Goal: Task Accomplishment & Management: Complete application form

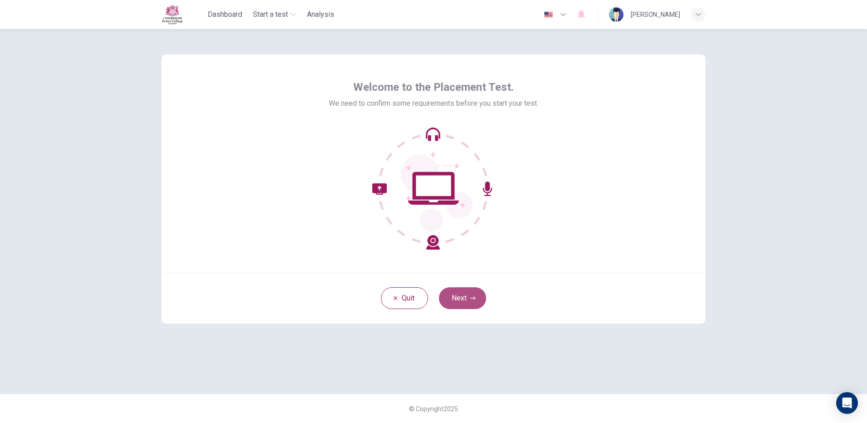
click at [464, 295] on button "Next" at bounding box center [462, 298] width 47 height 22
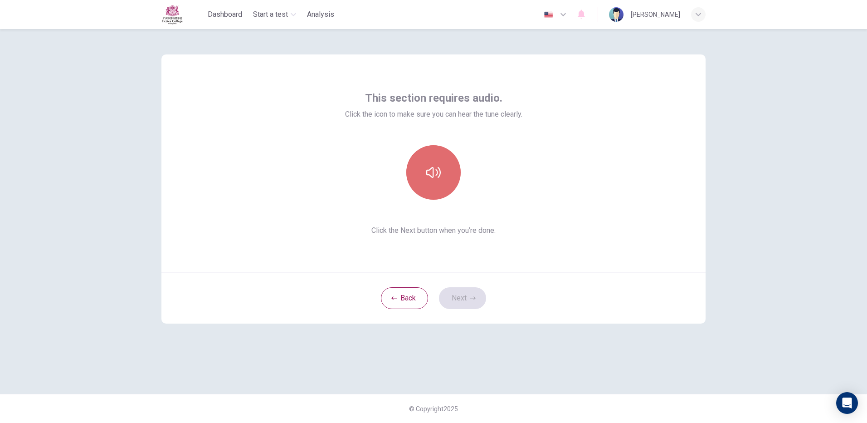
drag, startPoint x: 422, startPoint y: 160, endPoint x: 427, endPoint y: 163, distance: 5.9
click at [423, 161] on button "button" at bounding box center [433, 172] width 54 height 54
click at [415, 163] on button "button" at bounding box center [433, 172] width 54 height 54
click at [414, 163] on button "button" at bounding box center [433, 172] width 54 height 54
click at [431, 177] on icon "button" at bounding box center [433, 172] width 15 height 11
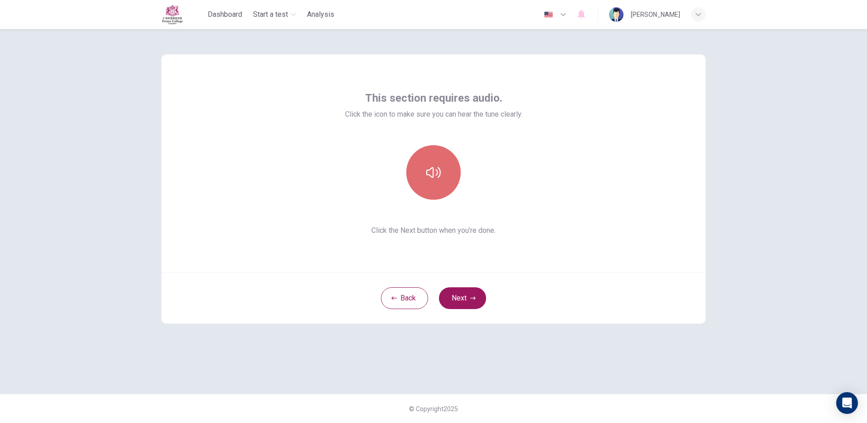
click at [431, 177] on icon "button" at bounding box center [433, 172] width 15 height 11
click at [470, 290] on button "Next" at bounding box center [462, 298] width 47 height 22
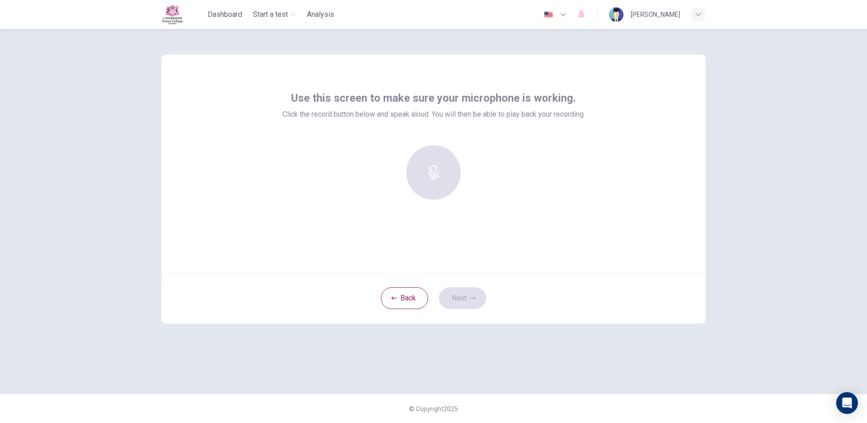
click at [434, 163] on div at bounding box center [434, 172] width 98 height 54
click at [439, 170] on icon "button" at bounding box center [433, 166] width 15 height 15
click at [426, 146] on div "Stop" at bounding box center [434, 172] width 98 height 54
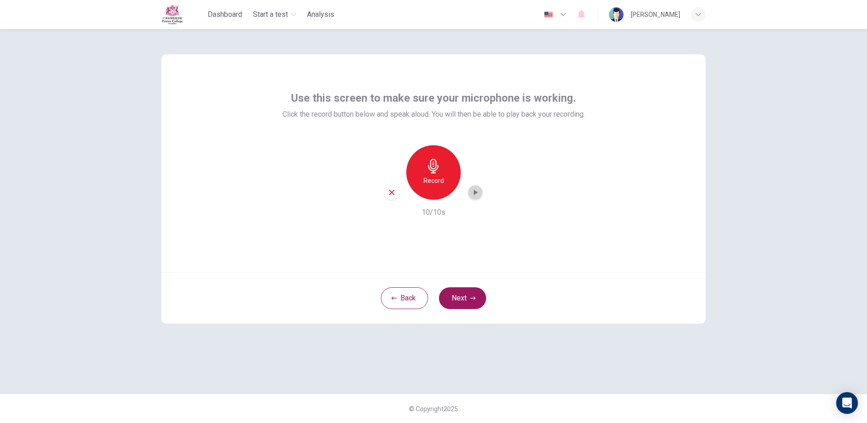
click at [471, 192] on icon "button" at bounding box center [475, 192] width 9 height 9
click at [475, 191] on icon "button" at bounding box center [476, 192] width 4 height 5
click at [388, 193] on icon "button" at bounding box center [392, 192] width 8 height 8
click at [437, 175] on h6 "Record" at bounding box center [434, 180] width 20 height 11
drag, startPoint x: 474, startPoint y: 213, endPoint x: 477, endPoint y: 223, distance: 10.5
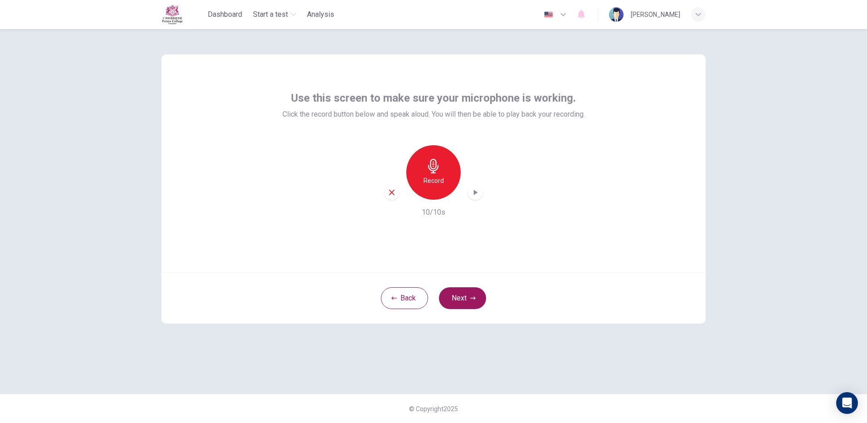
click at [477, 223] on div "Use this screen to make sure your microphone is working. Click the record butto…" at bounding box center [433, 163] width 544 height 218
click at [474, 193] on icon "button" at bounding box center [476, 192] width 4 height 5
click at [472, 189] on icon "button" at bounding box center [475, 192] width 9 height 9
click at [472, 195] on icon "button" at bounding box center [475, 192] width 9 height 9
click at [486, 194] on div "Record 10/10s" at bounding box center [433, 181] width 302 height 73
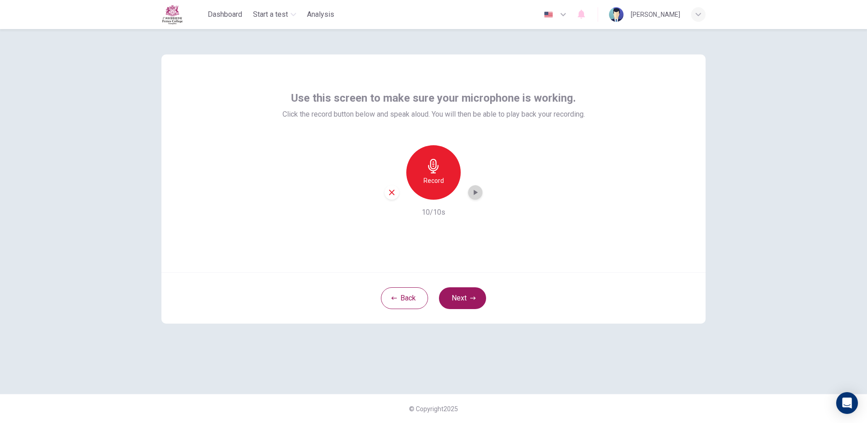
click at [471, 187] on div "button" at bounding box center [475, 192] width 15 height 15
drag, startPoint x: 394, startPoint y: 190, endPoint x: 410, endPoint y: 113, distance: 78.7
click at [398, 180] on div "Record" at bounding box center [434, 172] width 98 height 54
click at [428, 184] on h6 "Record" at bounding box center [434, 180] width 20 height 11
click at [425, 179] on div "Stop" at bounding box center [433, 172] width 54 height 54
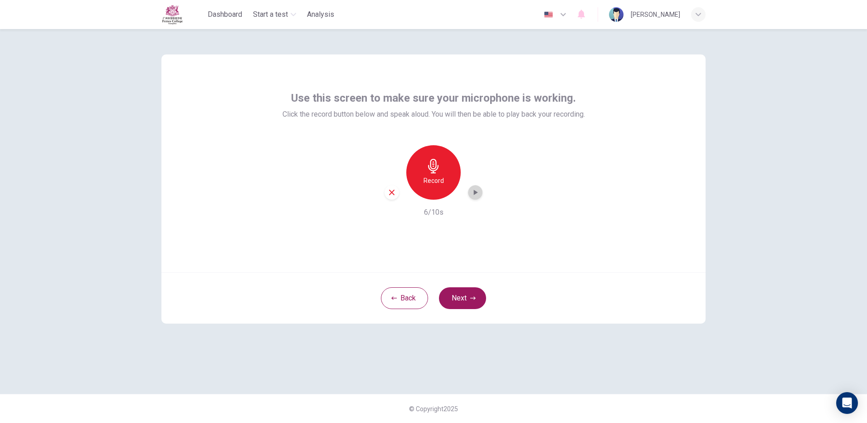
click at [478, 191] on icon "button" at bounding box center [475, 192] width 9 height 9
click at [451, 287] on div "Back Next" at bounding box center [433, 297] width 544 height 51
click at [451, 292] on button "Next" at bounding box center [462, 298] width 47 height 22
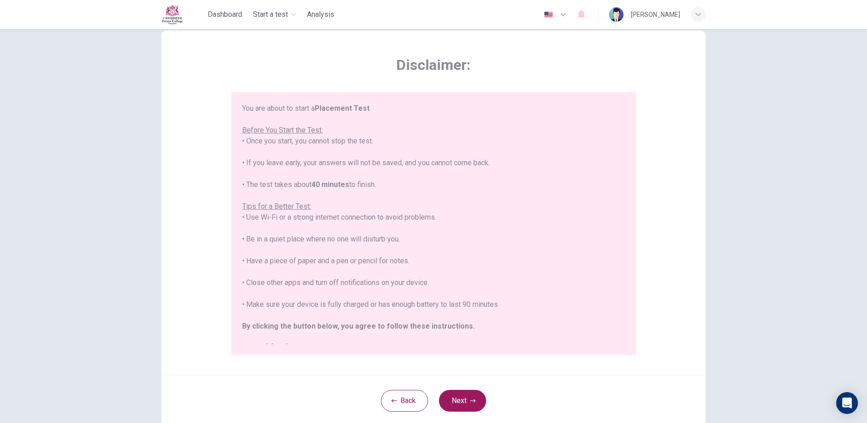
scroll to position [45, 0]
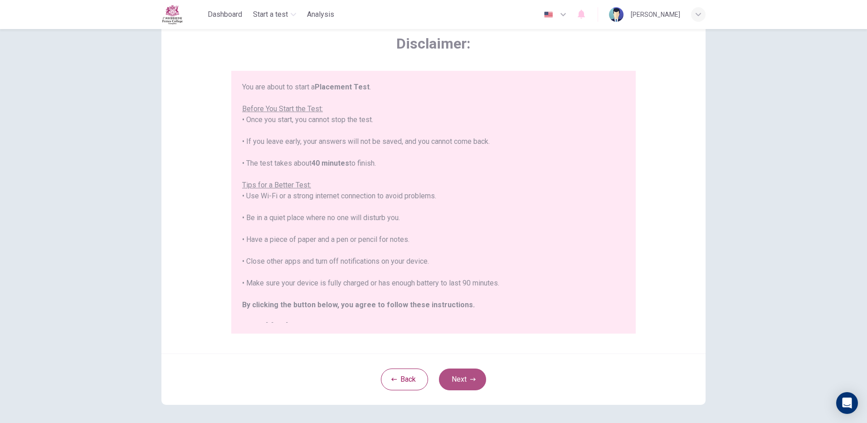
click at [456, 380] on button "Next" at bounding box center [462, 379] width 47 height 22
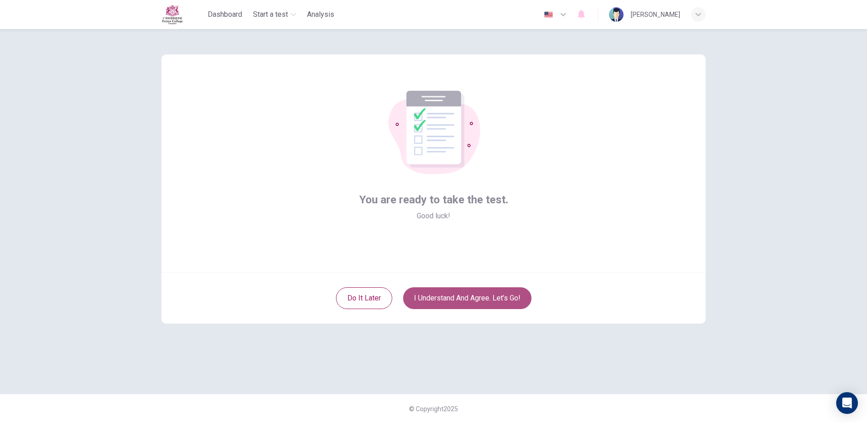
click at [446, 293] on button "I understand and agree. Let’s go!" at bounding box center [467, 298] width 128 height 22
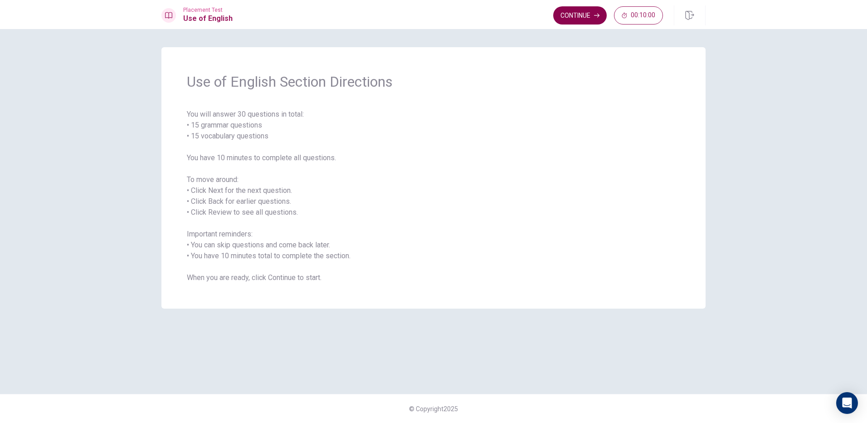
click at [575, 12] on button "Continue" at bounding box center [580, 15] width 54 height 18
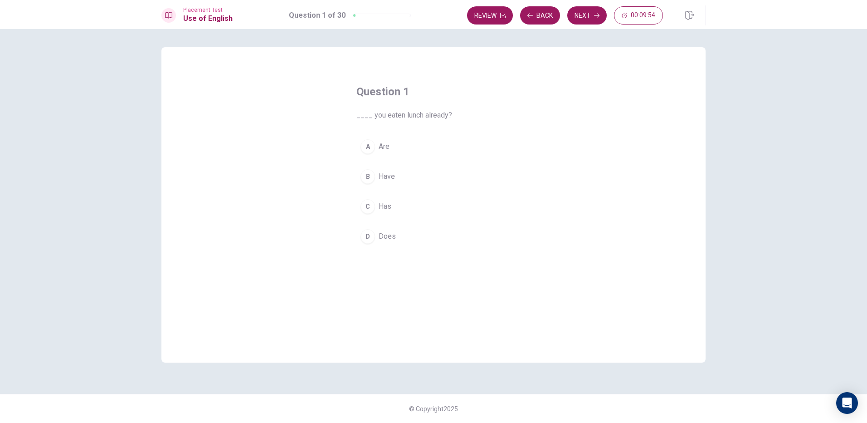
drag, startPoint x: 434, startPoint y: 153, endPoint x: 412, endPoint y: 170, distance: 28.2
click at [412, 170] on div "A Are B Have C Has D Does" at bounding box center [433, 191] width 154 height 112
click at [370, 144] on div "A" at bounding box center [367, 146] width 15 height 15
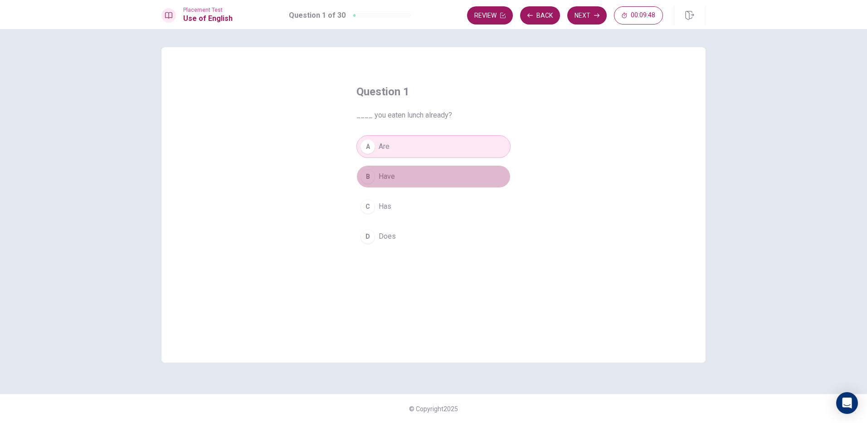
click at [367, 175] on div "B" at bounding box center [367, 176] width 15 height 15
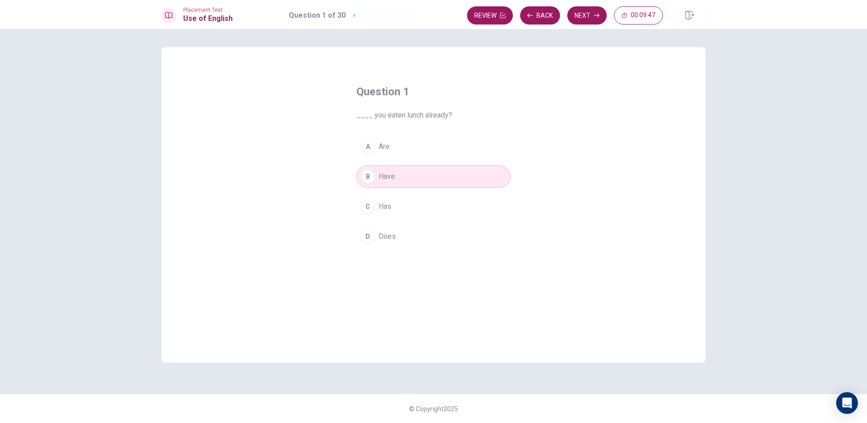
click at [370, 206] on div "C" at bounding box center [367, 206] width 15 height 15
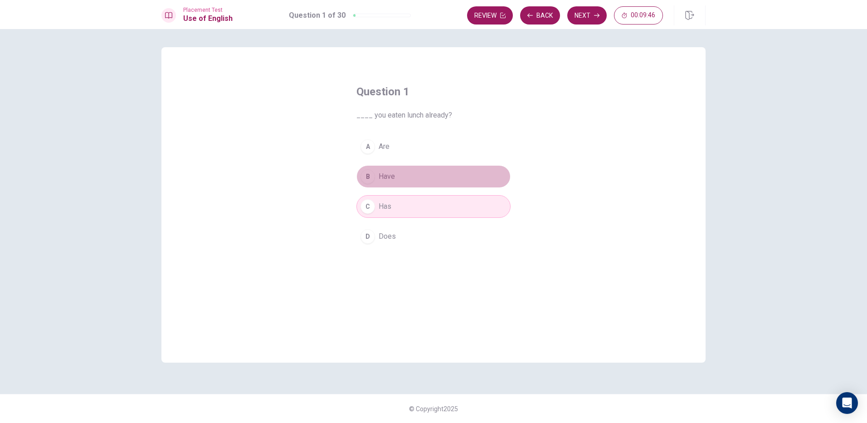
click at [380, 173] on button "B Have" at bounding box center [433, 176] width 154 height 23
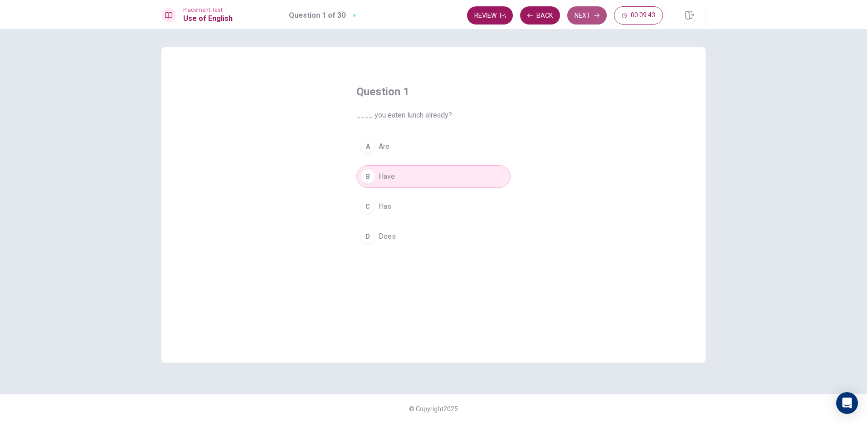
click at [580, 15] on button "Next" at bounding box center [586, 15] width 39 height 18
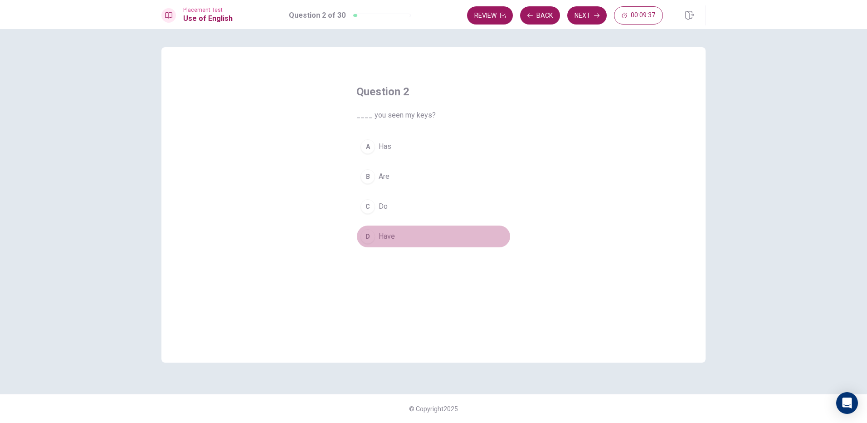
click at [385, 234] on span "Have" at bounding box center [387, 236] width 16 height 11
click at [571, 12] on button "Next" at bounding box center [586, 15] width 39 height 18
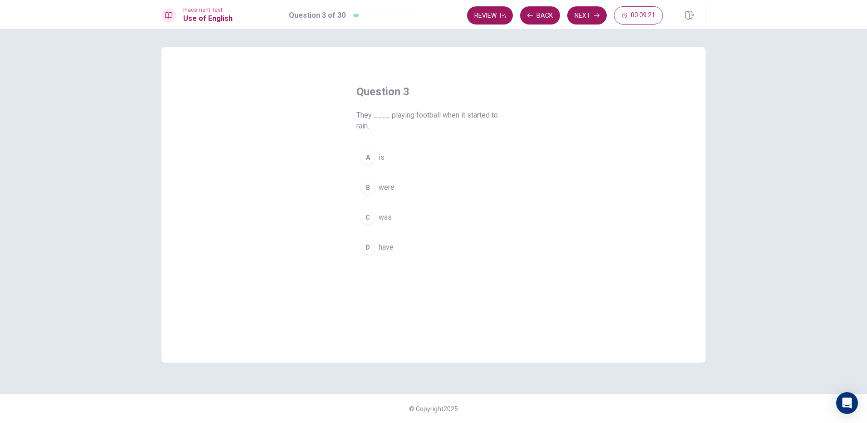
click at [369, 187] on div "B" at bounding box center [367, 187] width 15 height 15
click at [584, 13] on button "Next" at bounding box center [586, 15] width 39 height 18
click at [388, 141] on span "Are" at bounding box center [384, 146] width 11 height 11
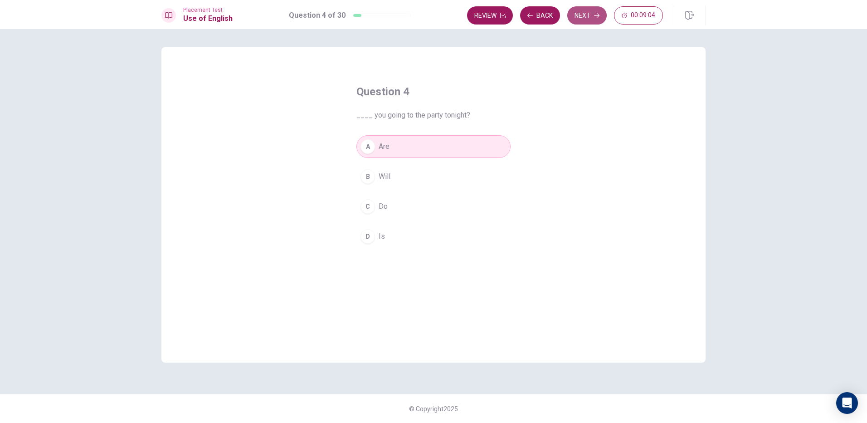
click at [593, 14] on button "Next" at bounding box center [586, 15] width 39 height 18
click at [385, 145] on span "work" at bounding box center [386, 146] width 15 height 11
click at [581, 12] on button "Next" at bounding box center [586, 15] width 39 height 18
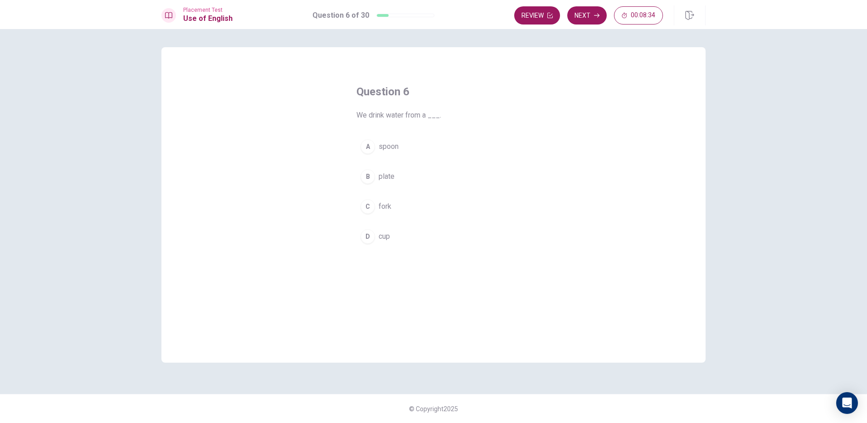
click at [360, 208] on div "C" at bounding box center [367, 206] width 15 height 15
click at [436, 253] on div "Question 6 We drink water from a ___. A spoon B plate C fork D cup" at bounding box center [433, 166] width 190 height 192
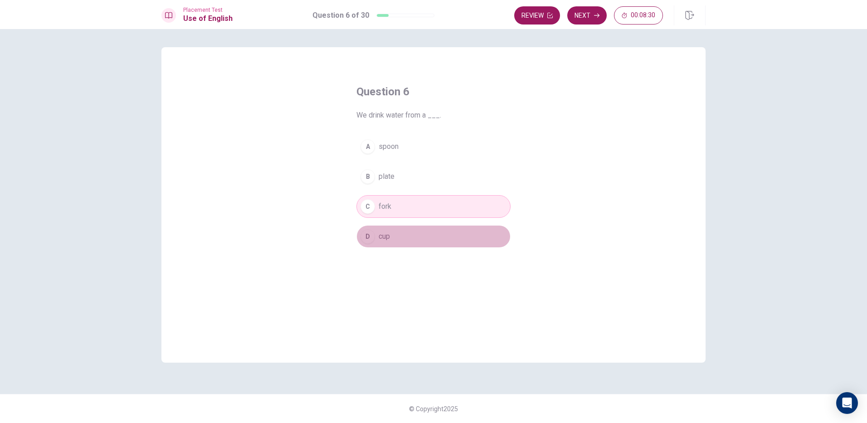
click at [435, 243] on button "D cup" at bounding box center [433, 236] width 154 height 23
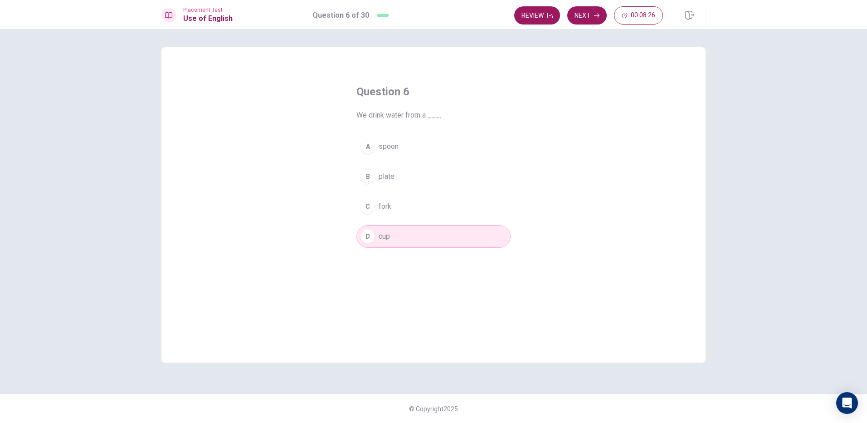
click at [566, 5] on div "Placement Test Use of English Question 6 of 30 Review Next 00:08:26" at bounding box center [433, 14] width 867 height 29
click at [589, 14] on button "Next" at bounding box center [586, 15] width 39 height 18
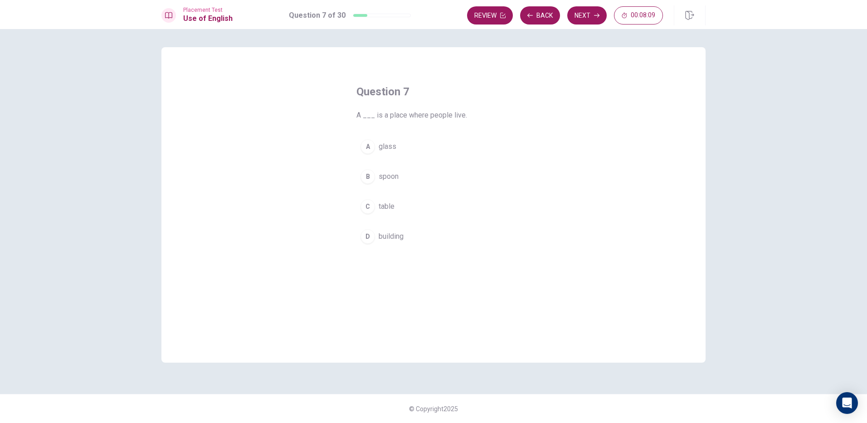
click at [371, 233] on div "D" at bounding box center [367, 236] width 15 height 15
click at [582, 11] on button "Next" at bounding box center [586, 15] width 39 height 18
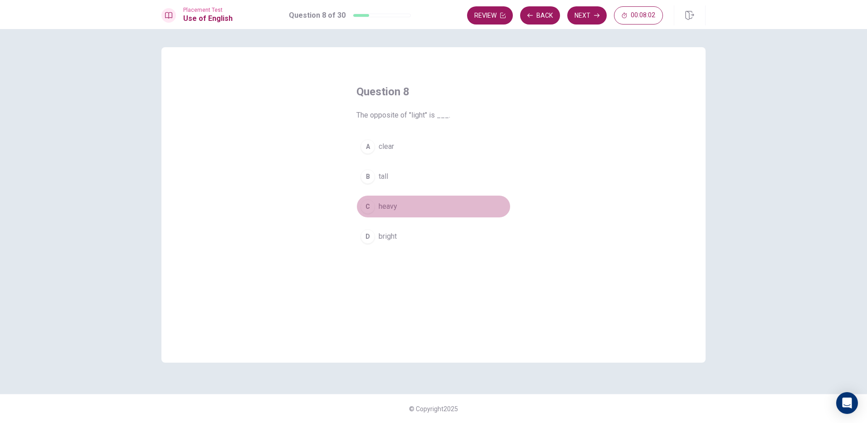
click at [380, 214] on button "C heavy" at bounding box center [433, 206] width 154 height 23
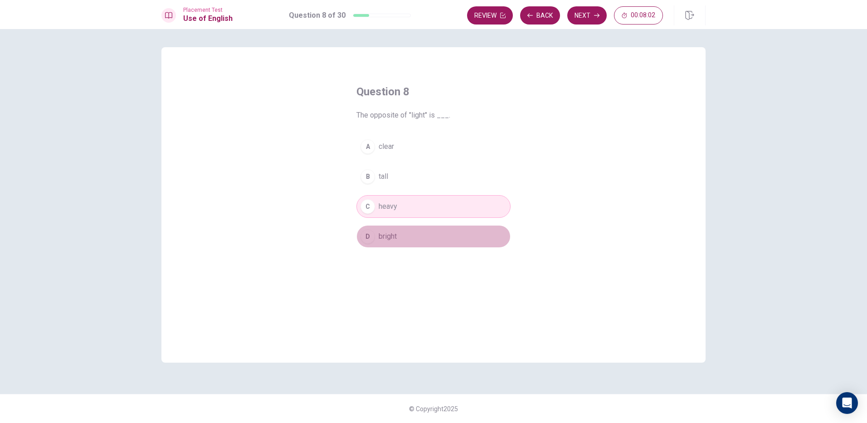
click at [370, 234] on div "D" at bounding box center [367, 236] width 15 height 15
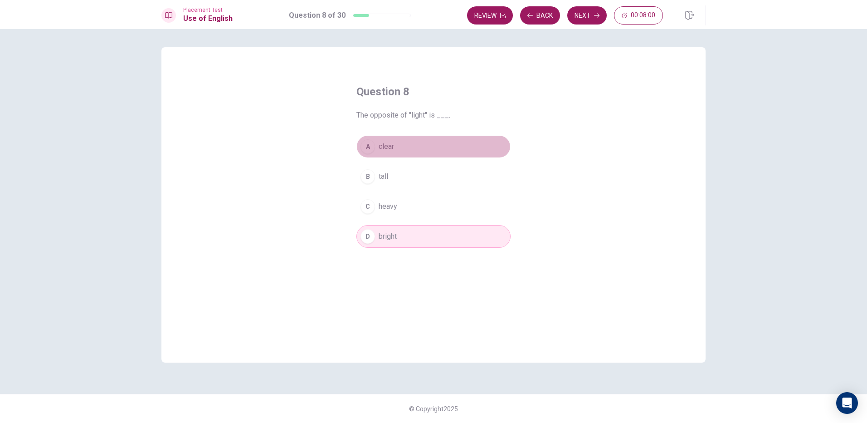
click at [409, 136] on button "A clear" at bounding box center [433, 146] width 154 height 23
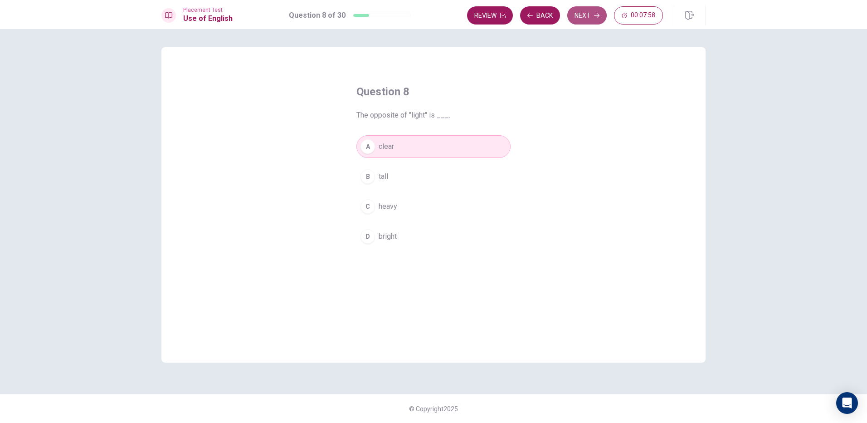
click at [586, 18] on button "Next" at bounding box center [586, 15] width 39 height 18
click at [374, 234] on div "D" at bounding box center [367, 236] width 15 height 15
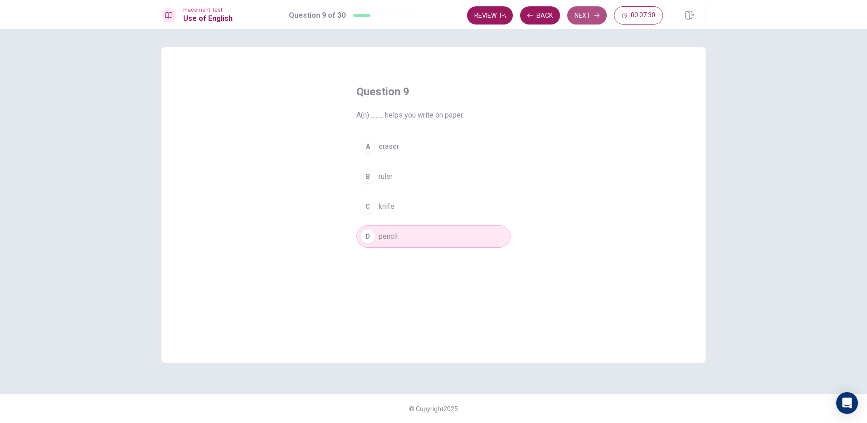
click at [580, 15] on button "Next" at bounding box center [586, 15] width 39 height 18
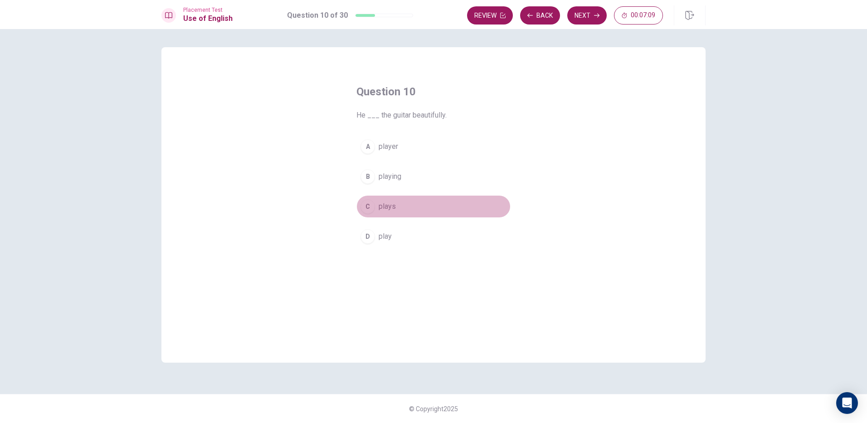
click at [362, 199] on button "C plays" at bounding box center [433, 206] width 154 height 23
click at [581, 14] on button "Next" at bounding box center [586, 15] width 39 height 18
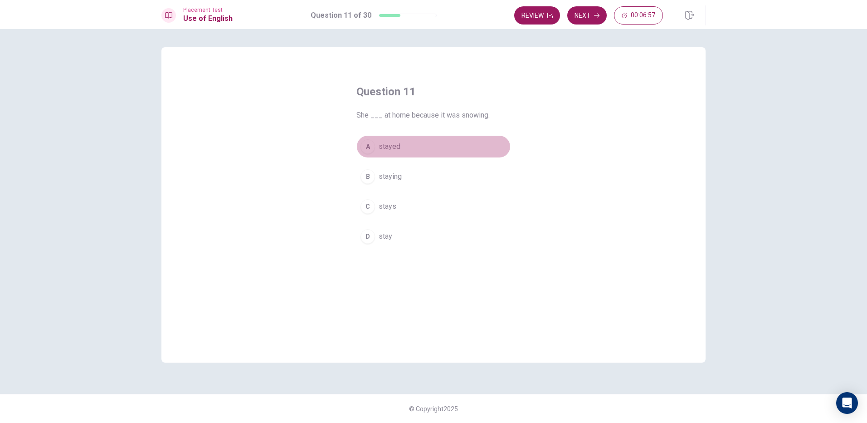
click at [373, 147] on div "A" at bounding box center [367, 146] width 15 height 15
click at [574, 8] on button "Next" at bounding box center [586, 15] width 39 height 18
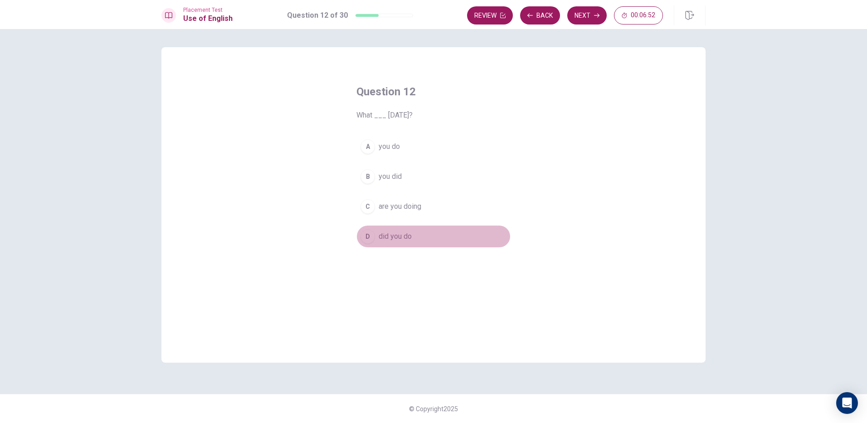
click at [382, 236] on span "did you do" at bounding box center [395, 236] width 33 height 11
click at [580, 14] on button "Next" at bounding box center [586, 15] width 39 height 18
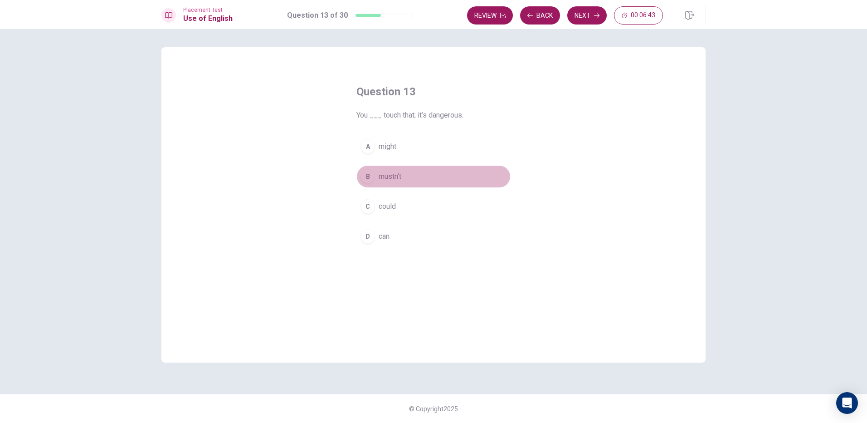
click at [394, 177] on span "mustn’t" at bounding box center [390, 176] width 23 height 11
click at [592, 14] on button "Next" at bounding box center [586, 15] width 39 height 18
click at [392, 207] on span "will go" at bounding box center [389, 206] width 21 height 11
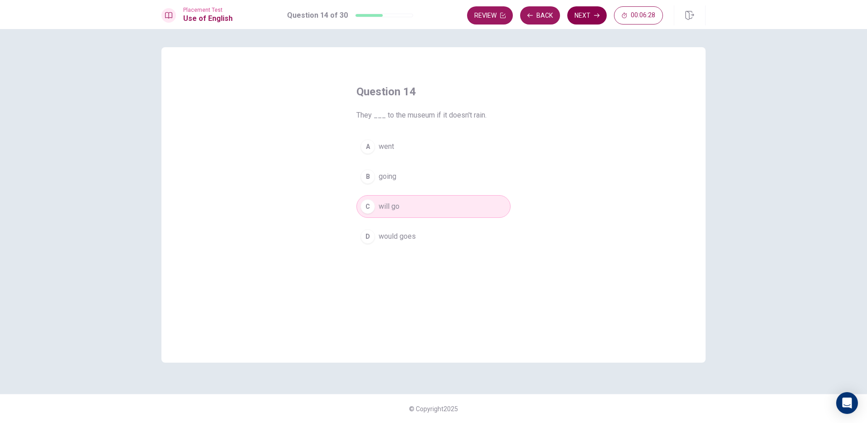
click at [583, 11] on button "Next" at bounding box center [586, 15] width 39 height 18
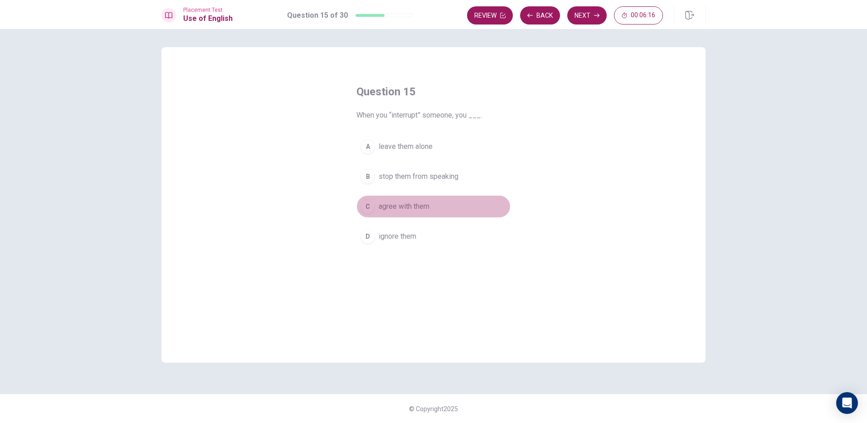
click at [366, 209] on div "C" at bounding box center [367, 206] width 15 height 15
click at [583, 15] on button "Next" at bounding box center [586, 15] width 39 height 18
click at [370, 206] on div "C" at bounding box center [367, 206] width 15 height 15
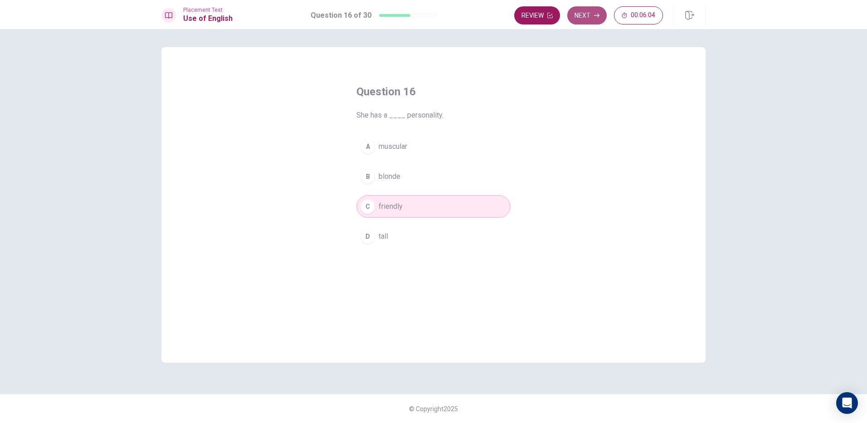
click at [590, 12] on button "Next" at bounding box center [586, 15] width 39 height 18
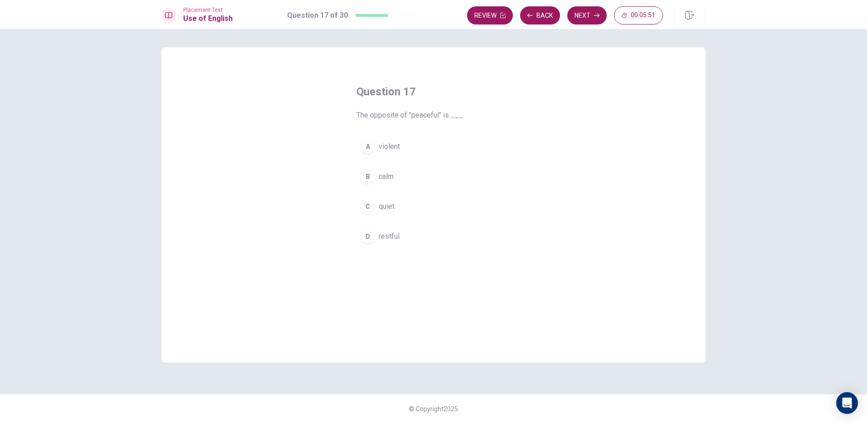
click at [687, 239] on div "Question 17 The opposite of "peaceful" is ___. A violent B calm C quiet D restf…" at bounding box center [433, 204] width 544 height 315
click at [413, 172] on button "B calm" at bounding box center [433, 176] width 154 height 23
click at [590, 15] on button "Next" at bounding box center [586, 15] width 39 height 18
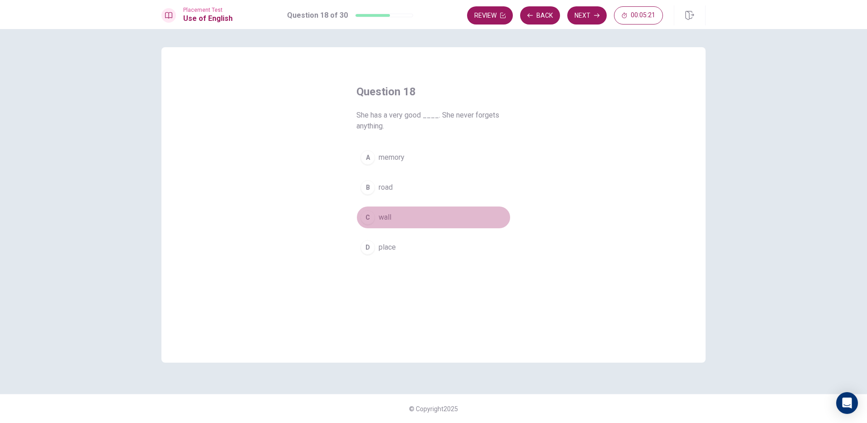
click at [393, 219] on button "C wall" at bounding box center [433, 217] width 154 height 23
click at [585, 17] on button "Next" at bounding box center [586, 15] width 39 height 18
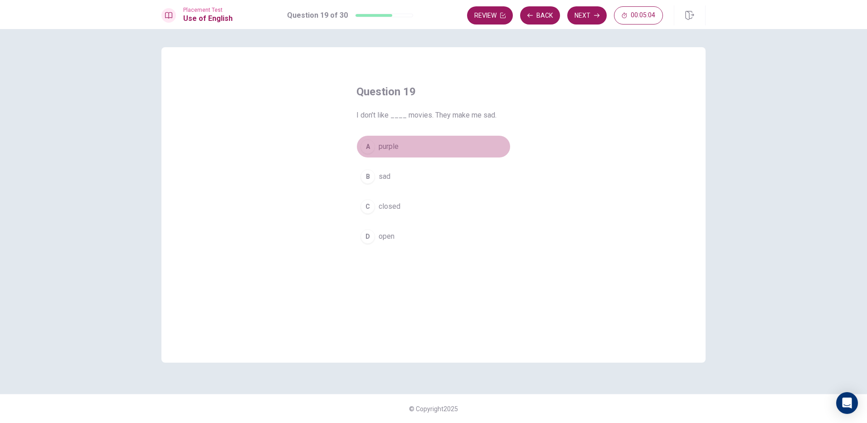
click at [397, 150] on span "purple" at bounding box center [389, 146] width 20 height 11
click at [578, 10] on button "Next" at bounding box center [586, 15] width 39 height 18
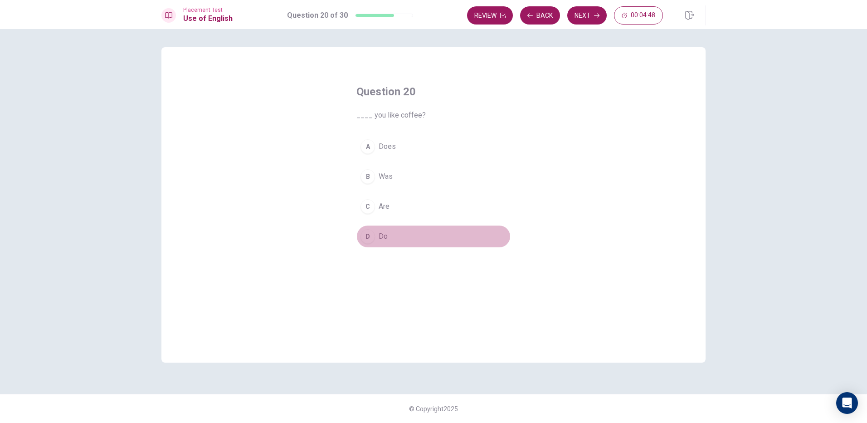
click at [365, 233] on div "D" at bounding box center [367, 236] width 15 height 15
click at [589, 11] on button "Next" at bounding box center [586, 15] width 39 height 18
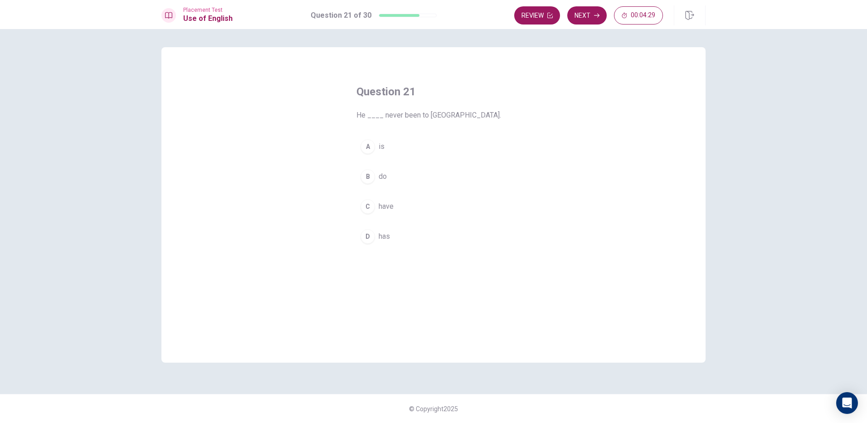
click at [379, 233] on span "has" at bounding box center [384, 236] width 11 height 11
click at [574, 10] on button "Next" at bounding box center [586, 15] width 39 height 18
click at [433, 236] on button "D will finish" at bounding box center [433, 236] width 154 height 23
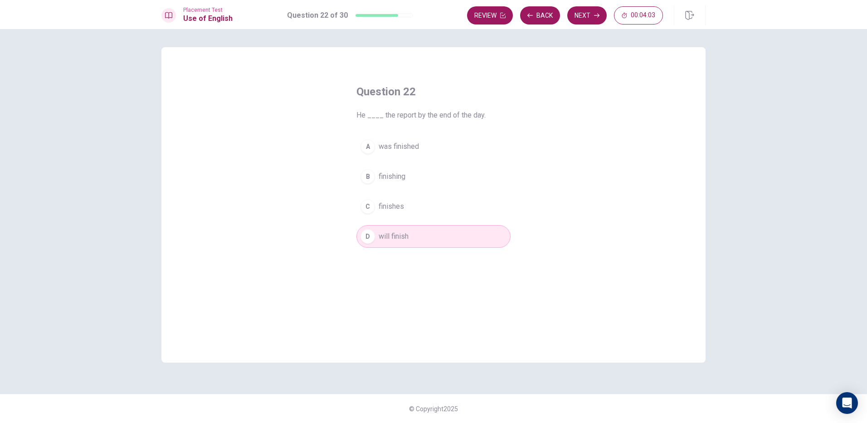
click at [403, 206] on span "finishes" at bounding box center [391, 206] width 25 height 11
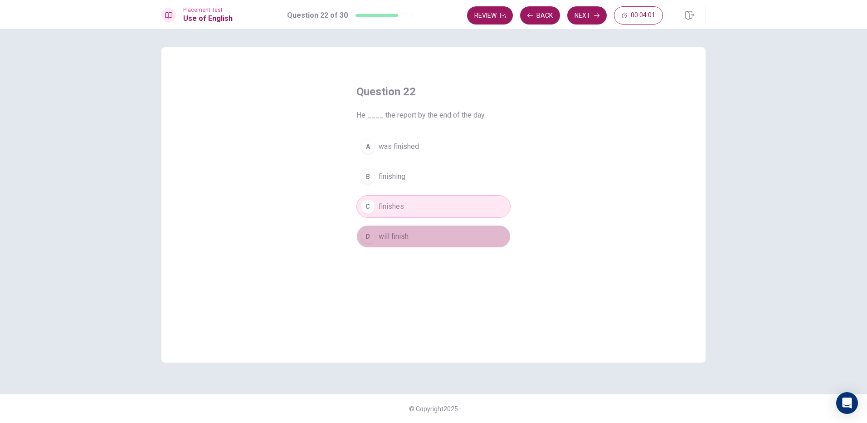
click at [419, 234] on button "D will finish" at bounding box center [433, 236] width 154 height 23
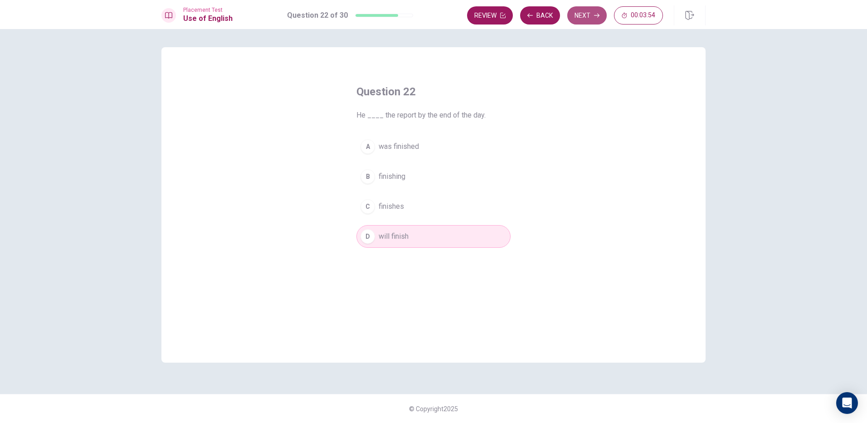
click at [597, 12] on button "Next" at bounding box center [586, 15] width 39 height 18
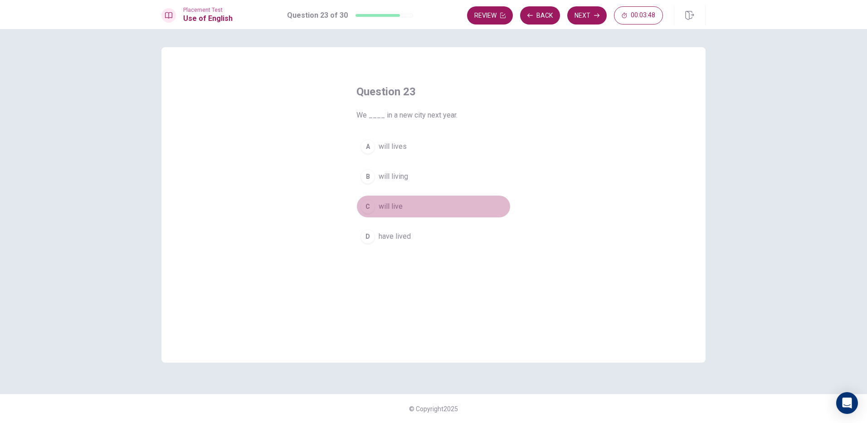
click at [381, 203] on span "will live" at bounding box center [391, 206] width 24 height 11
click at [586, 18] on button "Next" at bounding box center [586, 15] width 39 height 18
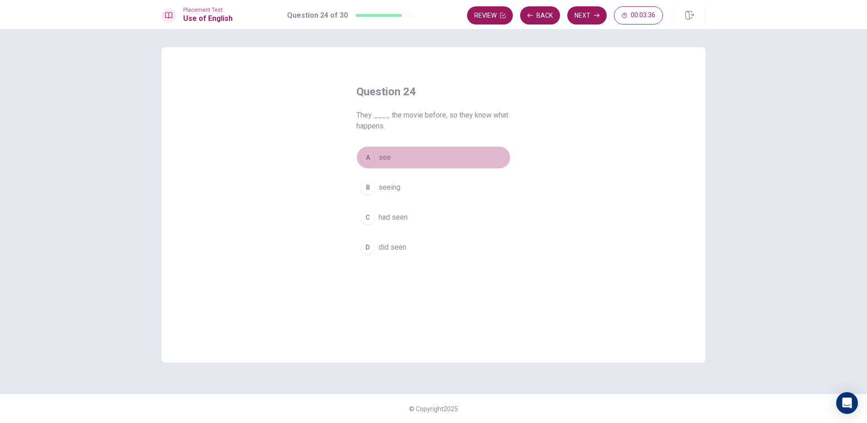
click at [373, 153] on div "A" at bounding box center [367, 157] width 15 height 15
click at [581, 12] on button "Next" at bounding box center [586, 15] width 39 height 18
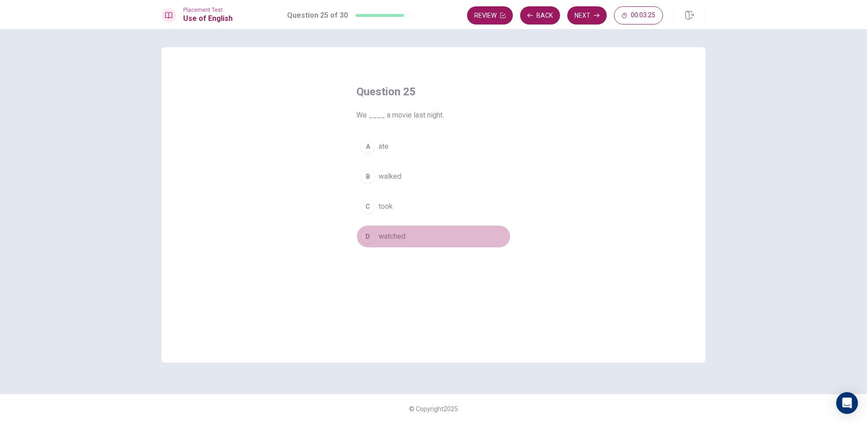
click at [401, 237] on span "watched" at bounding box center [392, 236] width 27 height 11
click at [579, 13] on button "Next" at bounding box center [586, 15] width 39 height 18
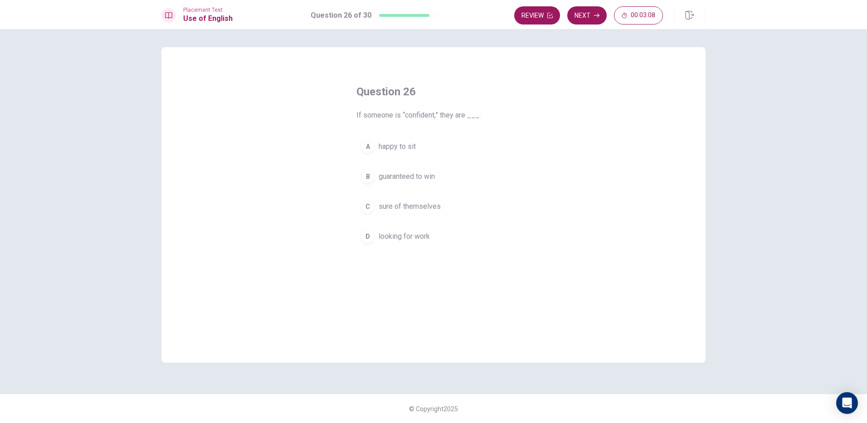
click at [394, 195] on div "A happy to sit B guaranteed to win C sure of themselves D looking for work" at bounding box center [433, 191] width 154 height 112
click at [440, 257] on div "Question 26 If someone is “confident,” they are ___. A happy to sit B guarantee…" at bounding box center [433, 166] width 190 height 192
click at [413, 245] on button "D looking for work" at bounding box center [433, 236] width 154 height 23
click at [577, 13] on button "Next" at bounding box center [586, 15] width 39 height 18
click at [405, 175] on span "adjustable" at bounding box center [395, 176] width 33 height 11
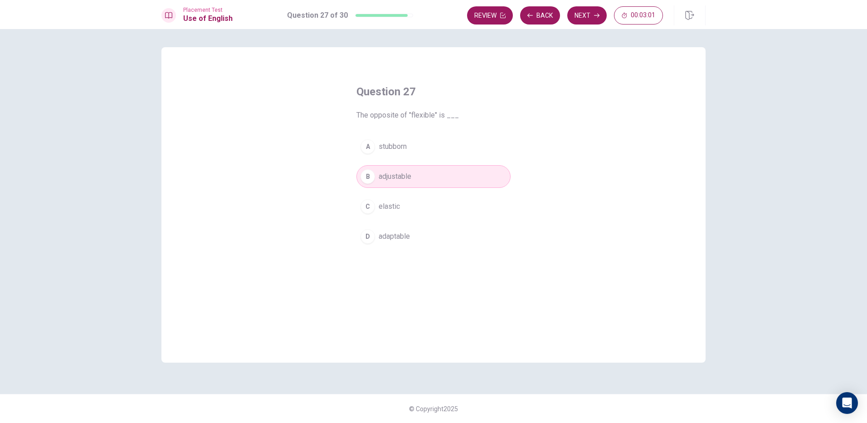
click at [596, 6] on div "Review Back Next 00:03:01" at bounding box center [586, 15] width 239 height 20
click at [585, 18] on button "Next" at bounding box center [586, 15] width 39 height 18
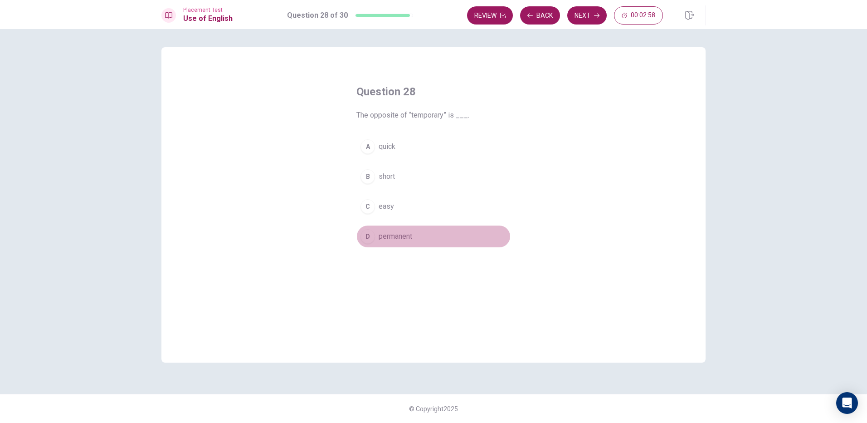
click at [403, 226] on button "D permanent" at bounding box center [433, 236] width 154 height 23
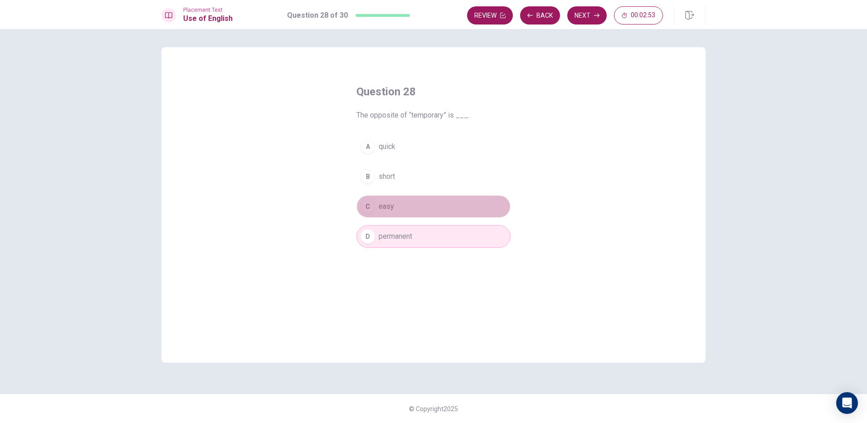
click at [416, 201] on button "C easy" at bounding box center [433, 206] width 154 height 23
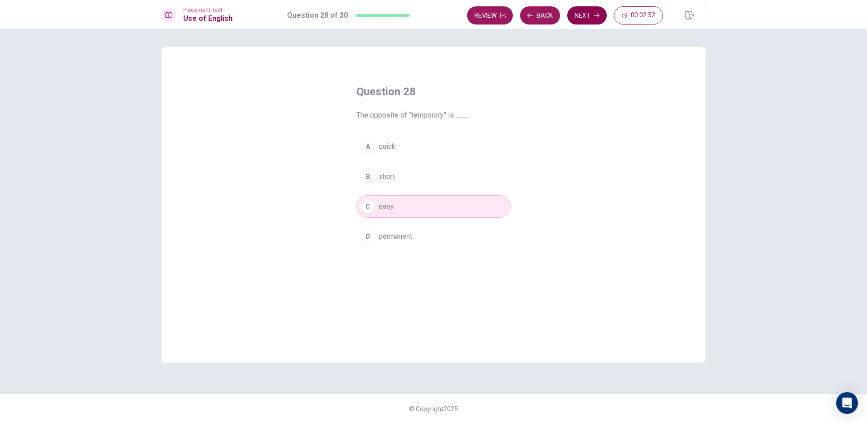
click at [594, 15] on icon "button" at bounding box center [596, 15] width 5 height 5
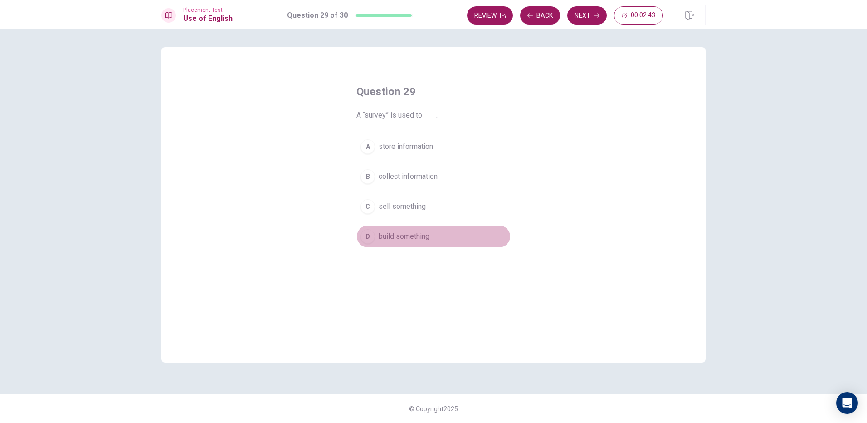
click at [420, 230] on button "D build something" at bounding box center [433, 236] width 154 height 23
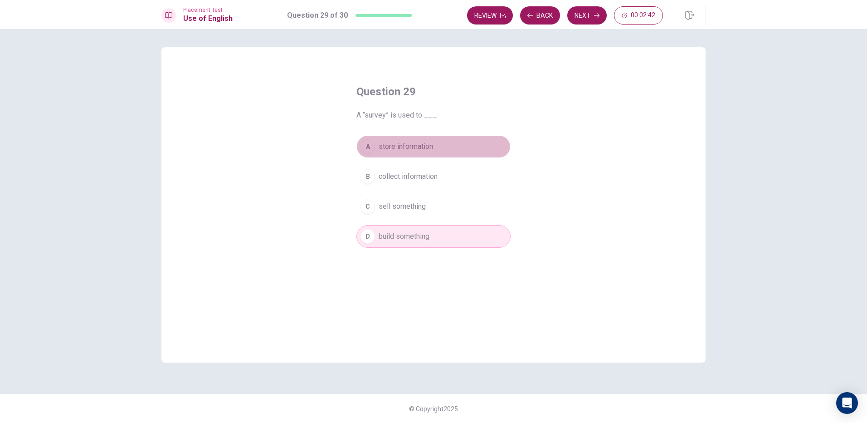
drag, startPoint x: 427, startPoint y: 136, endPoint x: 410, endPoint y: 153, distance: 23.4
click at [425, 137] on button "A store information" at bounding box center [433, 146] width 154 height 23
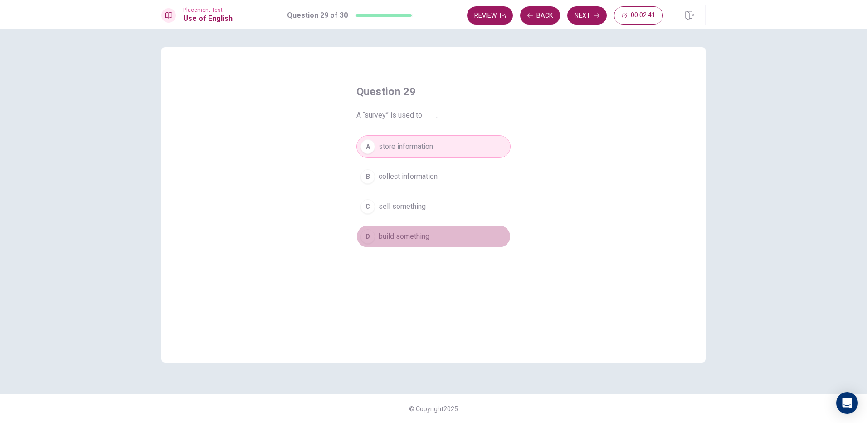
drag, startPoint x: 410, startPoint y: 237, endPoint x: 428, endPoint y: 220, distance: 24.1
click at [412, 237] on span "build something" at bounding box center [404, 236] width 51 height 11
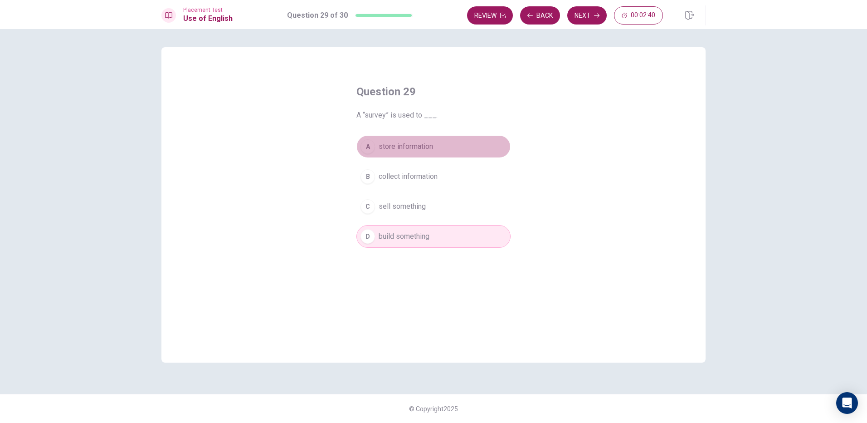
click at [448, 143] on button "A store information" at bounding box center [433, 146] width 154 height 23
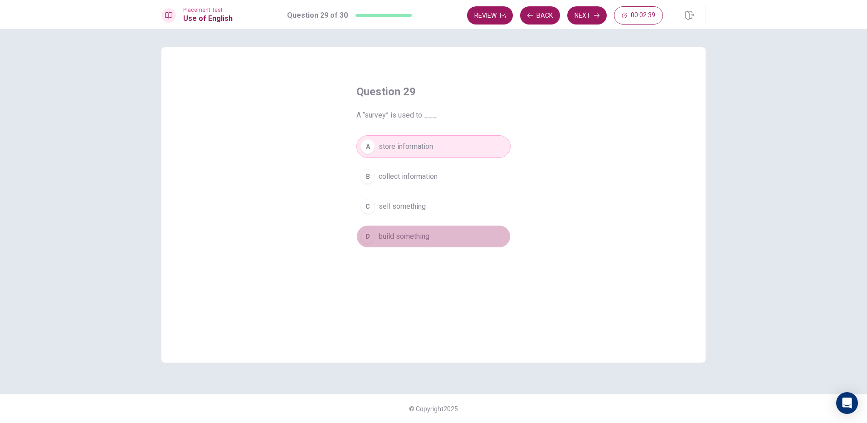
drag, startPoint x: 416, startPoint y: 245, endPoint x: 421, endPoint y: 240, distance: 7.1
click at [420, 242] on button "D build something" at bounding box center [433, 236] width 154 height 23
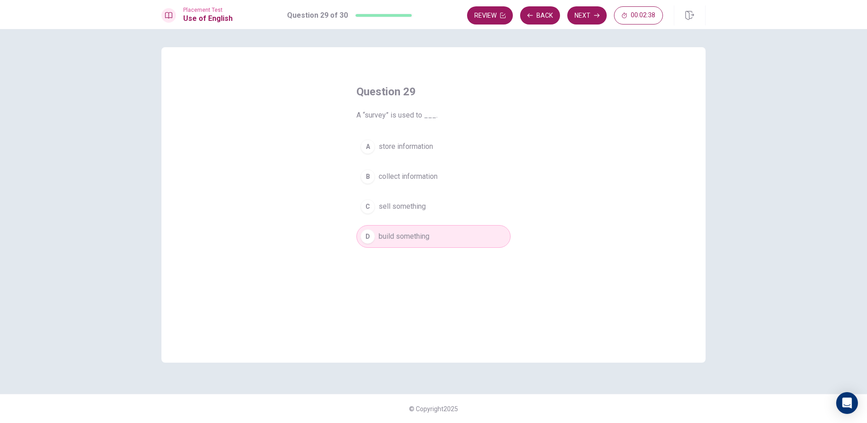
click at [544, 146] on div "Question 29 A “survey” is used to ___. A store information B collect informatio…" at bounding box center [433, 204] width 544 height 315
click at [534, 136] on div "Question 29 A “survey” is used to ___. A store information B collect informatio…" at bounding box center [433, 204] width 544 height 315
click at [524, 139] on div "Question 29 A “survey” is used to ___. A store information B collect informatio…" at bounding box center [433, 166] width 190 height 192
click at [518, 140] on div "Question 29 A “survey” is used to ___. A store information B collect informatio…" at bounding box center [433, 166] width 190 height 192
click at [516, 140] on div "Question 29 A “survey” is used to ___. A store information B collect informatio…" at bounding box center [433, 166] width 190 height 192
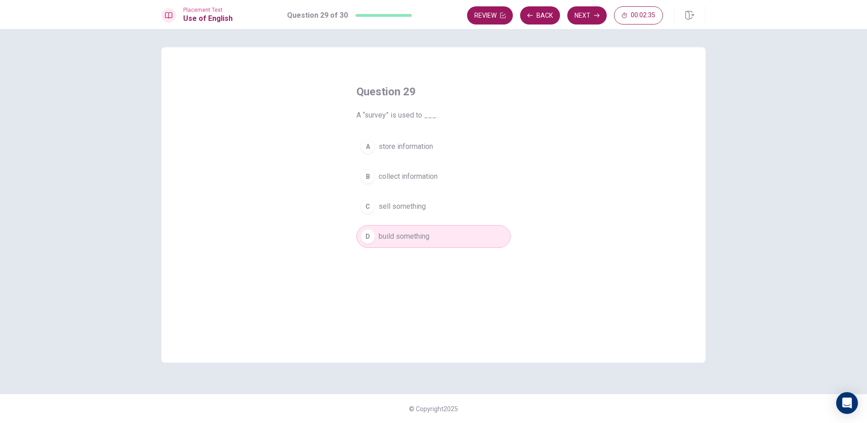
click at [514, 140] on div "Question 29 A “survey” is used to ___. A store information B collect informatio…" at bounding box center [433, 166] width 190 height 192
click at [509, 138] on div "A store information B collect information C sell something D build something" at bounding box center [433, 191] width 154 height 112
click at [507, 139] on div "A store information B collect information C sell something D build something" at bounding box center [433, 191] width 154 height 112
click at [505, 141] on button "A store information" at bounding box center [433, 146] width 154 height 23
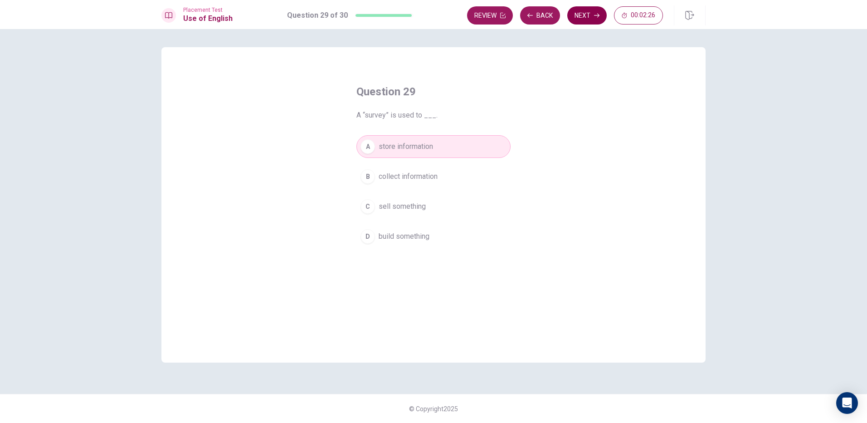
click at [600, 18] on button "Next" at bounding box center [586, 15] width 39 height 18
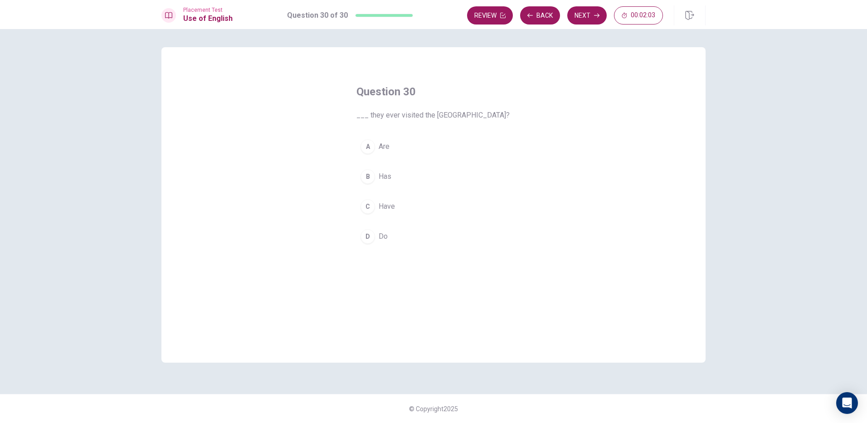
click at [410, 202] on button "C Have" at bounding box center [433, 206] width 154 height 23
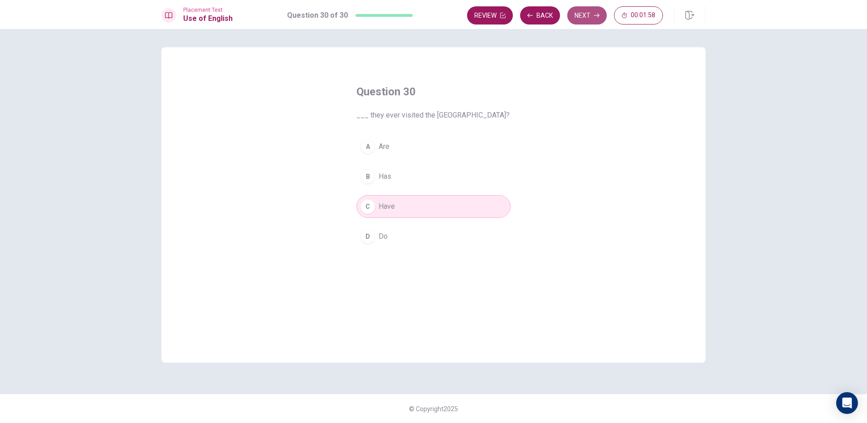
click at [585, 16] on button "Next" at bounding box center [586, 15] width 39 height 18
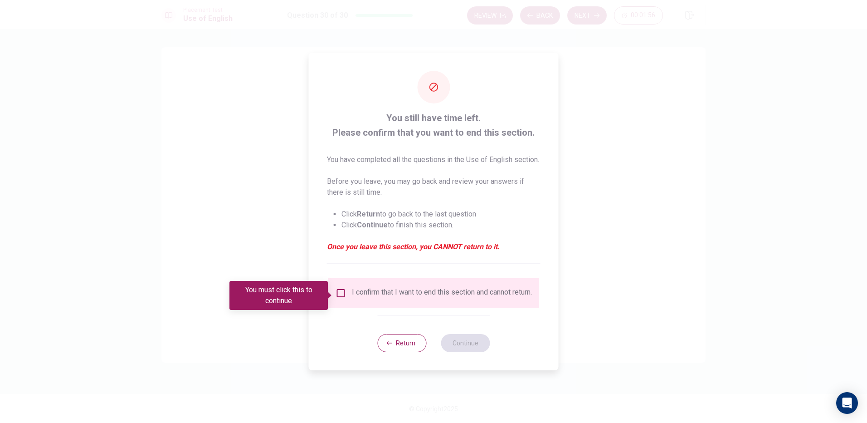
click at [339, 292] on input "You must click this to continue" at bounding box center [341, 292] width 11 height 11
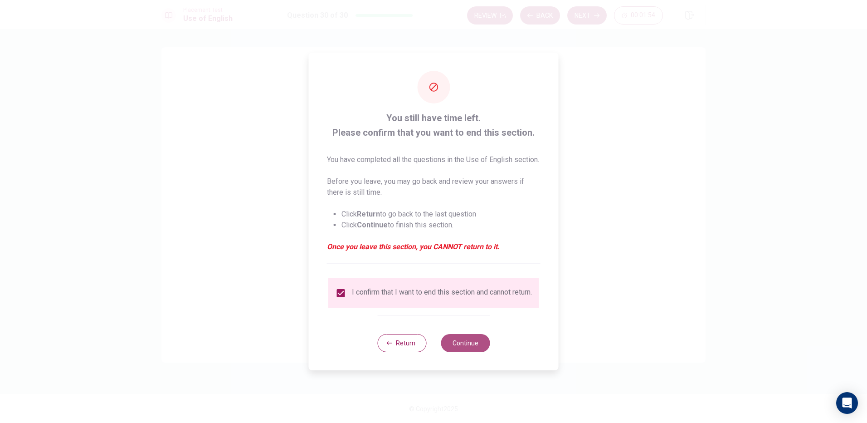
click at [461, 347] on button "Continue" at bounding box center [465, 343] width 49 height 18
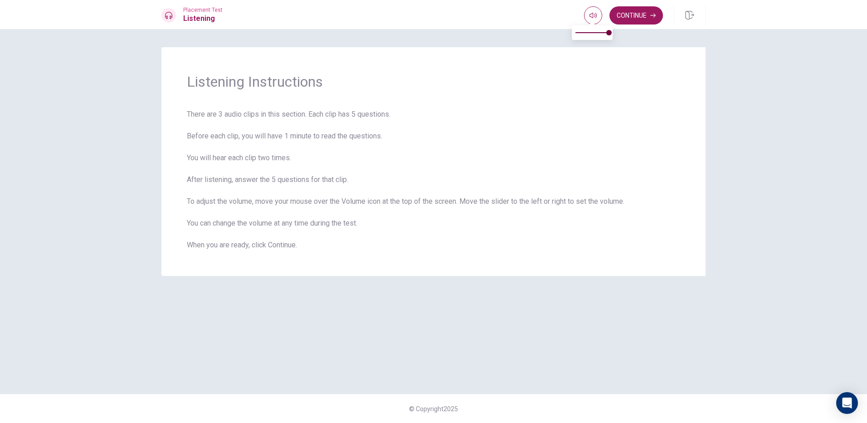
type input "0.7"
click at [598, 29] on span at bounding box center [592, 32] width 34 height 13
click at [617, 14] on button "Continue" at bounding box center [636, 15] width 54 height 18
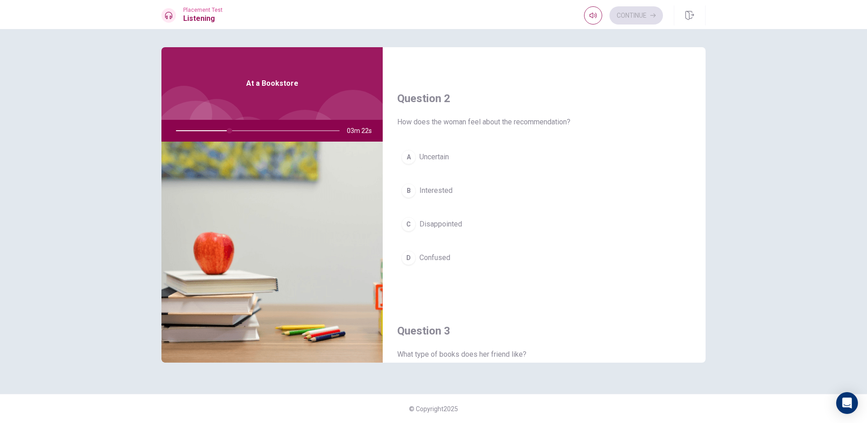
scroll to position [227, 0]
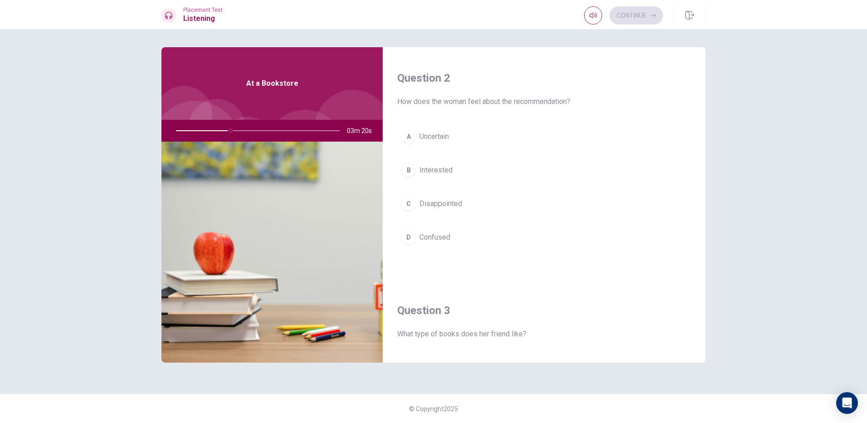
click at [421, 169] on span "Interested" at bounding box center [435, 170] width 33 height 11
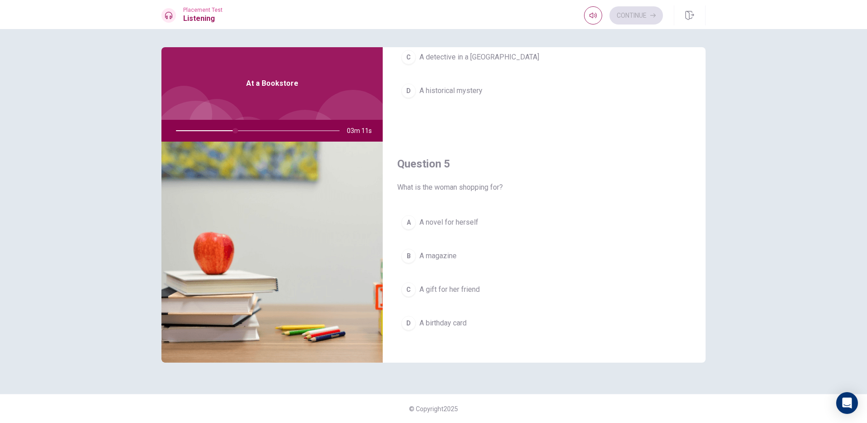
scroll to position [846, 0]
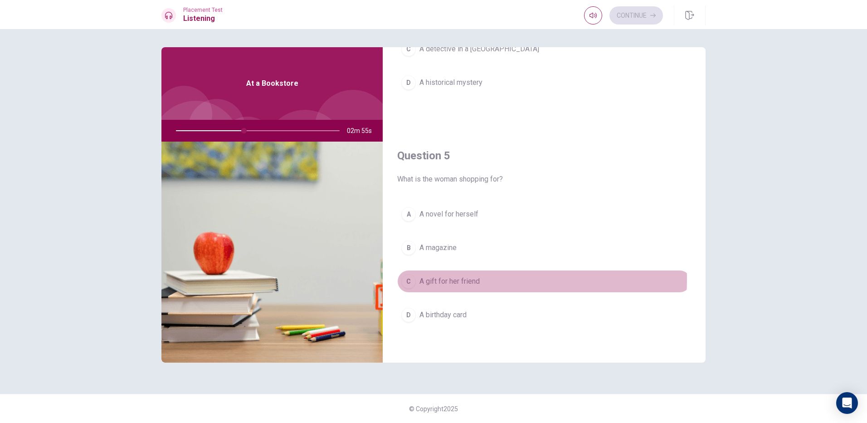
click at [449, 278] on span "A gift for her friend" at bounding box center [449, 281] width 60 height 11
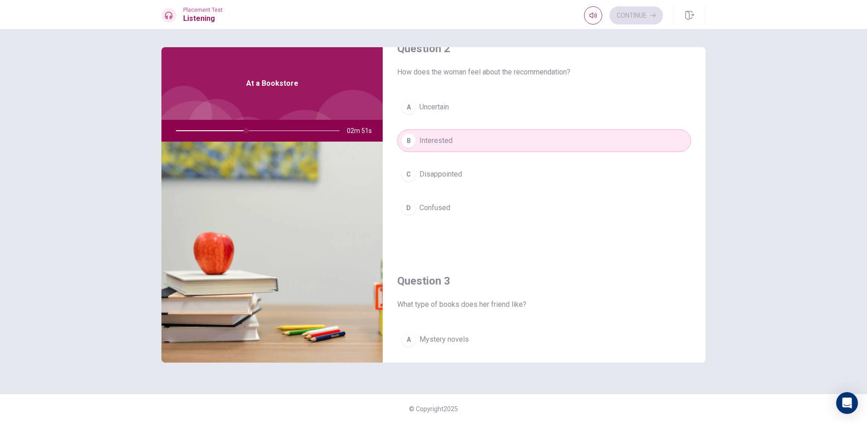
scroll to position [0, 0]
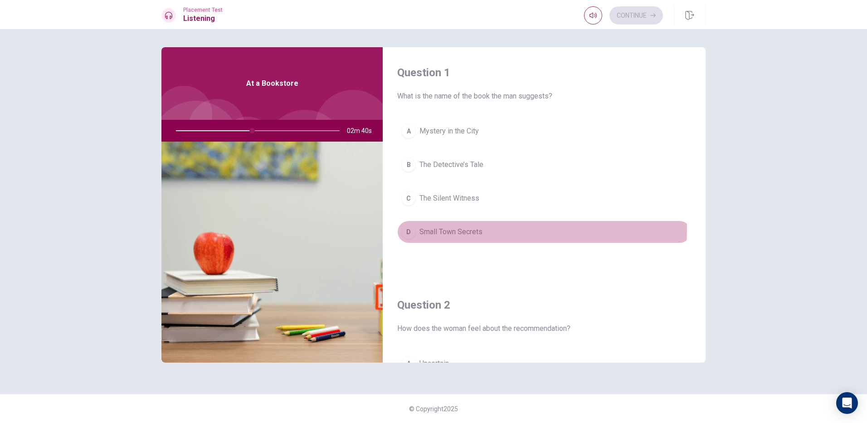
click at [449, 228] on span "Small Town Secrets" at bounding box center [450, 231] width 63 height 11
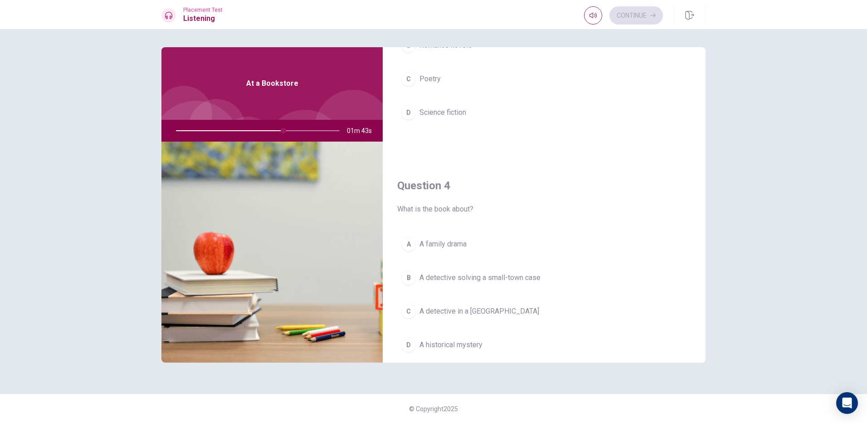
scroll to position [619, 0]
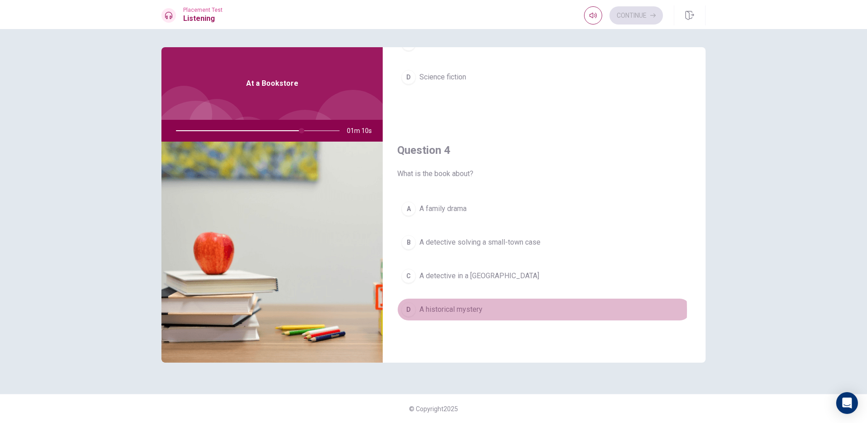
click at [463, 310] on span "A historical mystery" at bounding box center [450, 309] width 63 height 11
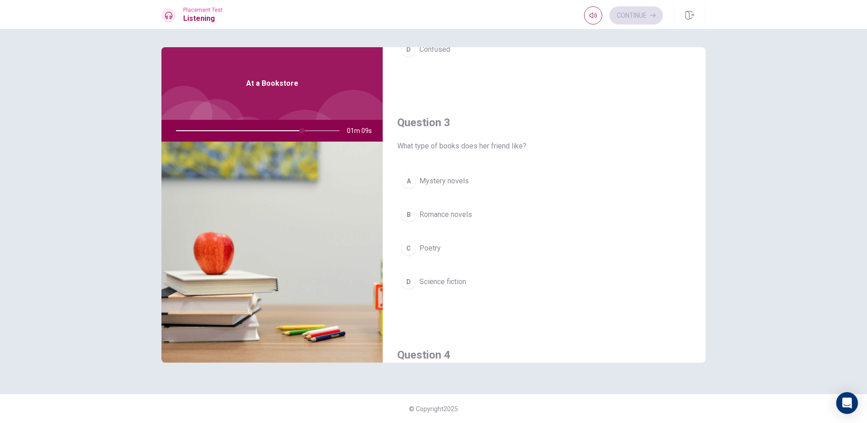
scroll to position [392, 0]
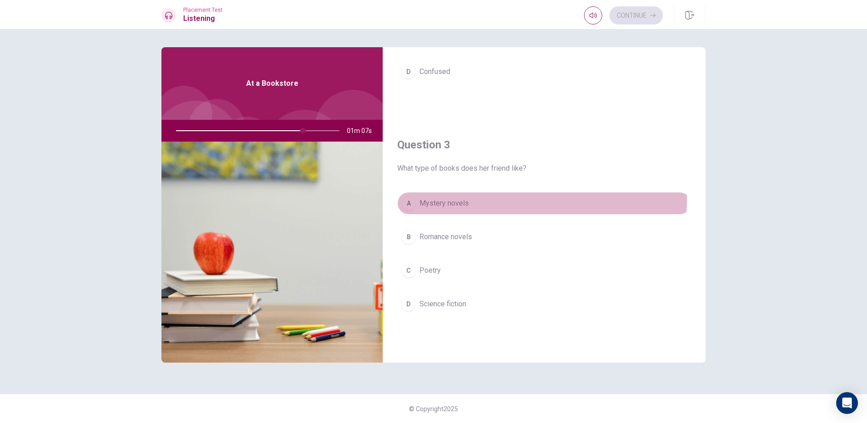
click at [463, 200] on span "Mystery novels" at bounding box center [443, 203] width 49 height 11
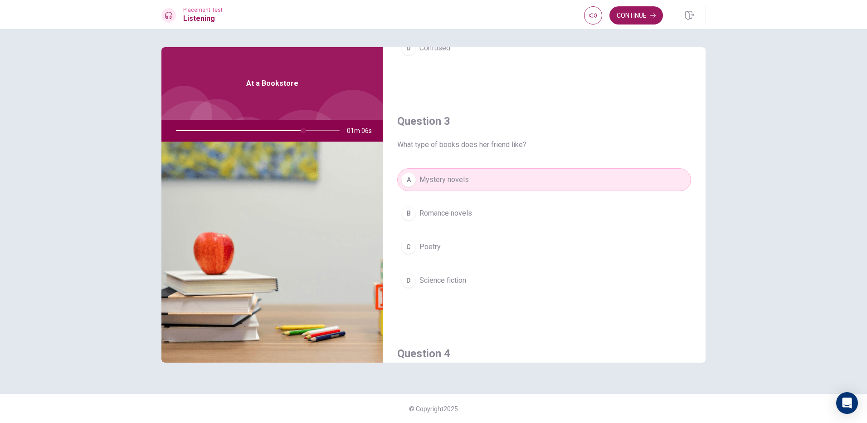
scroll to position [438, 0]
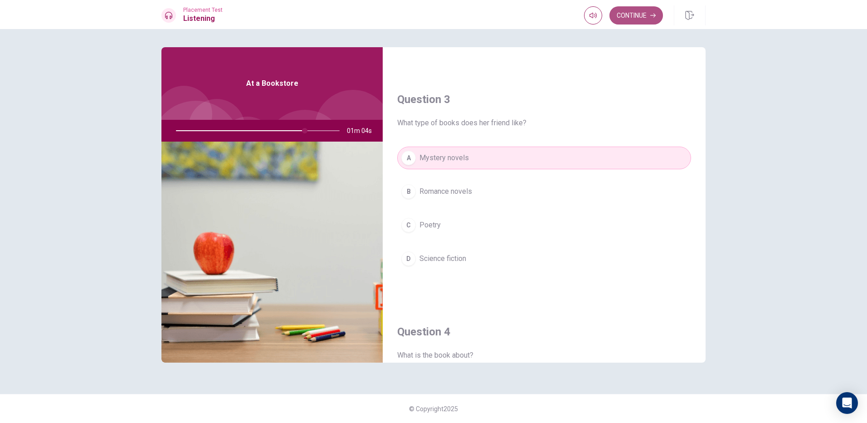
click at [635, 10] on button "Continue" at bounding box center [636, 15] width 54 height 18
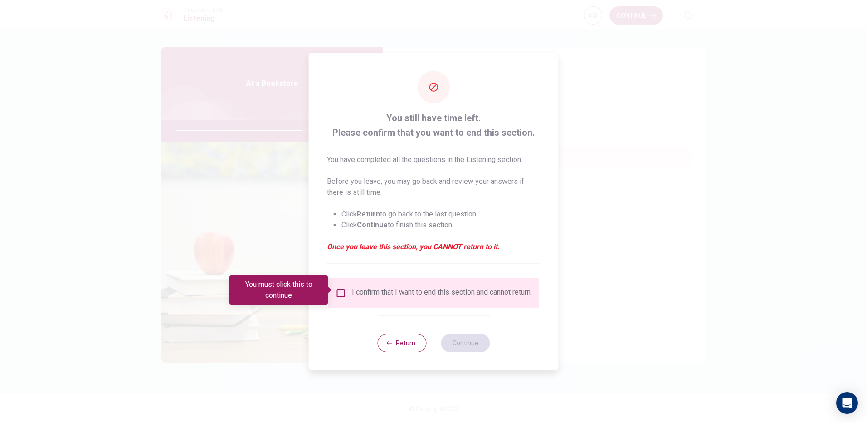
click at [342, 283] on div "I confirm that I want to end this section and cannot return." at bounding box center [433, 293] width 211 height 30
click at [338, 287] on input "You must click this to continue" at bounding box center [341, 292] width 11 height 11
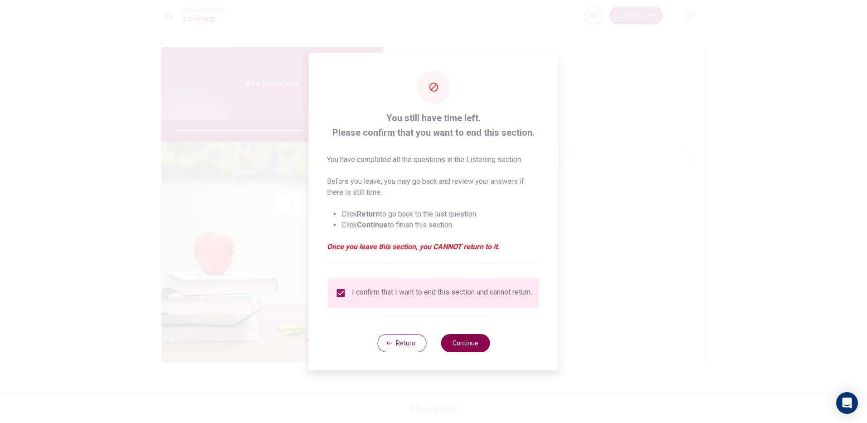
click at [481, 349] on button "Continue" at bounding box center [465, 343] width 49 height 18
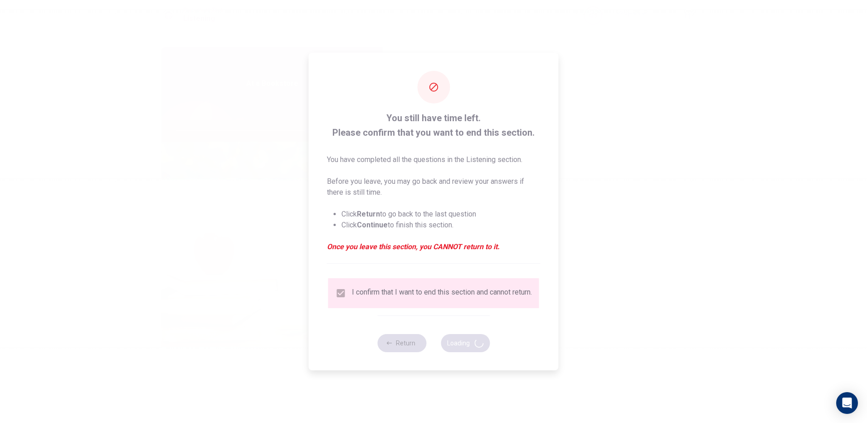
type input "81"
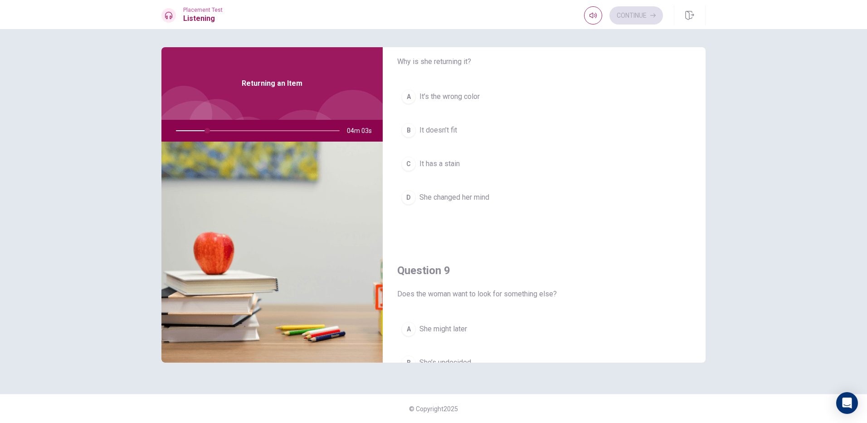
scroll to position [846, 0]
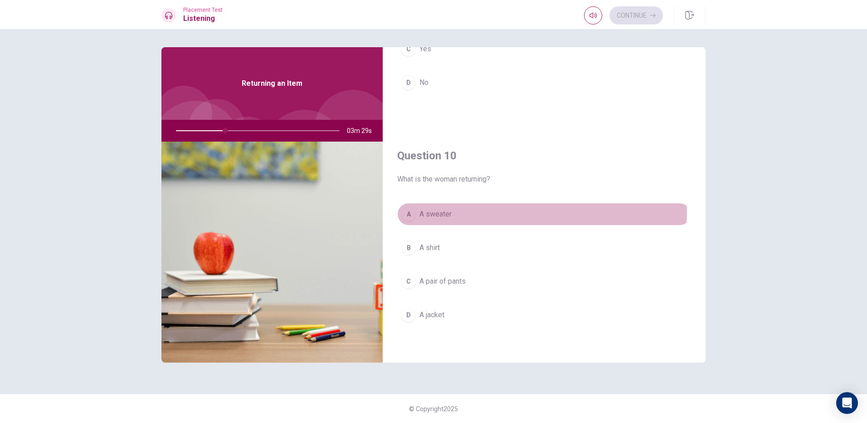
click at [444, 210] on span "A sweater" at bounding box center [435, 214] width 32 height 11
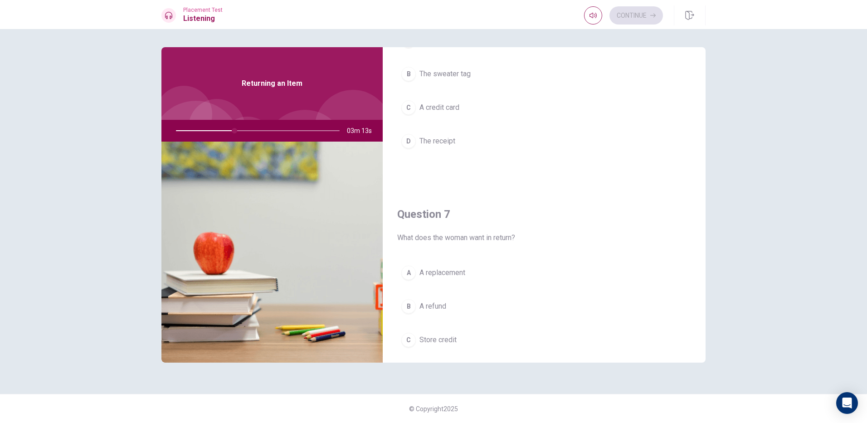
scroll to position [0, 0]
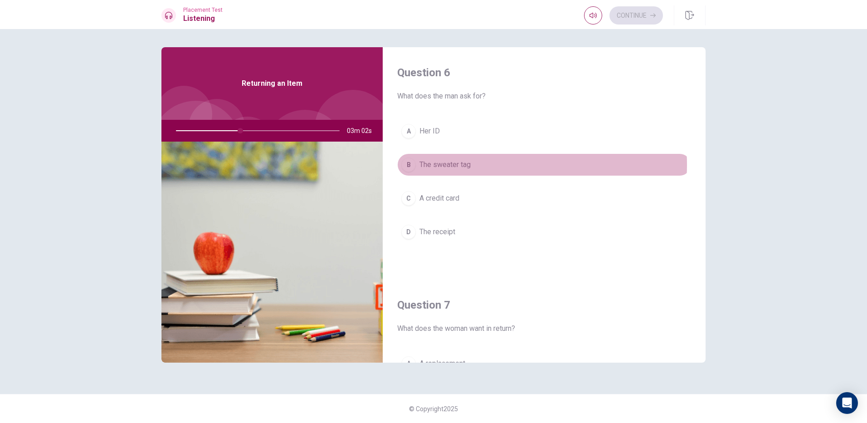
click at [476, 165] on button "B The sweater tag" at bounding box center [544, 164] width 294 height 23
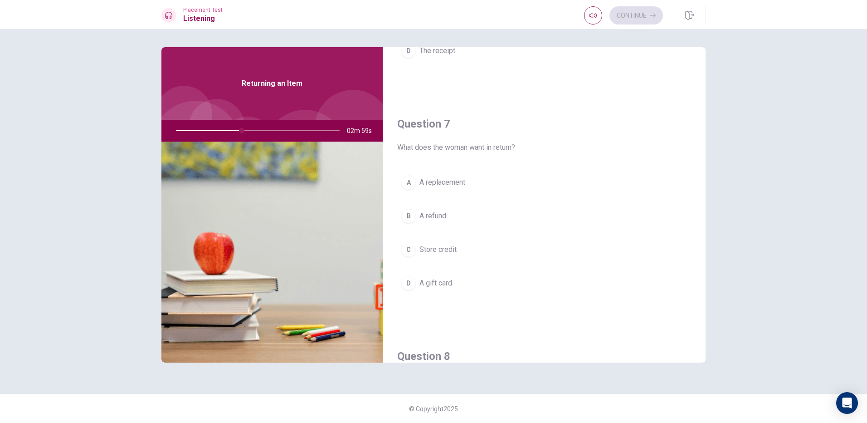
scroll to position [181, 0]
click at [455, 180] on span "A replacement" at bounding box center [442, 181] width 46 height 11
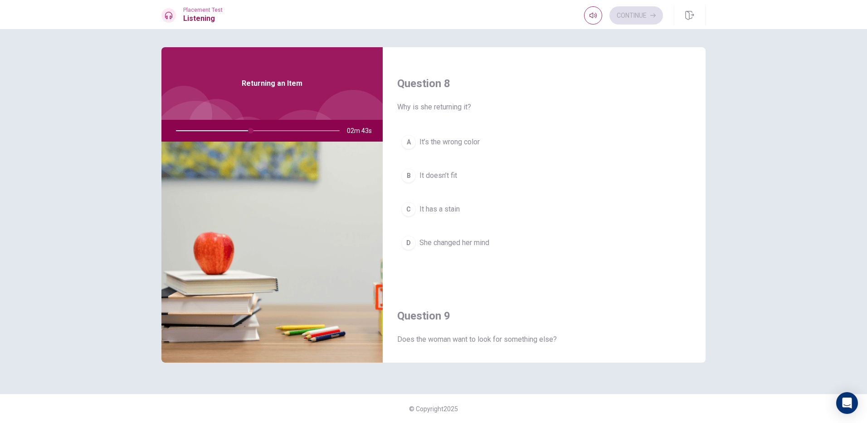
click at [468, 171] on button "B It doesn’t fit" at bounding box center [544, 175] width 294 height 23
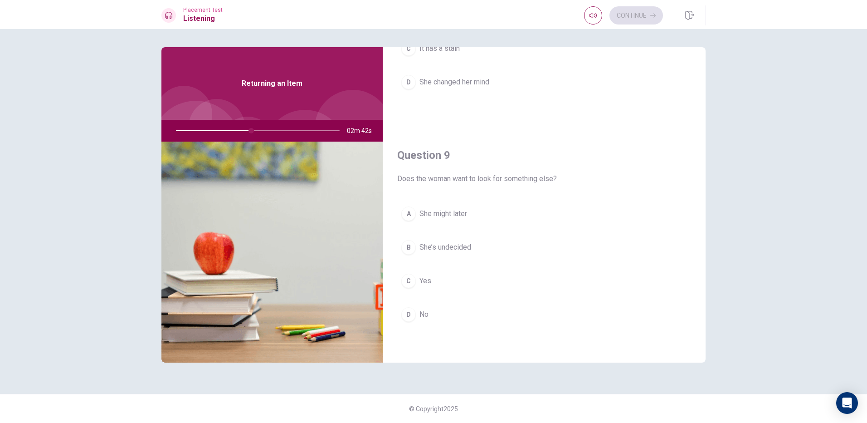
scroll to position [635, 0]
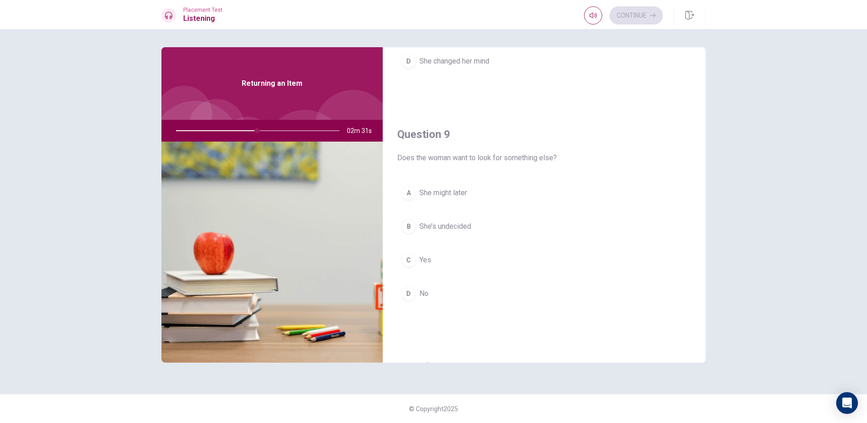
drag, startPoint x: 437, startPoint y: 287, endPoint x: 437, endPoint y: 292, distance: 4.6
click at [437, 292] on button "D No" at bounding box center [544, 293] width 294 height 23
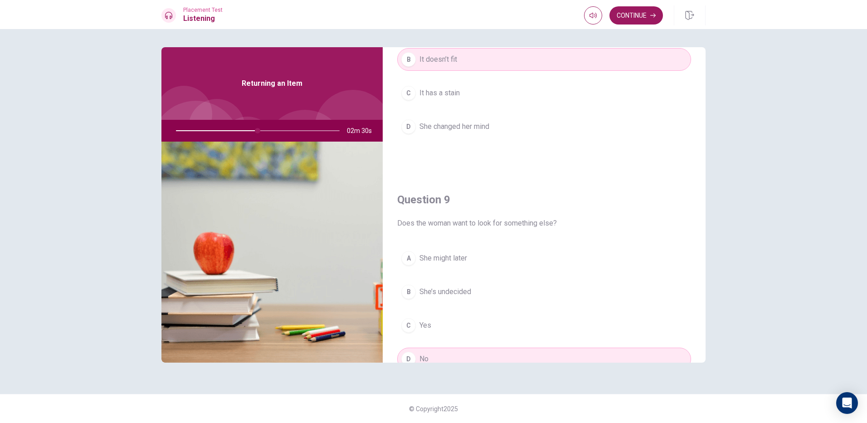
scroll to position [589, 0]
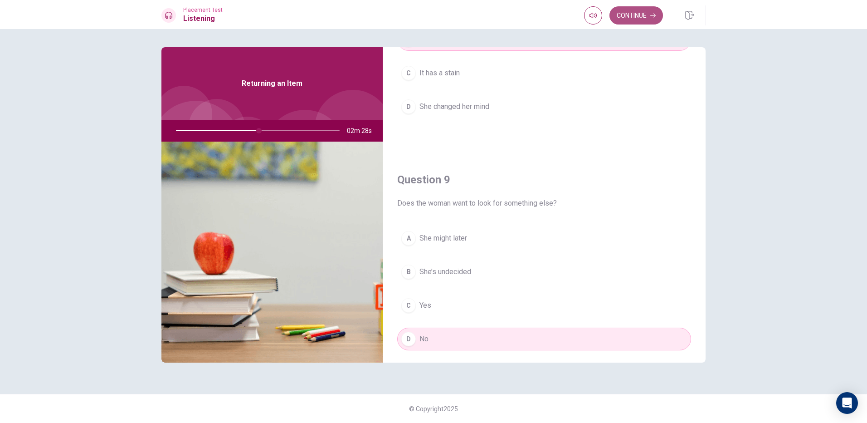
click at [629, 11] on button "Continue" at bounding box center [636, 15] width 54 height 18
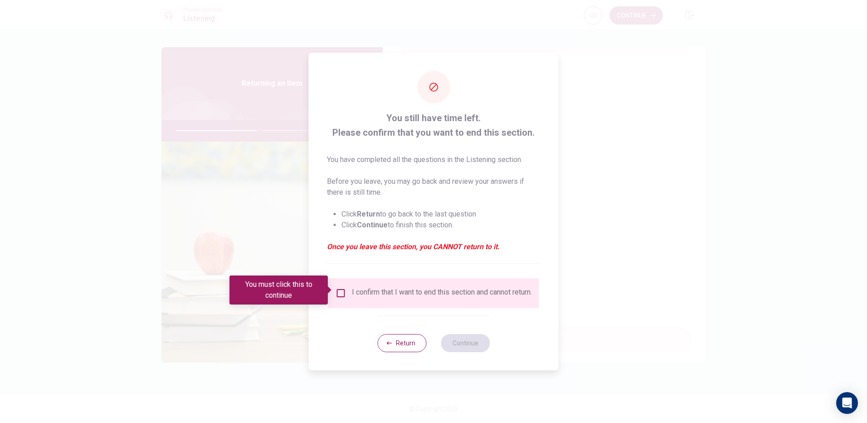
click at [331, 288] on span at bounding box center [330, 289] width 5 height 7
click at [338, 287] on input "You must click this to continue" at bounding box center [341, 292] width 11 height 11
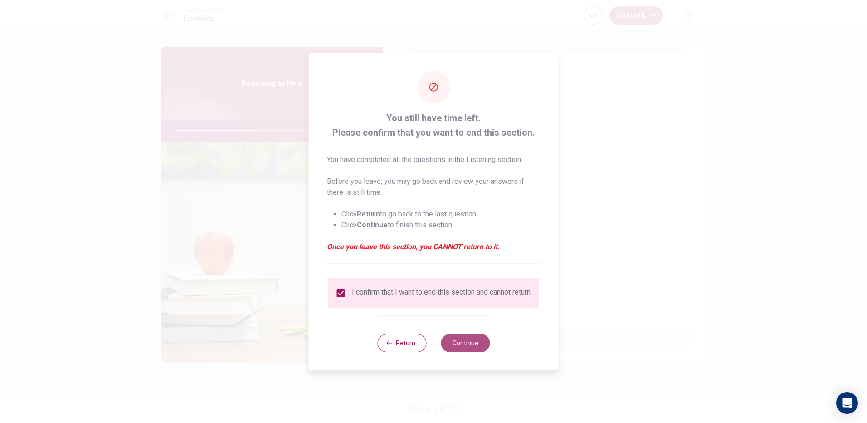
click at [472, 339] on button "Continue" at bounding box center [465, 343] width 49 height 18
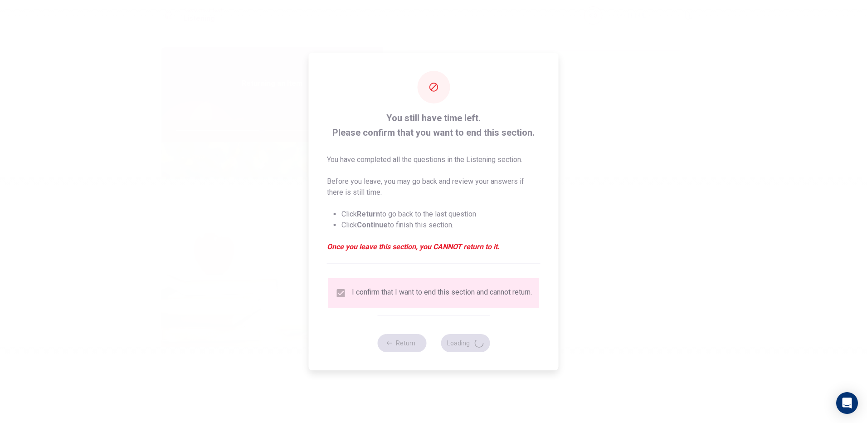
type input "53"
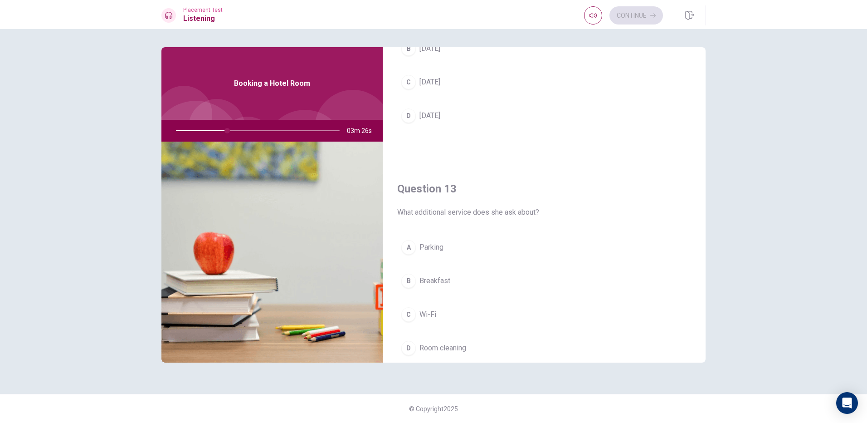
scroll to position [227, 0]
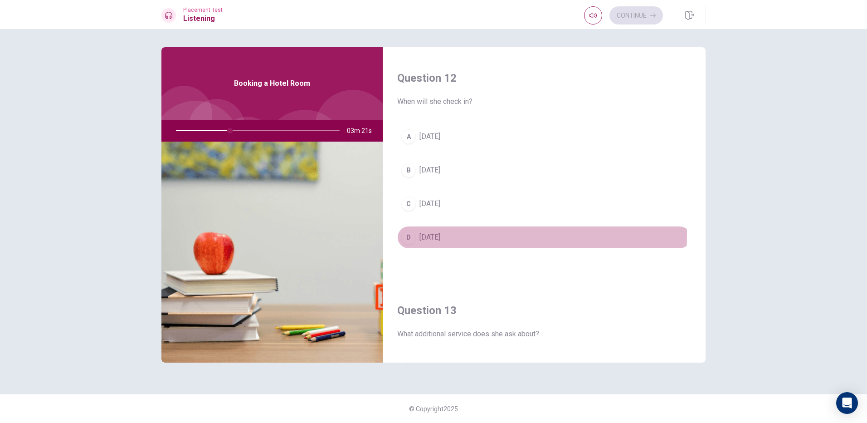
click at [439, 234] on span "[DATE]" at bounding box center [429, 237] width 21 height 11
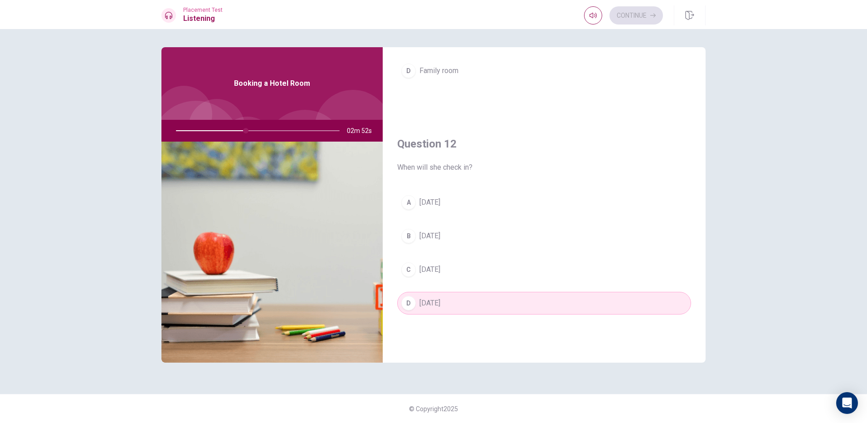
scroll to position [181, 0]
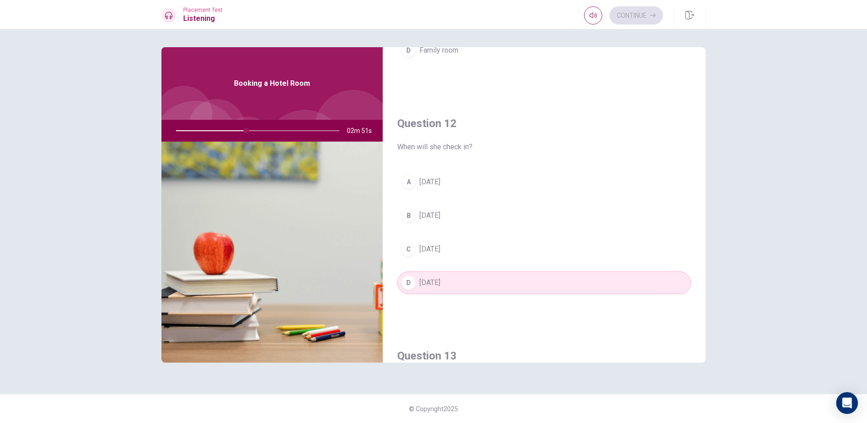
click at [447, 242] on button "C [DATE]" at bounding box center [544, 249] width 294 height 23
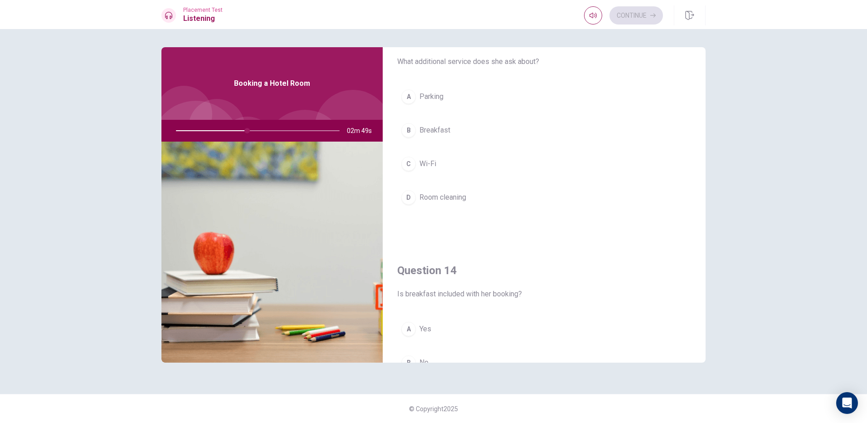
scroll to position [453, 0]
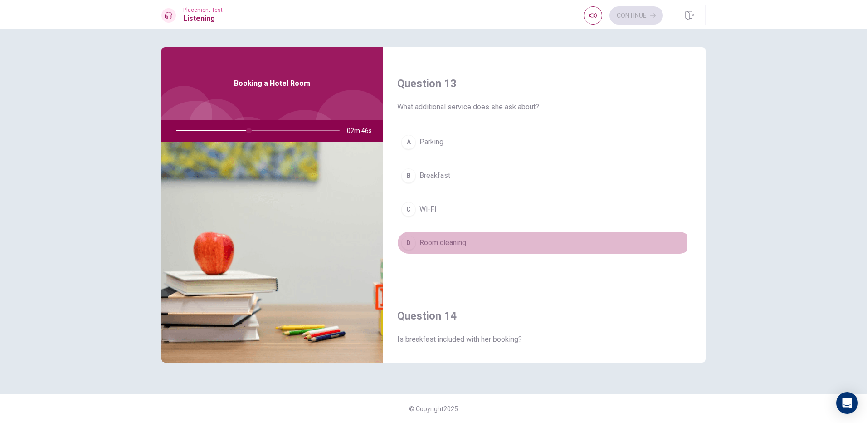
click at [444, 244] on span "Room cleaning" at bounding box center [442, 242] width 47 height 11
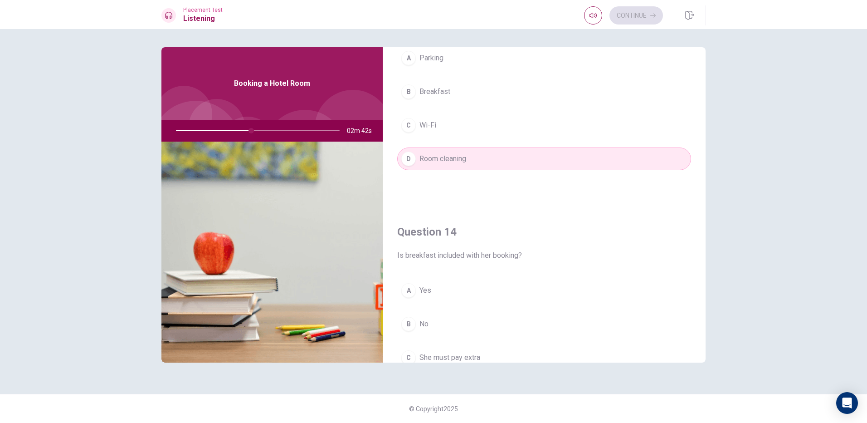
scroll to position [408, 0]
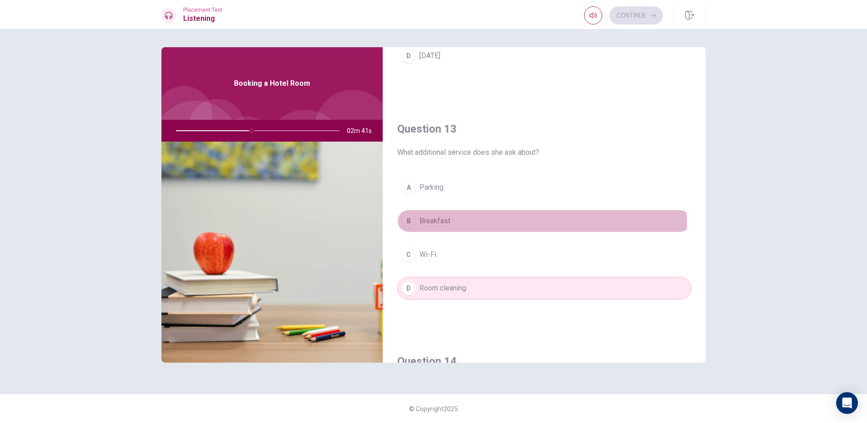
click at [447, 222] on span "Breakfast" at bounding box center [434, 220] width 31 height 11
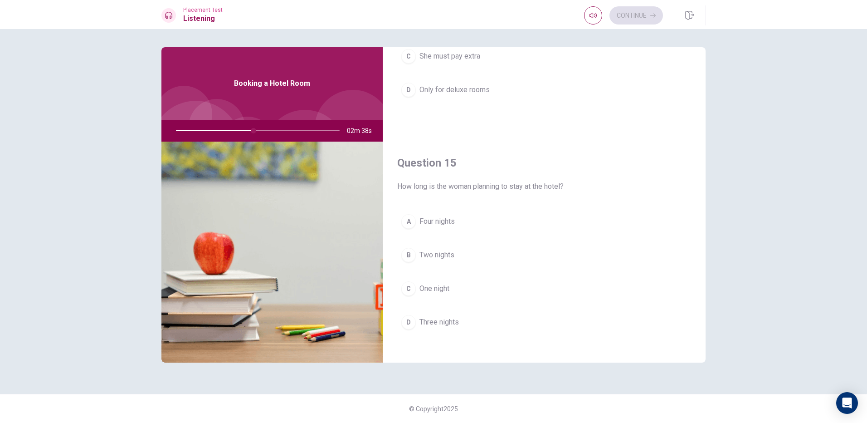
scroll to position [846, 0]
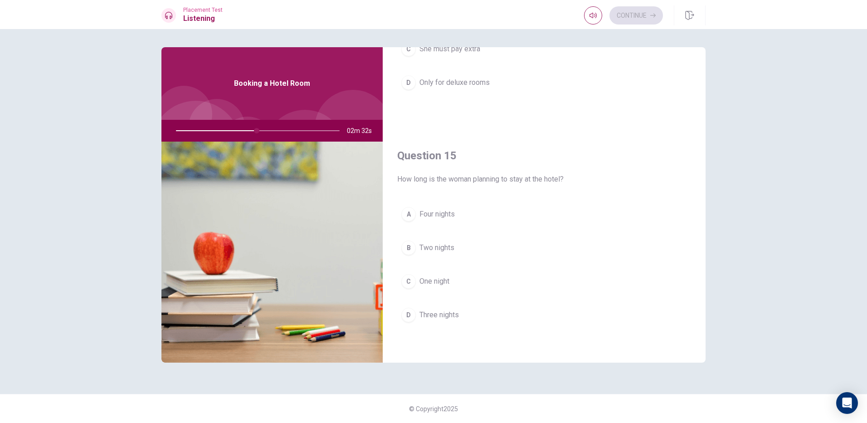
click at [468, 248] on button "B Two nights" at bounding box center [544, 247] width 294 height 23
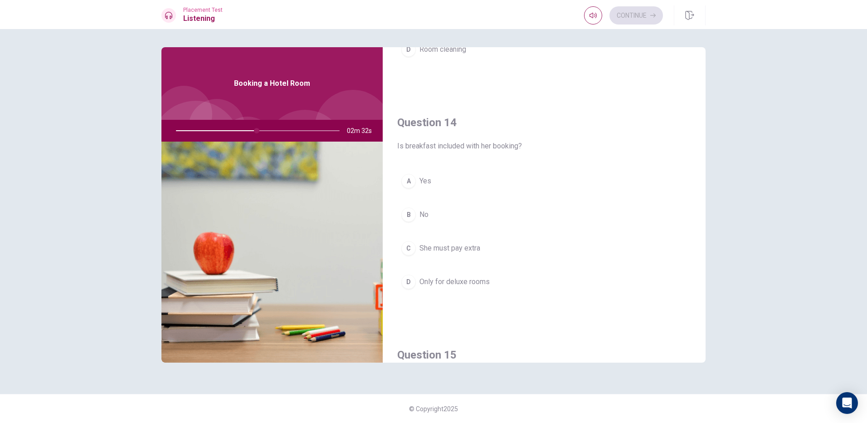
scroll to position [619, 0]
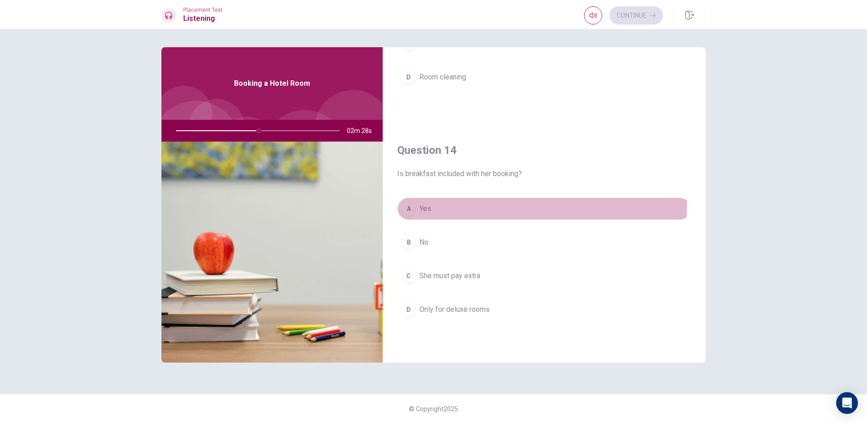
click at [450, 206] on button "A Yes" at bounding box center [544, 208] width 294 height 23
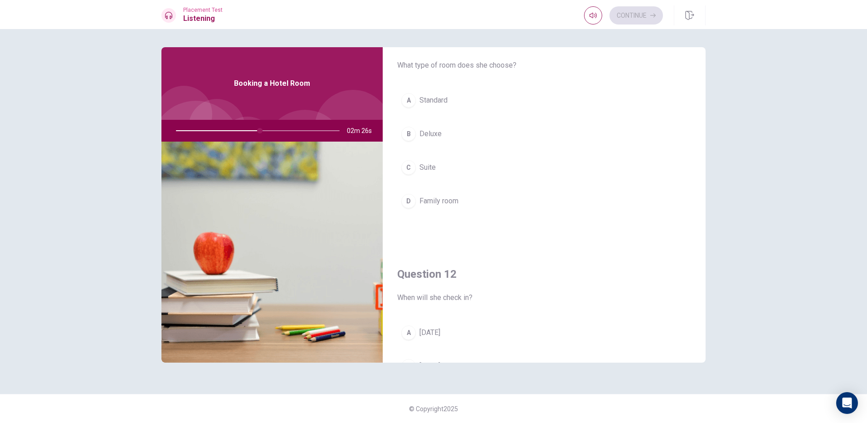
scroll to position [0, 0]
click at [467, 240] on button "D Family room" at bounding box center [544, 231] width 294 height 23
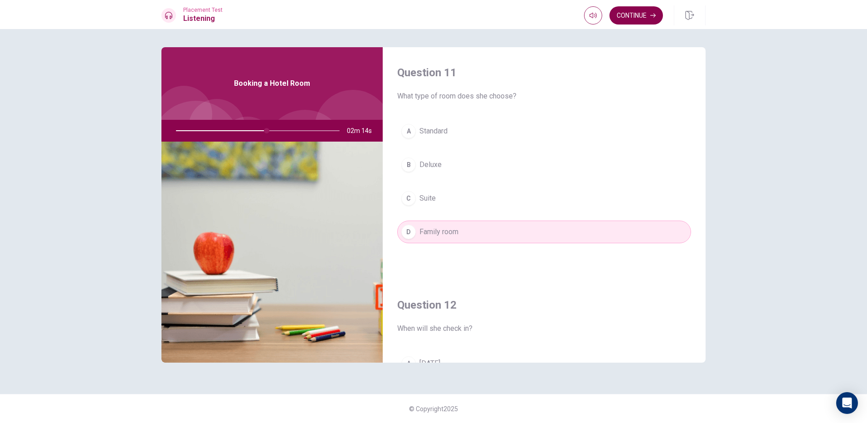
click at [633, 14] on button "Continue" at bounding box center [636, 15] width 54 height 18
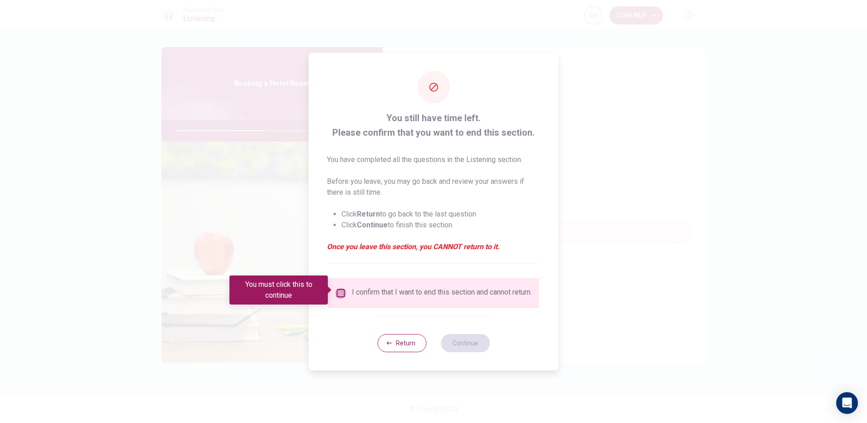
click at [342, 291] on input "You must click this to continue" at bounding box center [341, 292] width 11 height 11
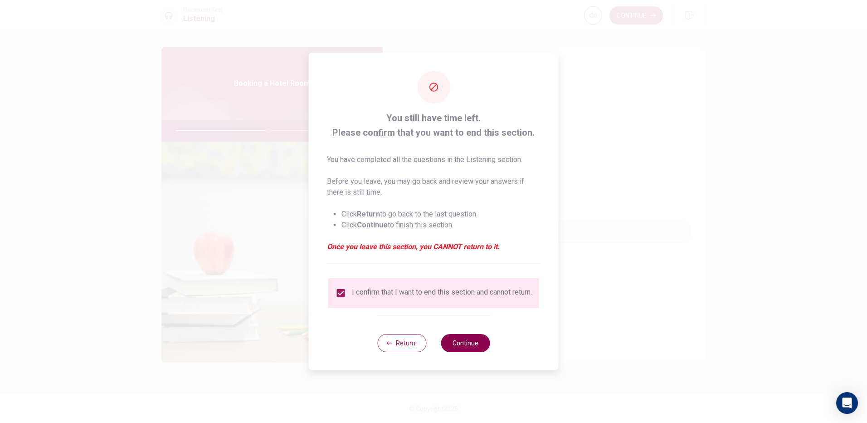
click at [467, 339] on button "Continue" at bounding box center [465, 343] width 49 height 18
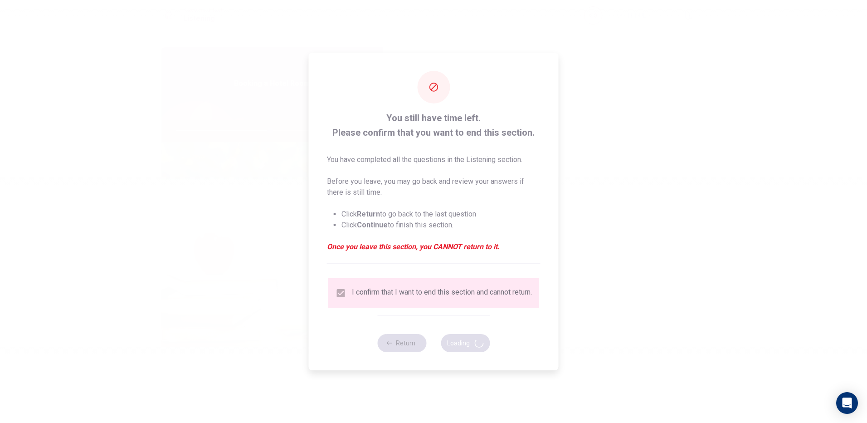
type input "58"
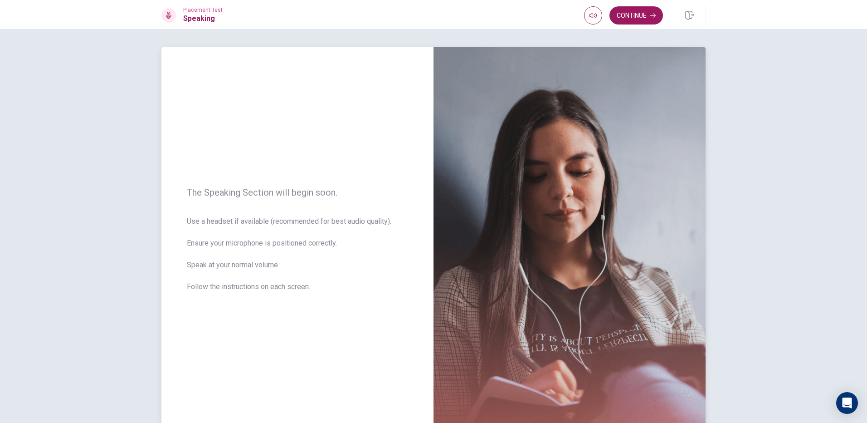
drag, startPoint x: 184, startPoint y: 219, endPoint x: 381, endPoint y: 257, distance: 201.3
click at [381, 257] on div "The Speaking Section will begin soon. Use a headset if available (recommended f…" at bounding box center [297, 244] width 272 height 395
click at [641, 17] on button "Continue" at bounding box center [636, 15] width 54 height 18
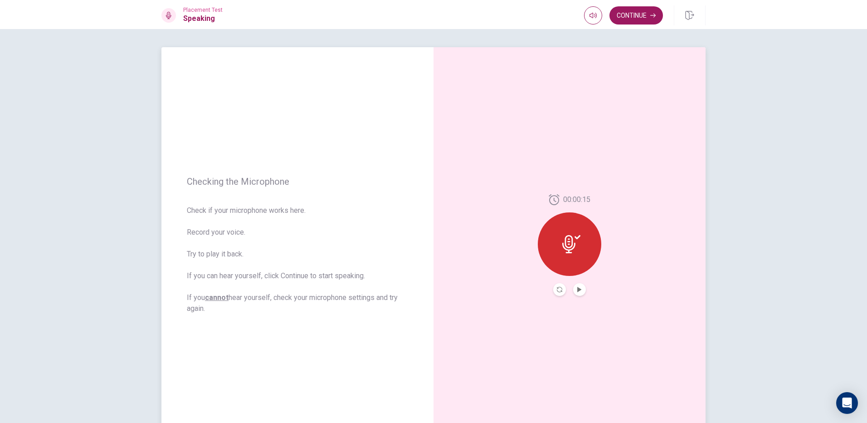
click at [579, 279] on div "00:00:15" at bounding box center [569, 245] width 63 height 102
click at [574, 260] on div at bounding box center [569, 243] width 63 height 63
drag, startPoint x: 579, startPoint y: 224, endPoint x: 574, endPoint y: 233, distance: 10.3
click at [576, 230] on div at bounding box center [569, 243] width 63 height 63
click at [557, 291] on icon "Record Again" at bounding box center [559, 289] width 5 height 5
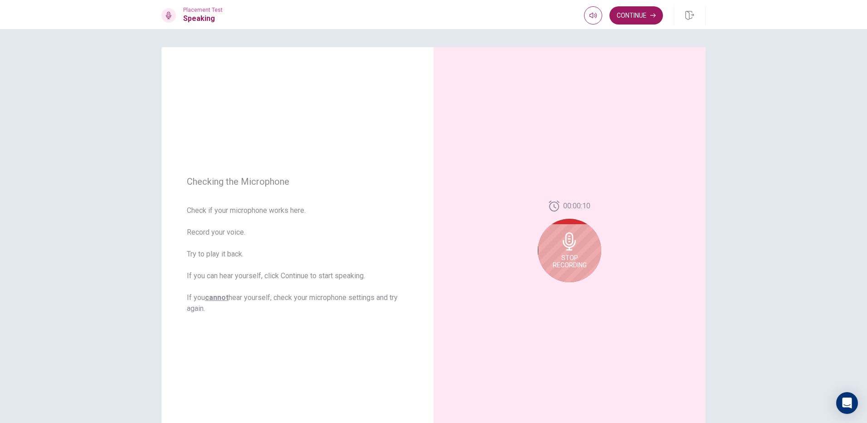
drag, startPoint x: 559, startPoint y: 292, endPoint x: 575, endPoint y: 263, distance: 32.9
click at [562, 286] on div "00:00:10 Stop Recording" at bounding box center [569, 244] width 272 height 395
click at [575, 263] on span "Stop Recording" at bounding box center [570, 261] width 34 height 15
click at [577, 284] on button "Play Audio" at bounding box center [579, 289] width 13 height 13
click at [779, 328] on div "Checking the Microphone Check if your microphone works here. Record your voice.…" at bounding box center [433, 226] width 867 height 394
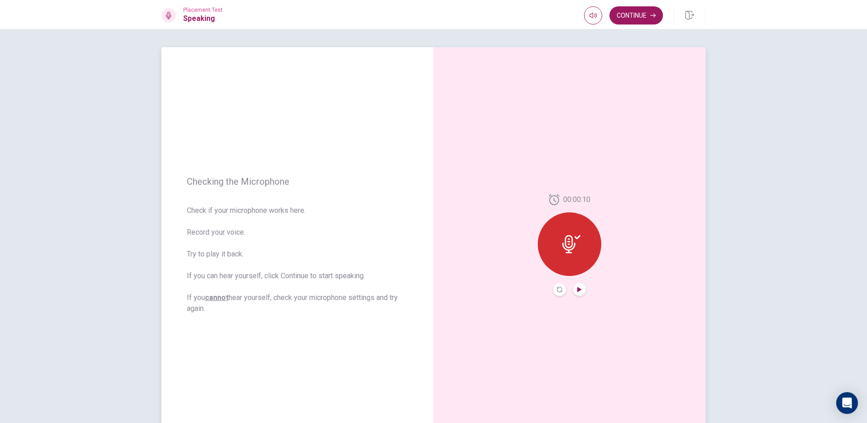
click at [579, 288] on icon "Play Audio" at bounding box center [579, 289] width 5 height 5
click at [557, 289] on icon "Record Again" at bounding box center [559, 289] width 5 height 5
click at [539, 344] on div "00:00:15" at bounding box center [569, 244] width 272 height 395
click at [579, 290] on icon "Play Audio" at bounding box center [579, 289] width 5 height 5
click at [641, 14] on button "Continue" at bounding box center [636, 15] width 54 height 18
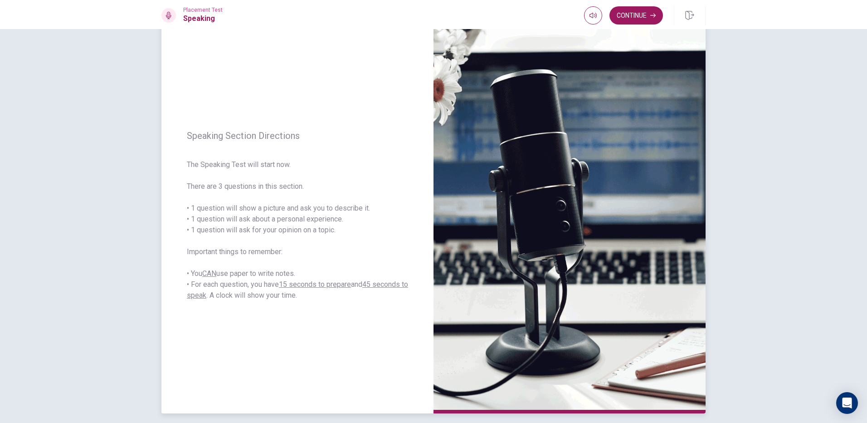
scroll to position [45, 0]
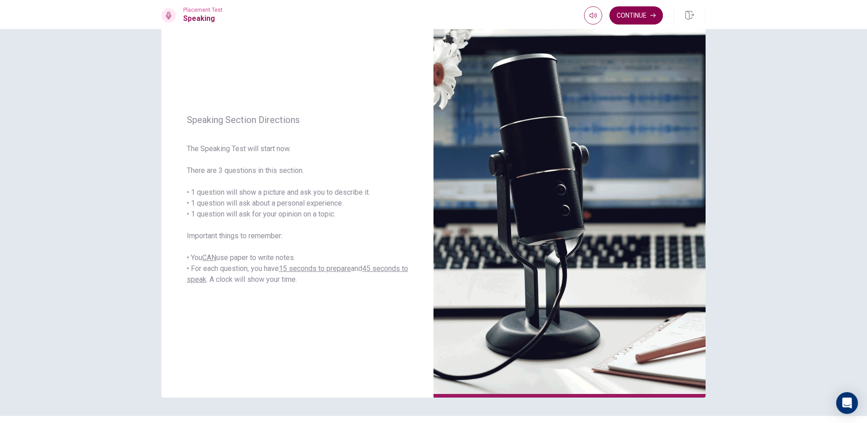
click at [640, 11] on button "Continue" at bounding box center [636, 15] width 54 height 18
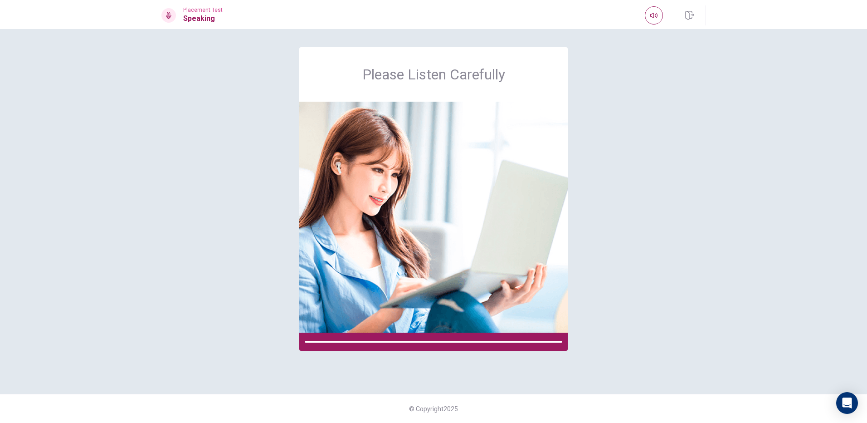
scroll to position [0, 0]
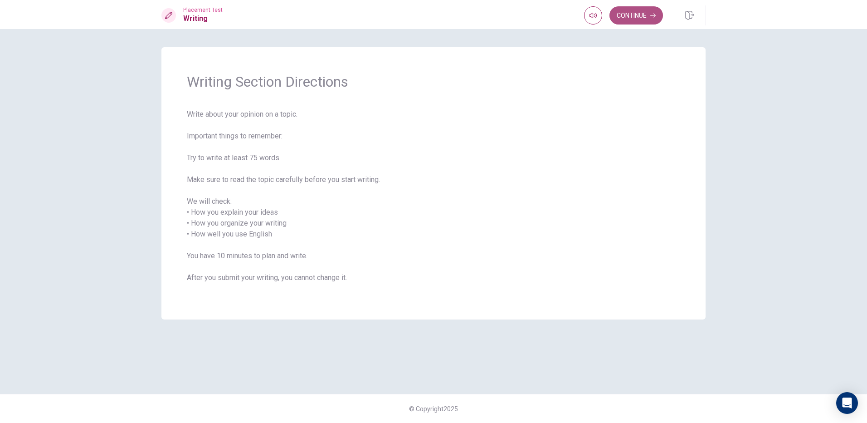
click at [628, 16] on button "Continue" at bounding box center [636, 15] width 54 height 18
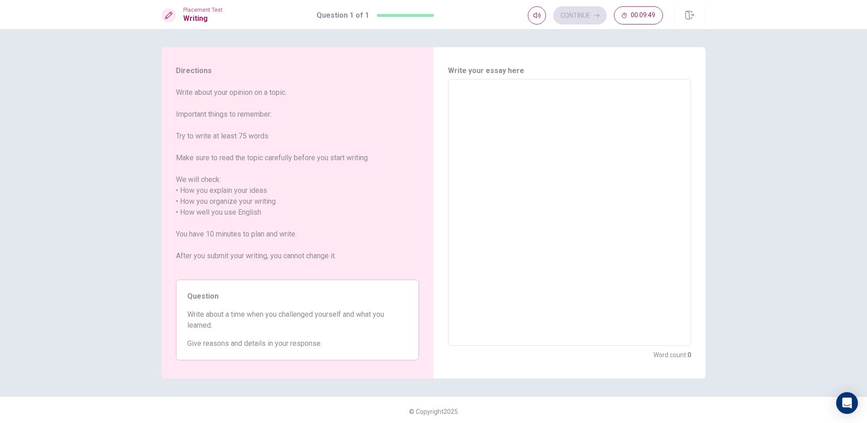
click at [449, 91] on div "x ​" at bounding box center [569, 212] width 243 height 267
type textarea "i"
type textarea "x"
type textarea "i"
type textarea "x"
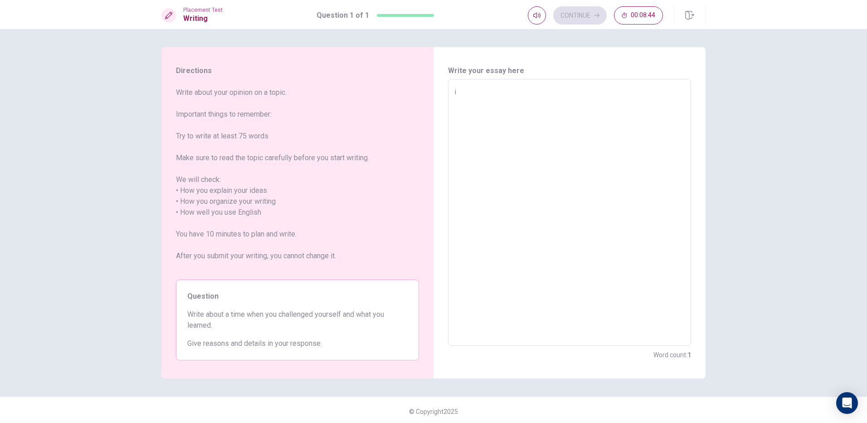
type textarea "i t"
type textarea "x"
type textarea "i th"
type textarea "x"
type textarea "i thi"
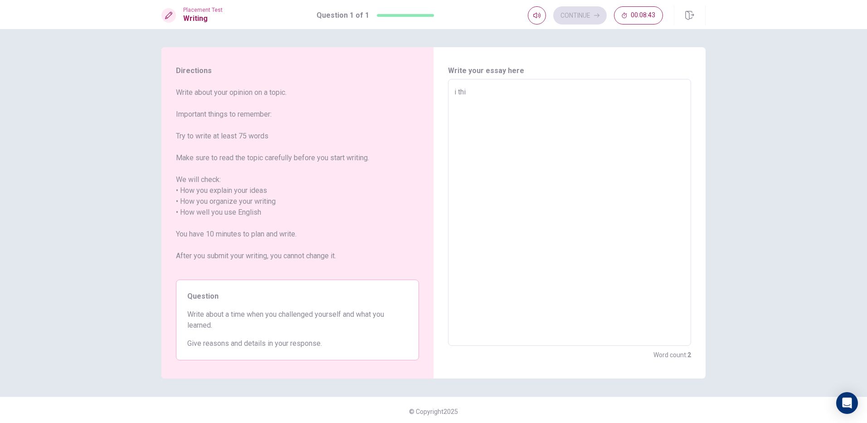
type textarea "x"
type textarea "i thin"
type textarea "x"
type textarea "i think"
type textarea "x"
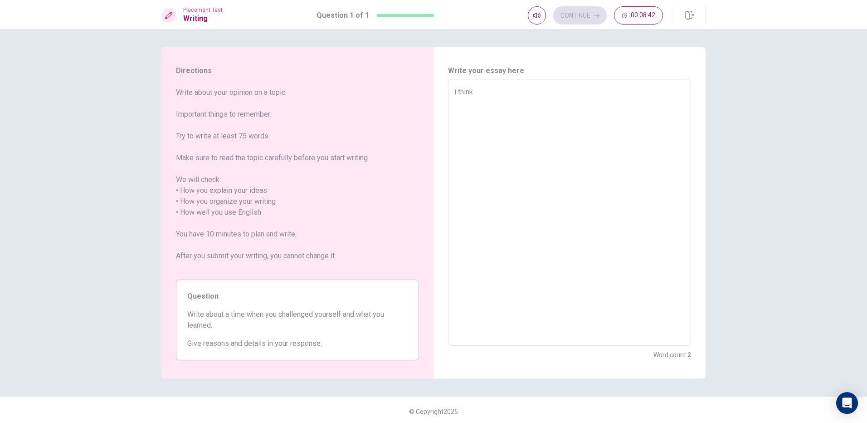
type textarea "i think"
type textarea "x"
type textarea "i think w"
type textarea "x"
type textarea "i think wh"
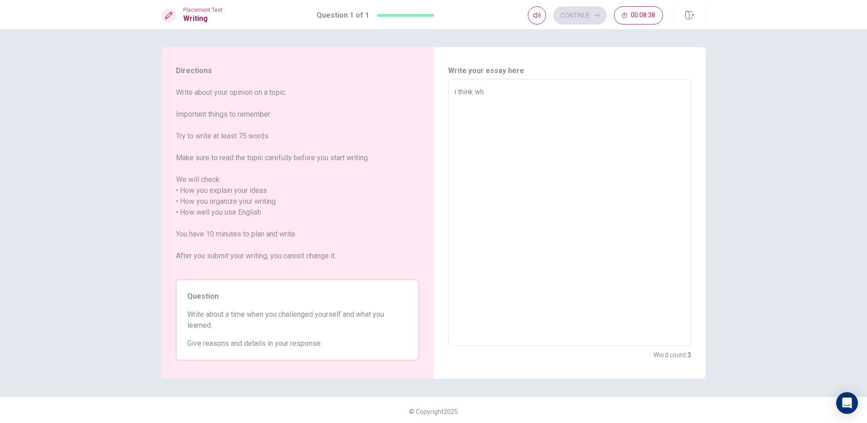
type textarea "x"
type textarea "i think whe"
type textarea "x"
type textarea "i think when"
type textarea "x"
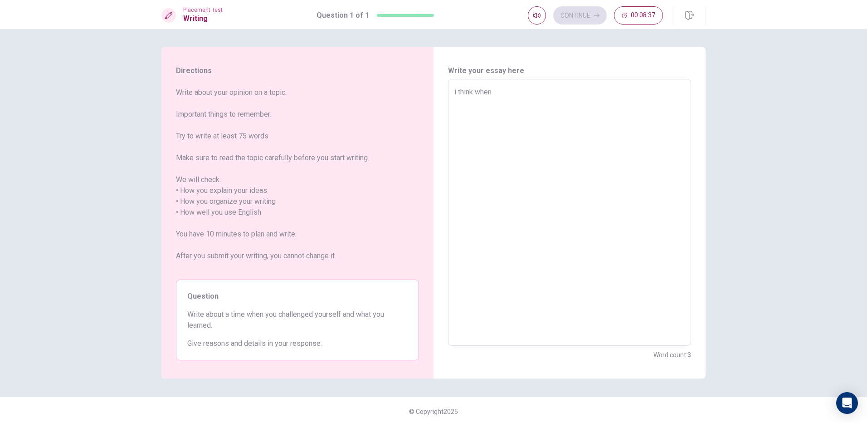
type textarea "i think wheni"
type textarea "x"
type textarea "i think when"
type textarea "x"
type textarea "i think when"
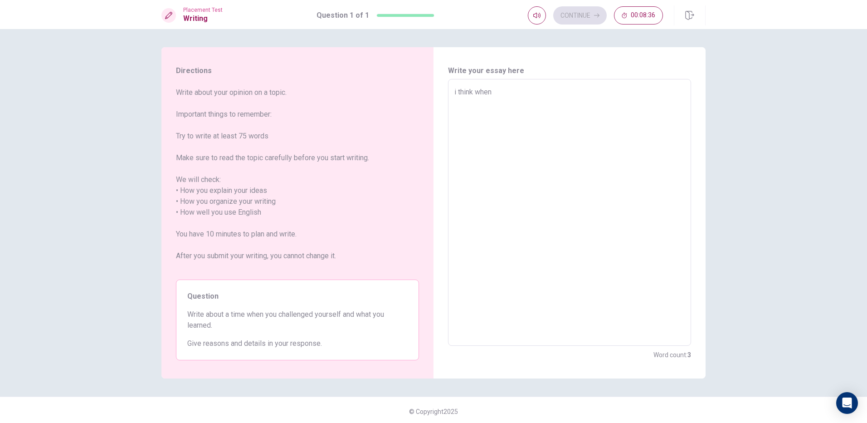
type textarea "x"
type textarea "i think when i"
type textarea "x"
type textarea "i think when i"
type textarea "x"
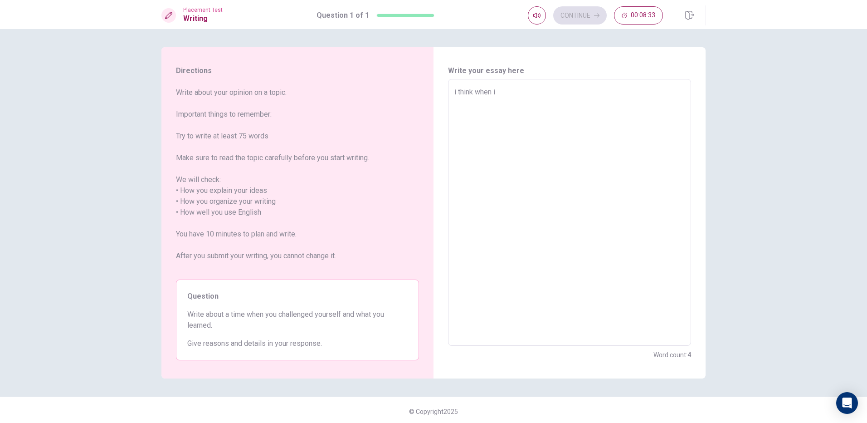
type textarea "i think when i c"
type textarea "x"
type textarea "i think when i ch"
type textarea "x"
type textarea "i think when i cha"
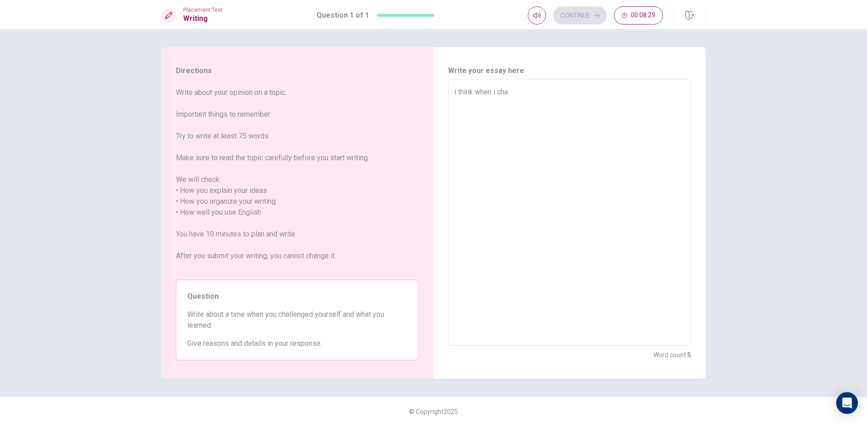
type textarea "x"
type textarea "i think when i chal"
type textarea "x"
type textarea "i think when i chall"
type textarea "x"
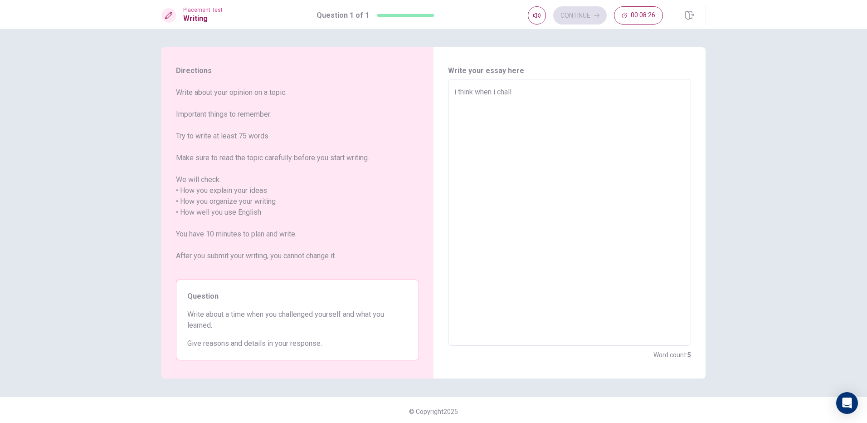
type textarea "i think when i challe"
type textarea "x"
type textarea "i think when i challen"
type textarea "x"
type textarea "i think when i challeng"
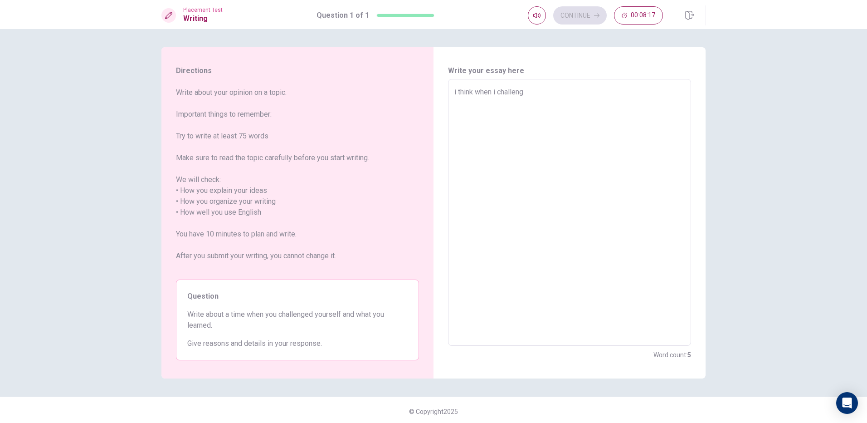
type textarea "x"
type textarea "i think when i challengy"
type textarea "x"
type textarea "i think when i challengyo"
type textarea "x"
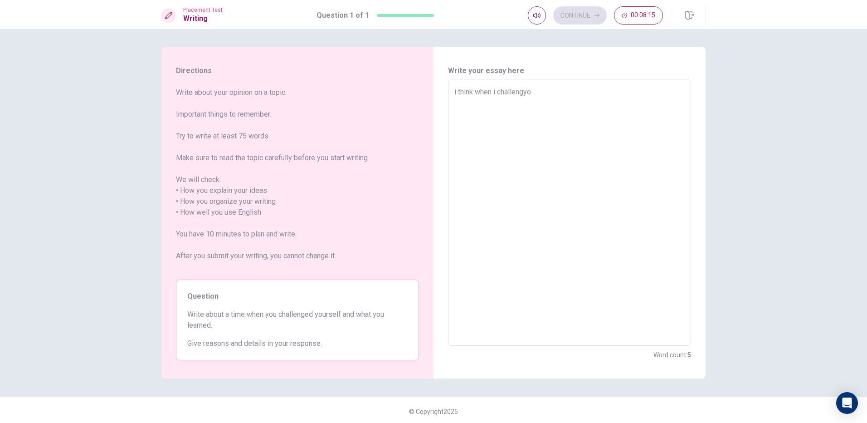
type textarea "i think when i challengyou"
type textarea "x"
type textarea "i think when i challengyo"
type textarea "x"
type textarea "i think when i challengy"
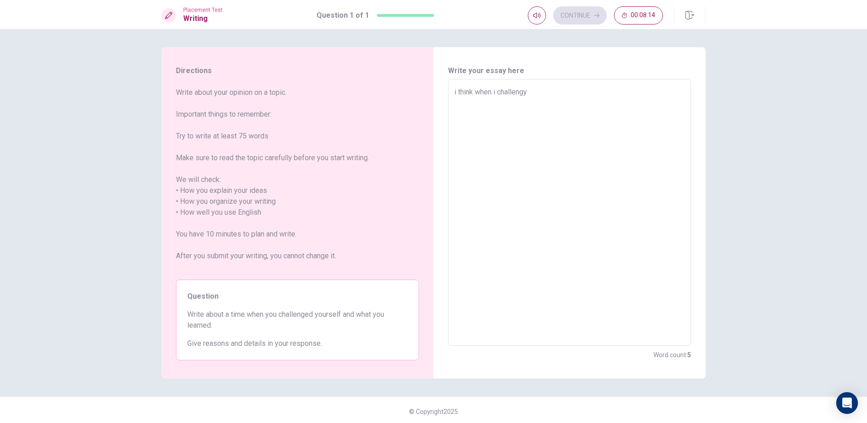
type textarea "x"
type textarea "i think when i challengy"
type textarea "x"
type textarea "i think when i challengy"
type textarea "x"
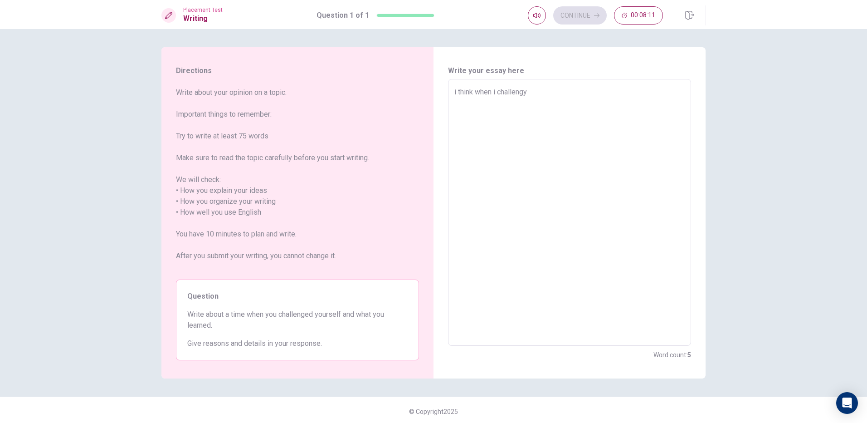
type textarea "i think when i challeng"
type textarea "x"
type textarea "i think when i challeng"
type textarea "x"
type textarea "i think when i challeng m"
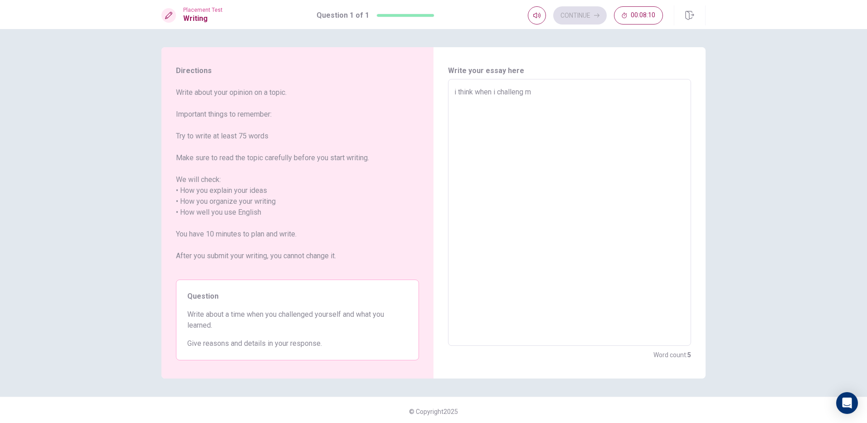
type textarea "x"
type textarea "i think when i challeng my"
type textarea "x"
type textarea "i think when i challeng mys"
type textarea "x"
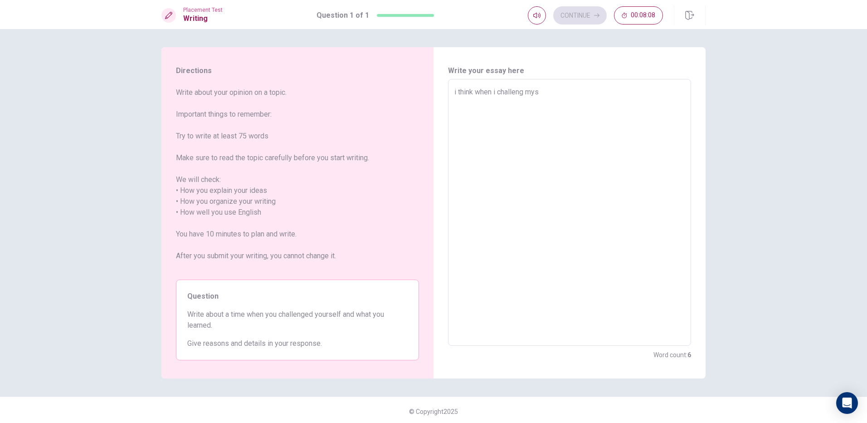
type textarea "i think when i challeng myse"
type textarea "x"
type textarea "i think when i challeng mysel"
type textarea "x"
type textarea "i think when i challeng myself"
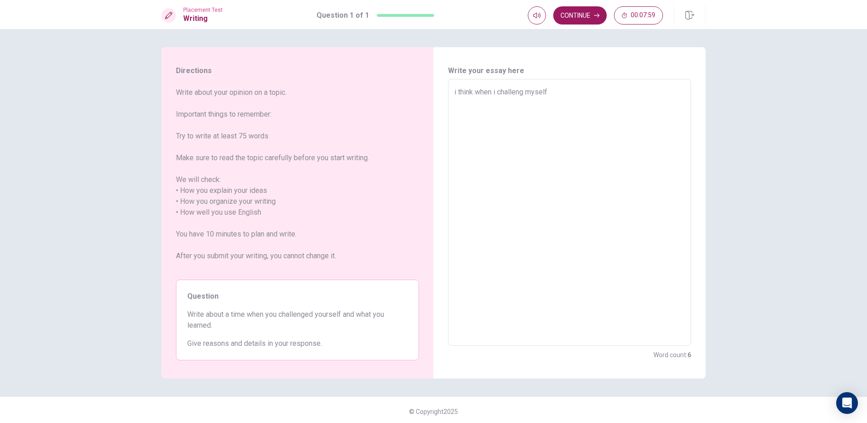
type textarea "x"
type textarea "i think when i challeng myself"
click at [454, 94] on textarea "i think when i challeng myself" at bounding box center [569, 213] width 230 height 252
click at [455, 94] on textarea "i think when i challeng myself" at bounding box center [569, 213] width 230 height 252
type textarea "x"
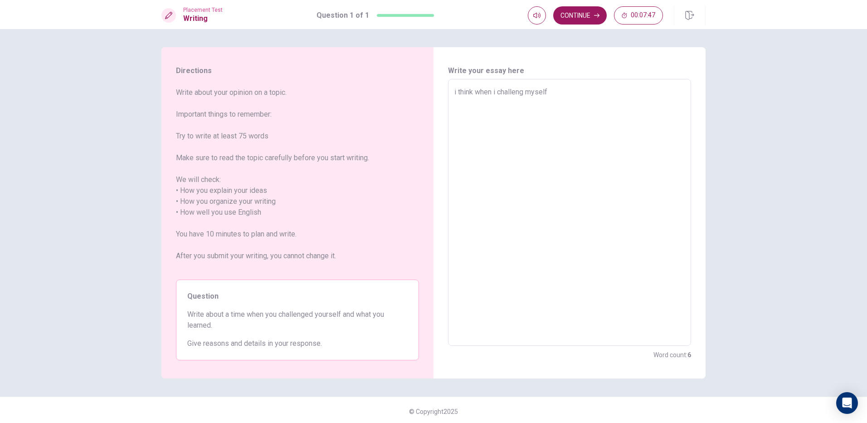
type textarea "ithink when i challeng myself"
type textarea "x"
type textarea "i,think when i challeng myself"
click at [473, 92] on textarea "i,think when i challeng myself" at bounding box center [569, 213] width 230 height 252
type textarea "x"
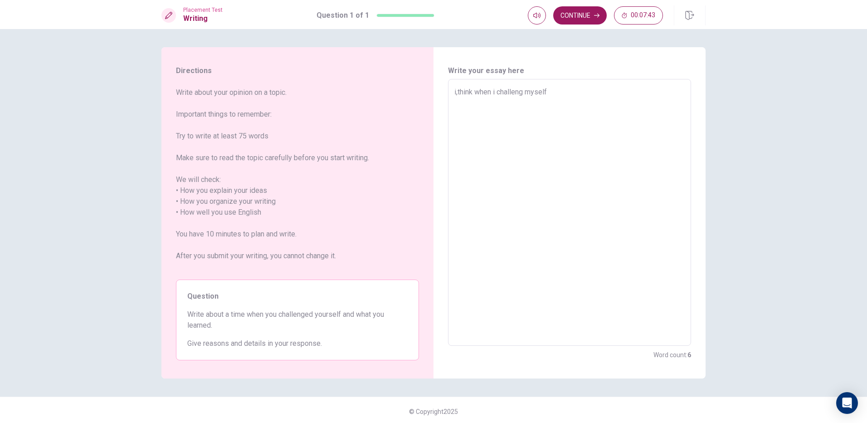
type textarea "i,thinkwhen i challeng myself"
type textarea "x"
type textarea "i,think,when i challeng myself"
click at [497, 93] on textarea "i,think,when i challeng myself" at bounding box center [569, 213] width 230 height 252
click at [497, 92] on textarea "i,think,when i challeng myself" at bounding box center [569, 213] width 230 height 252
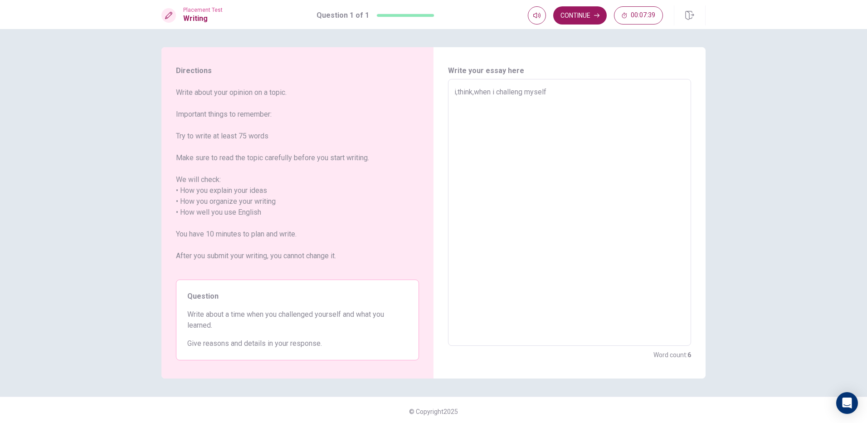
type textarea "x"
type textarea "i,think,when ichalleng myself"
type textarea "x"
type textarea "i,think,when challeng myself"
type textarea "x"
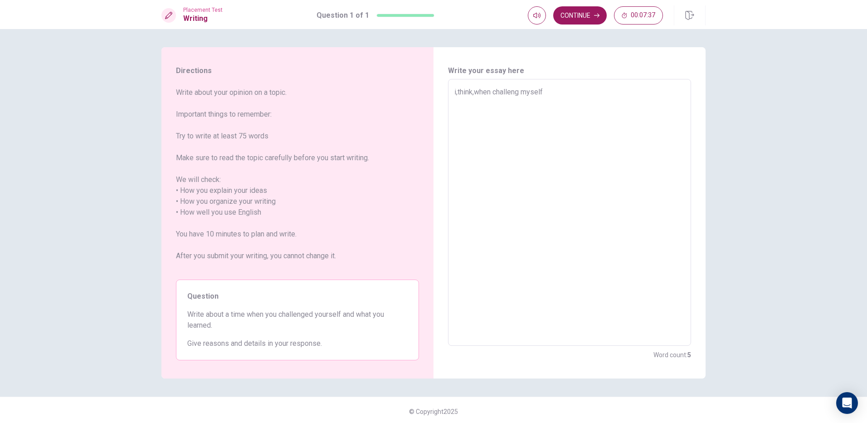
type textarea "i,think,whenchalleng myself"
type textarea "x"
type textarea "i,think,when,challeng myself"
type textarea "x"
type textarea "i,think,when,ichalleng myself"
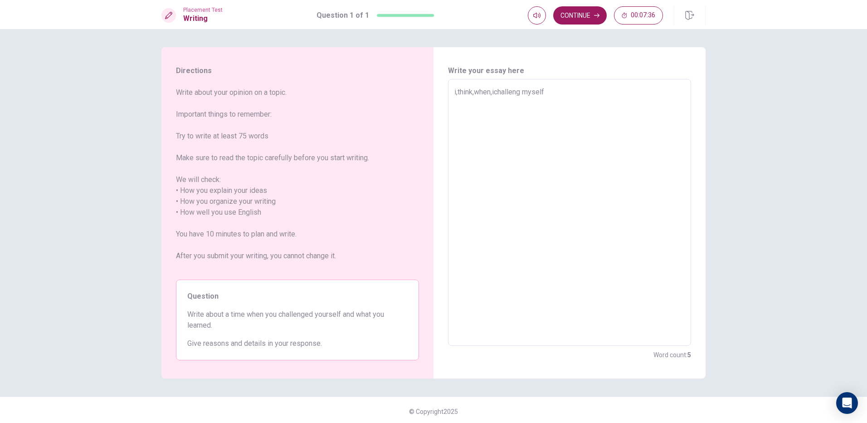
type textarea "x"
type textarea "i,think,when,i,challeng myself"
click at [455, 91] on textarea "i,think,when,i,challeng myself" at bounding box center [569, 213] width 230 height 252
type textarea "x"
type textarea "ithink,when,i,challeng myself"
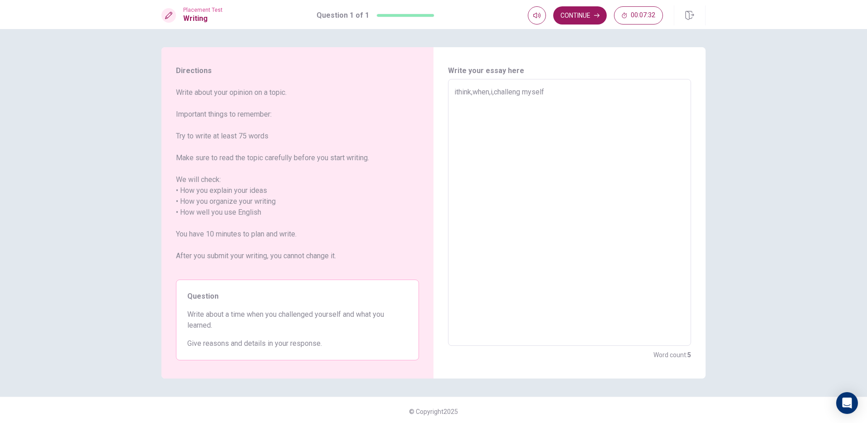
type textarea "x"
type textarea "think,when,i,challeng myself"
type textarea "x"
type textarea "Ithink,when,i,challeng myself"
type textarea "x"
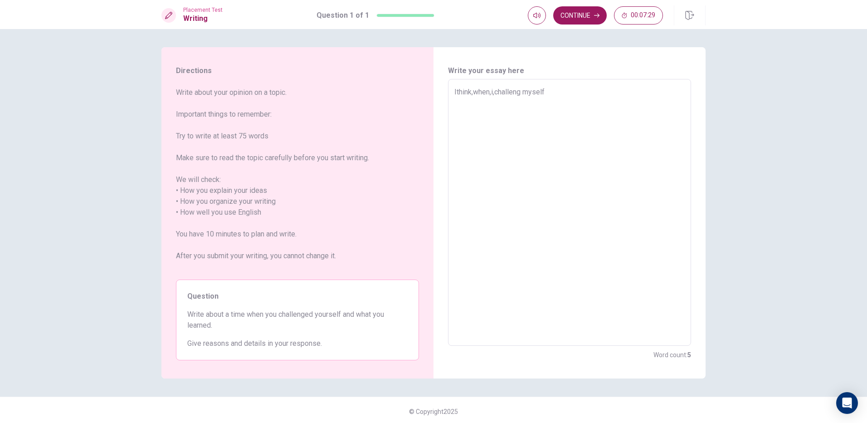
type textarea "I,think,when,i,challeng myself"
click at [521, 92] on textarea "I,think,when,i,challeng myself" at bounding box center [569, 213] width 230 height 252
click at [526, 93] on textarea "I,think,when,i,challeng myself" at bounding box center [569, 213] width 230 height 252
click at [524, 91] on textarea "I,think,when,i,challeng myself" at bounding box center [569, 213] width 230 height 252
type textarea "x"
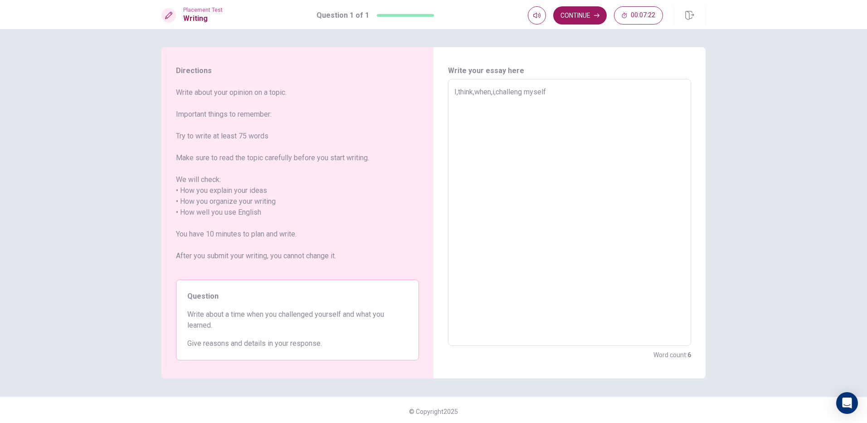
type textarea "I,think,when,i,challengmyself"
type textarea "x"
type textarea "I,think,when,i,[PERSON_NAME],myself"
click at [547, 89] on textarea "I,think,when,i,[PERSON_NAME],myself" at bounding box center [569, 213] width 230 height 252
click at [496, 92] on textarea "I,think,when,i,[PERSON_NAME],myself" at bounding box center [569, 213] width 230 height 252
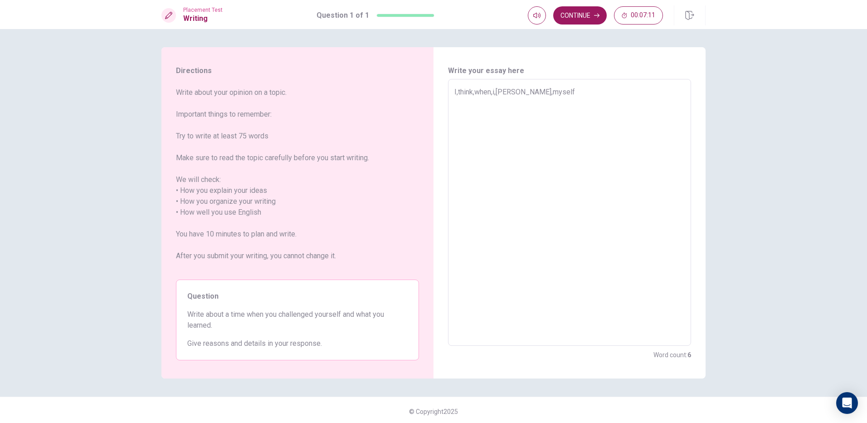
type textarea "x"
type textarea "I,think,when,ichalleng,myself"
type textarea "x"
type textarea "I,think,when,i challeng,myself"
click at [491, 93] on textarea "I,think,when,i challeng,myself" at bounding box center [569, 213] width 230 height 252
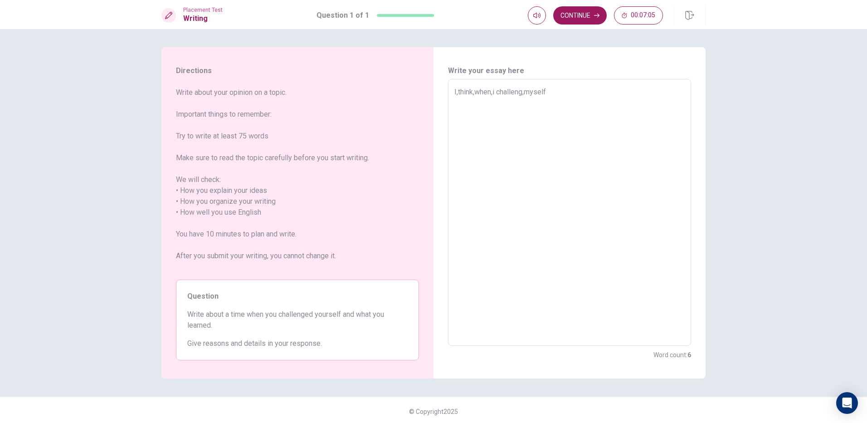
type textarea "x"
type textarea "I,think,wheni challeng,myself"
type textarea "x"
type textarea "I,think,when i challeng,myself"
click at [472, 93] on textarea "I,think,when i challeng,myself" at bounding box center [569, 213] width 230 height 252
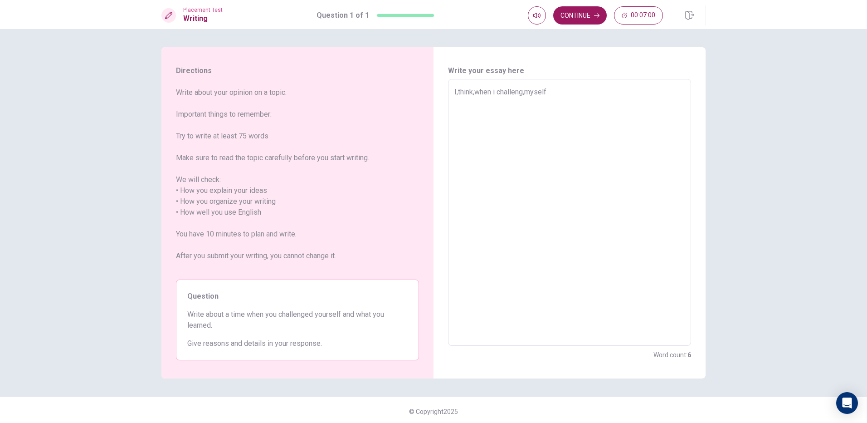
type textarea "x"
type textarea "I,thinkwhen i [PERSON_NAME],myself"
type textarea "x"
type textarea "I,think when i challeng,myself"
click at [526, 96] on textarea "I,think when i challeng,myself" at bounding box center [569, 213] width 230 height 252
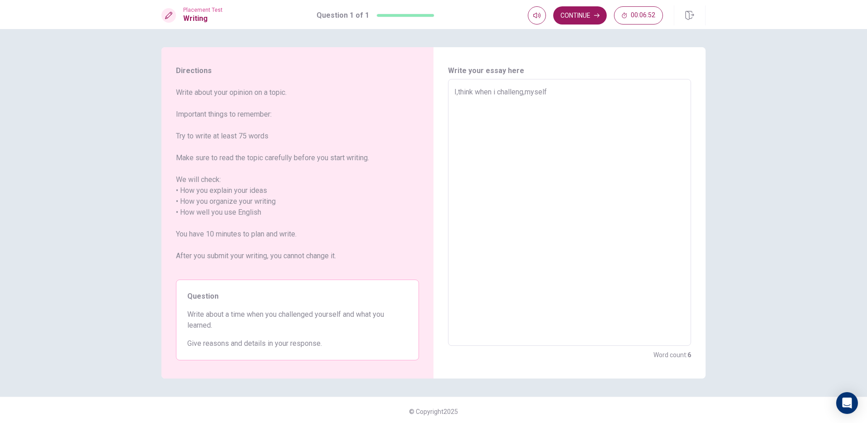
type textarea "x"
type textarea "I,think when i challeng,myself"
type textarea "x"
type textarea "I,think when i challengmyself"
type textarea "x"
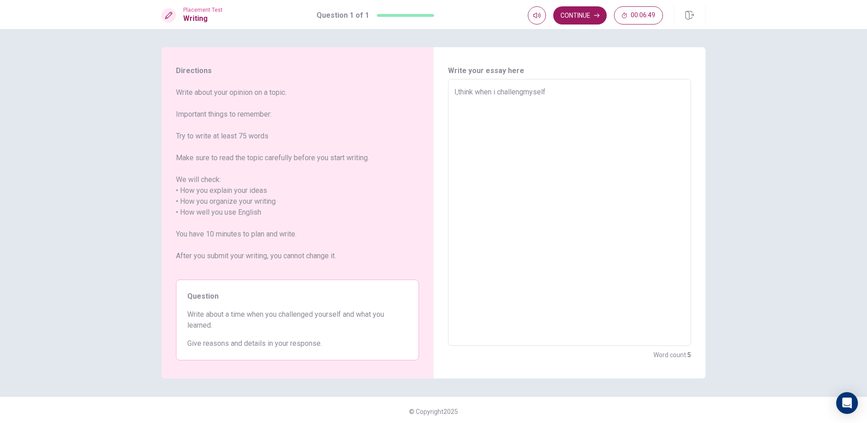
type textarea "I,think when i challeng myself"
type textarea "x"
type textarea "I,think when i challeng myself"
click at [556, 85] on div "I,think when i challeng myself x ​" at bounding box center [569, 212] width 243 height 267
click at [548, 95] on textarea "I,think when i challeng myself" at bounding box center [569, 213] width 230 height 252
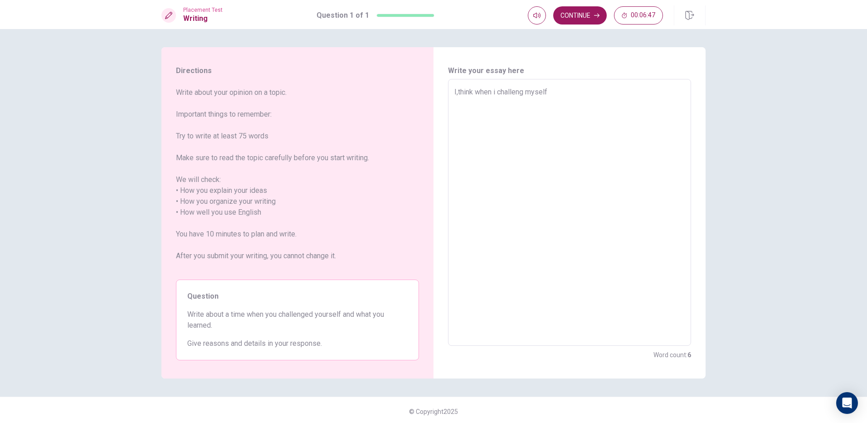
type textarea "x"
type textarea "I,think when i challeng myself ,"
type textarea "x"
type textarea "I,think when i challeng myself ,i"
type textarea "x"
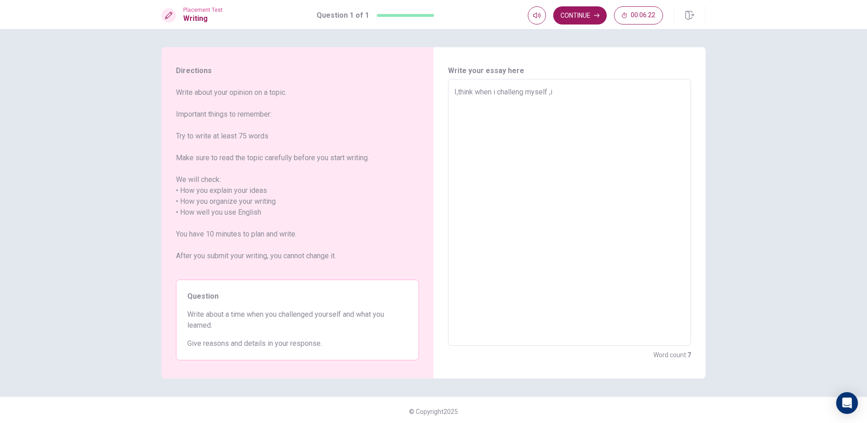
type textarea "I,think when i challeng myself ,iw"
type textarea "x"
type textarea "I,think when i challeng myself ,i"
type textarea "x"
type textarea "I,think when i challeng myself ,i"
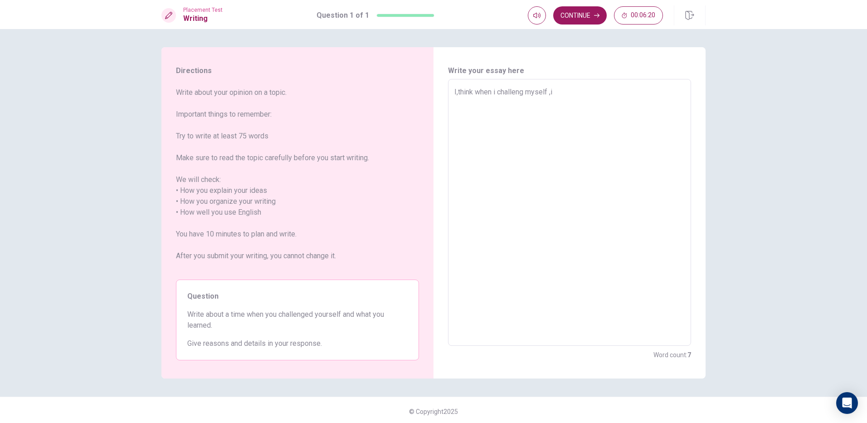
type textarea "x"
type textarea "I,think when i challeng myself ,i w"
type textarea "x"
type textarea "I,think when i challeng myself ,i [GEOGRAPHIC_DATA]"
type textarea "x"
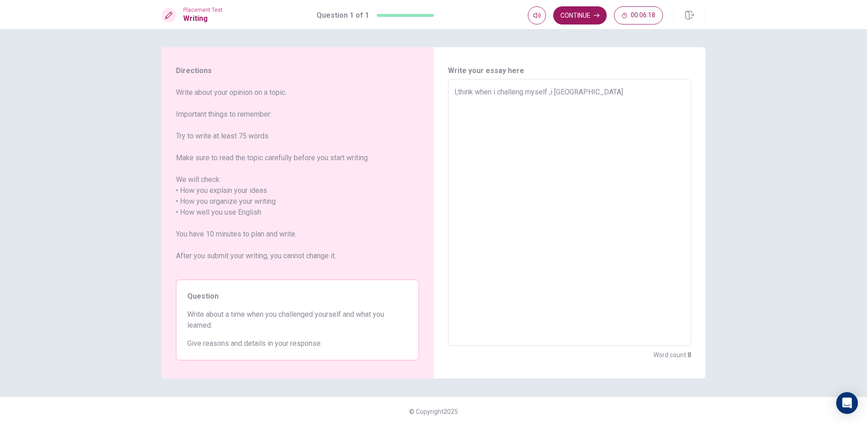
type textarea "I,think when i challeng myself ,i wii"
type textarea "x"
type textarea "I,think when i challeng myself ,i wiil"
type textarea "x"
type textarea "I,think when i challeng myself ,i wii"
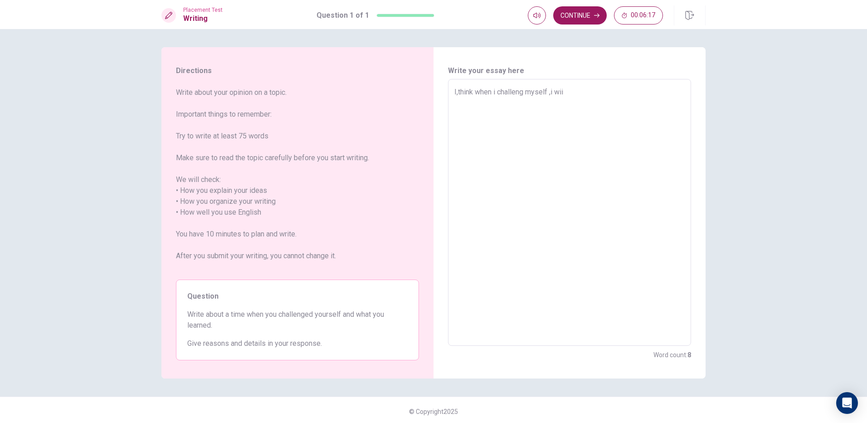
type textarea "x"
type textarea "I,think when i challeng myself ,i [GEOGRAPHIC_DATA]"
type textarea "x"
type textarea "I,think when i challeng myself ,i wil"
type textarea "x"
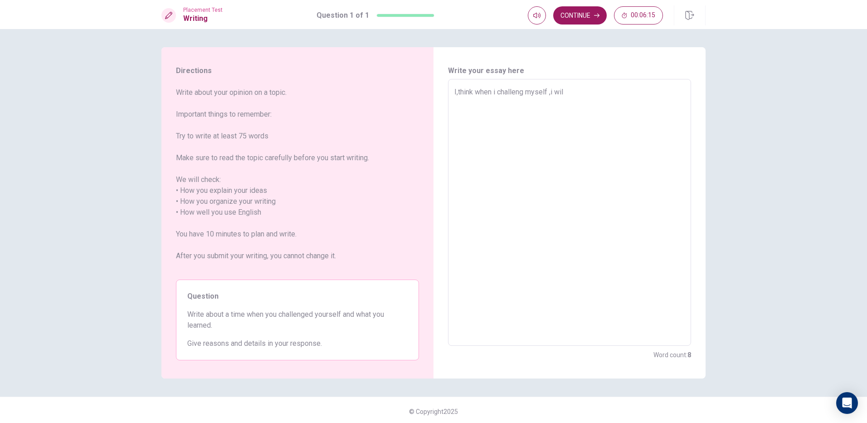
type textarea "I,think when i challeng myself ,i wil"
type textarea "x"
type textarea "I,think when i challeng myself ,i wil"
type textarea "x"
type textarea "I,think when i challeng myself ,i will"
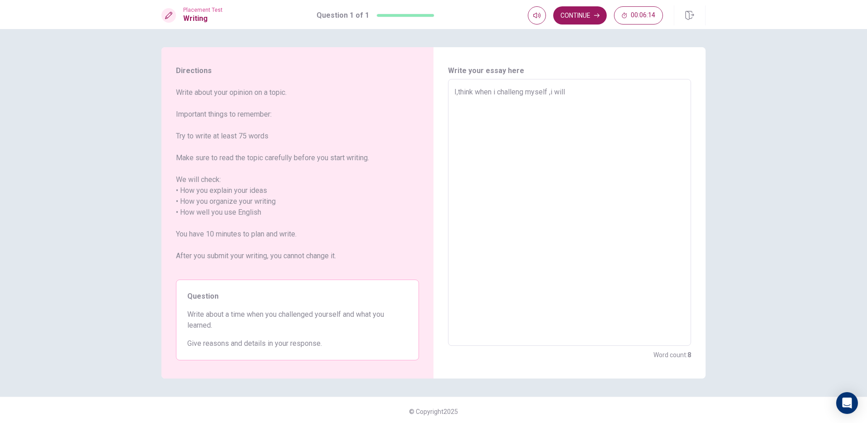
type textarea "x"
type textarea "I,think when i challeng myself ,i will"
type textarea "x"
type textarea "I,think when i challeng myself ,i will s"
type textarea "x"
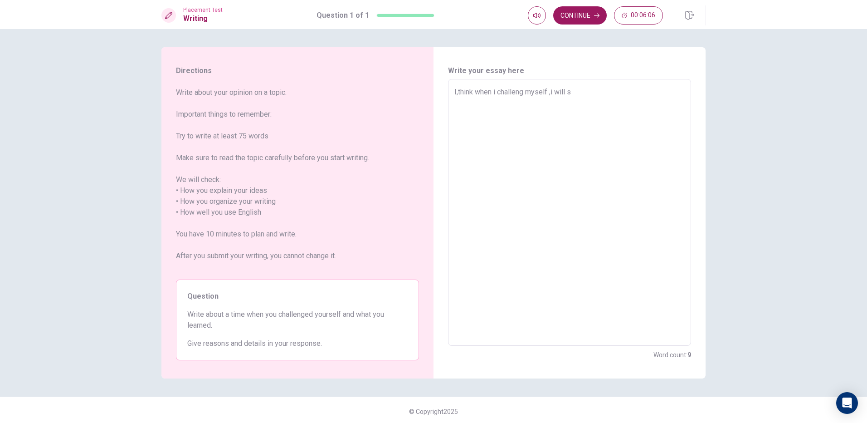
type textarea "I,think when i challeng myself ,i will st"
type textarea "x"
type textarea "I,think when i challeng myself ,i will stu"
type textarea "x"
type textarea "I,think when i challeng myself ,i will stua"
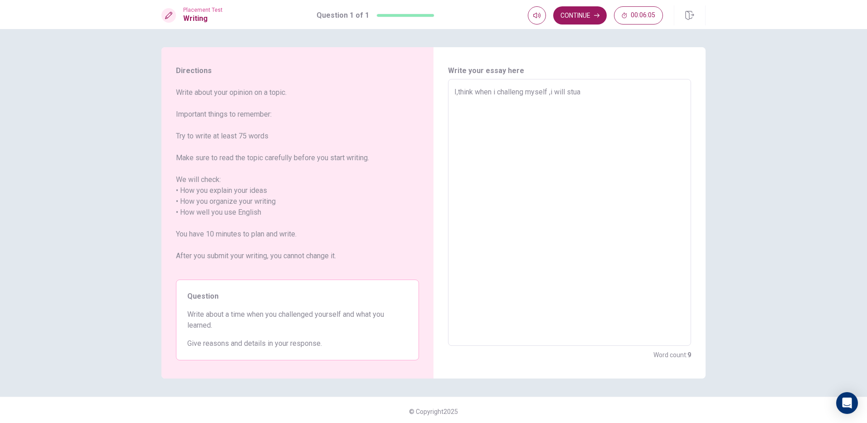
type textarea "x"
type textarea "I,think when i challeng myself ,i will stuay"
type textarea "x"
type textarea "I,think when i challeng myself ,i will stuay"
type textarea "x"
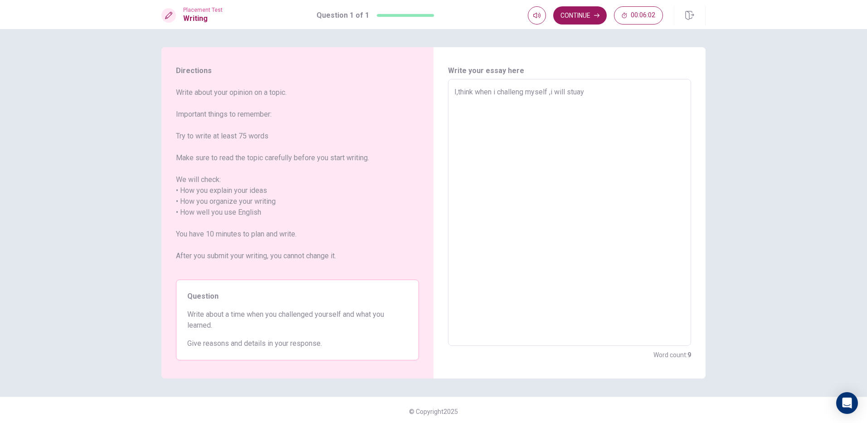
type textarea "I,think when i challeng myself ,i will stuay i"
type textarea "x"
type textarea "I,think when i challeng myself ,i will stuay in"
type textarea "x"
type textarea "I,think when i challeng myself ,i will stuay in"
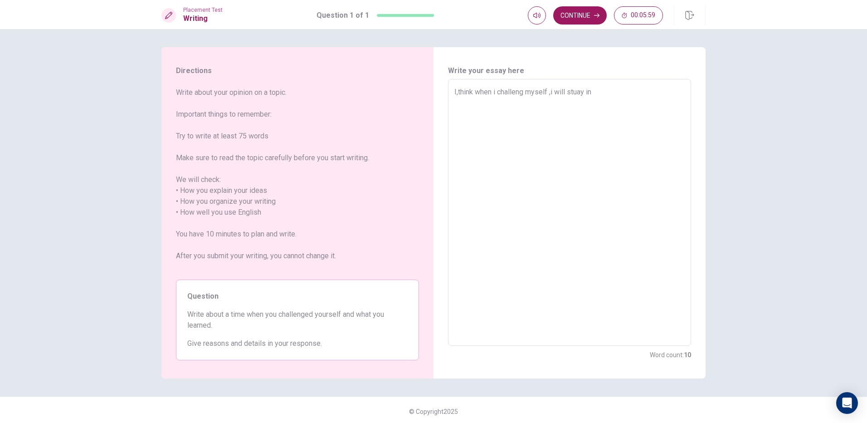
type textarea "x"
type textarea "I,think when i challeng myself ,i will stuay in l"
type textarea "x"
type textarea "I,think when i challeng myself ,i will stuay in li"
type textarea "x"
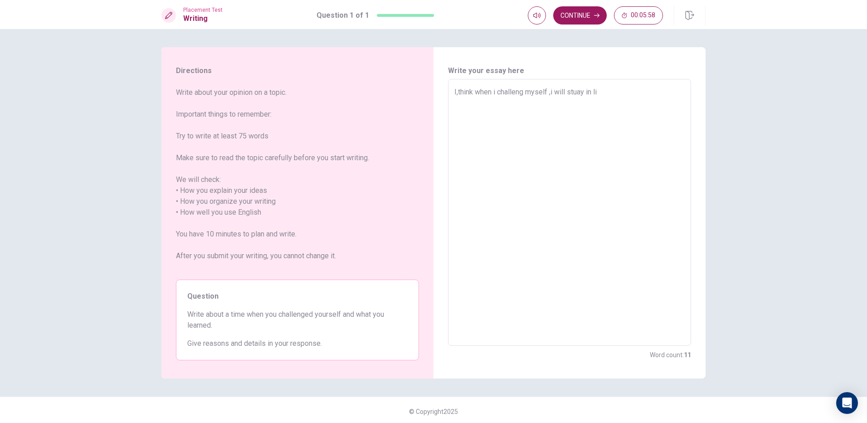
type textarea "I,think when i challeng myself ,i will stuay in lib"
type textarea "x"
type textarea "I,think when i challeng myself ,i will stuay in libr"
type textarea "x"
type textarea "I,think when i challeng myself ,i will stuay in libra"
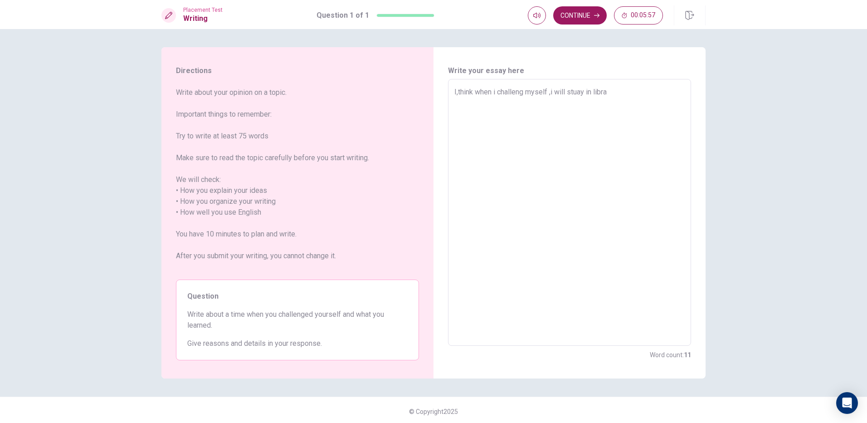
type textarea "x"
type textarea "I,think when i challeng myself ,i will stuay in librar"
type textarea "x"
click at [509, 103] on textarea "I,think when i challeng myself ,i will stuay in library everyday and read manny…" at bounding box center [569, 213] width 230 height 252
click at [478, 110] on textarea "I,think when i challeng myself ,i will stuay in library everyday and read manny…" at bounding box center [569, 213] width 230 height 252
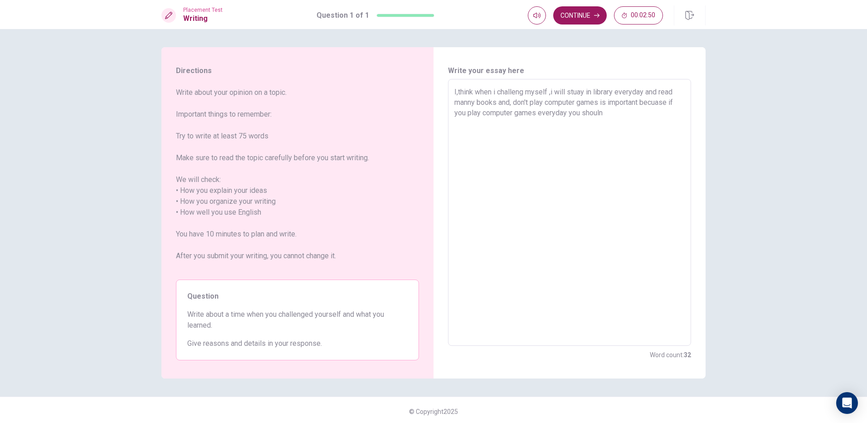
click at [602, 117] on textarea "I,think when i challeng myself ,i will stuay in library everyday and read manny…" at bounding box center [569, 213] width 230 height 252
click at [460, 132] on textarea "I,think when i challeng myself ,i will stuay in library everyday and read manny…" at bounding box center [569, 213] width 230 height 252
click at [455, 133] on textarea "I,think when i challeng myself ,i will stuay in library everyday and read manny…" at bounding box center [569, 213] width 230 height 252
click at [454, 122] on textarea "I,think when i challeng myself ,i will stuay in library everyday and read manny…" at bounding box center [569, 213] width 230 height 252
drag, startPoint x: 453, startPoint y: 116, endPoint x: 454, endPoint y: 127, distance: 10.4
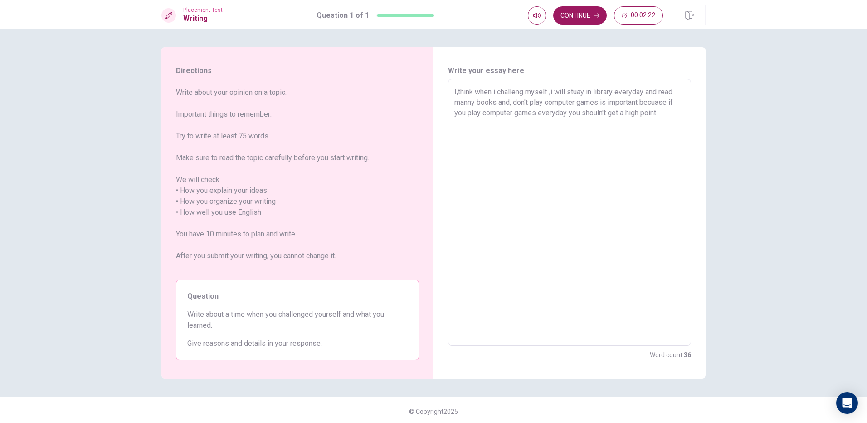
click at [454, 127] on textarea "I,think when i challeng myself ,i will stuay in library everyday and read manny…" at bounding box center [569, 213] width 230 height 252
click at [466, 124] on textarea "I,think when i challeng myself ,i will stuay in library everyday and read manny…" at bounding box center [569, 213] width 230 height 252
click at [664, 115] on textarea "I,think when i challeng myself ,i will stuay in library everyday and read manny…" at bounding box center [569, 213] width 230 height 252
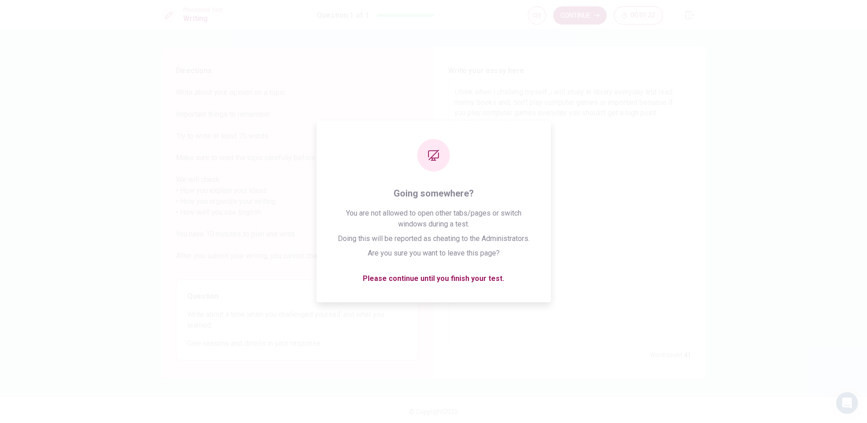
click at [723, 356] on div "Directions Write about your opinion on a topic. Important things to remember: T…" at bounding box center [433, 226] width 867 height 394
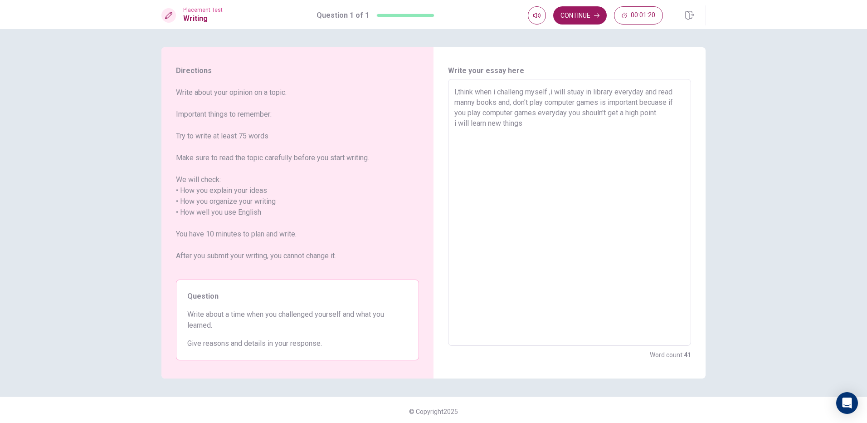
scroll to position [3, 0]
click at [530, 124] on textarea "I,think when i challeng myself ,i will stuay in library everyday and read manny…" at bounding box center [569, 210] width 230 height 252
click at [454, 123] on textarea "I,think when i challeng myself ,i will stuay in library everyday and read manny…" at bounding box center [569, 210] width 230 height 252
click at [615, 126] on textarea "I,think when i challeng myself ,i will stuay in library everyday and read manny…" at bounding box center [569, 213] width 230 height 252
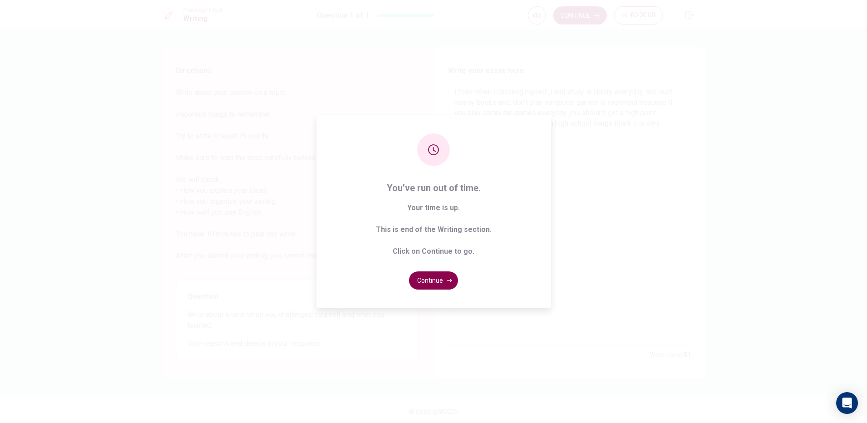
click at [422, 279] on button "Continue" at bounding box center [433, 280] width 49 height 18
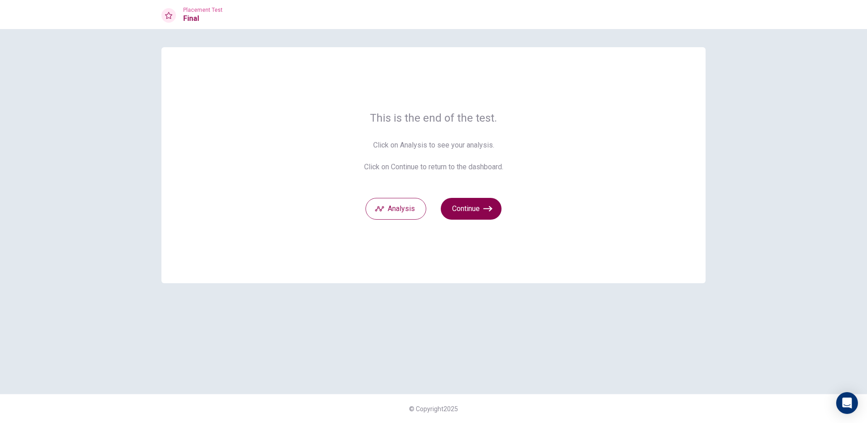
click at [476, 208] on button "Continue" at bounding box center [471, 209] width 61 height 22
